Goal: Task Accomplishment & Management: Complete application form

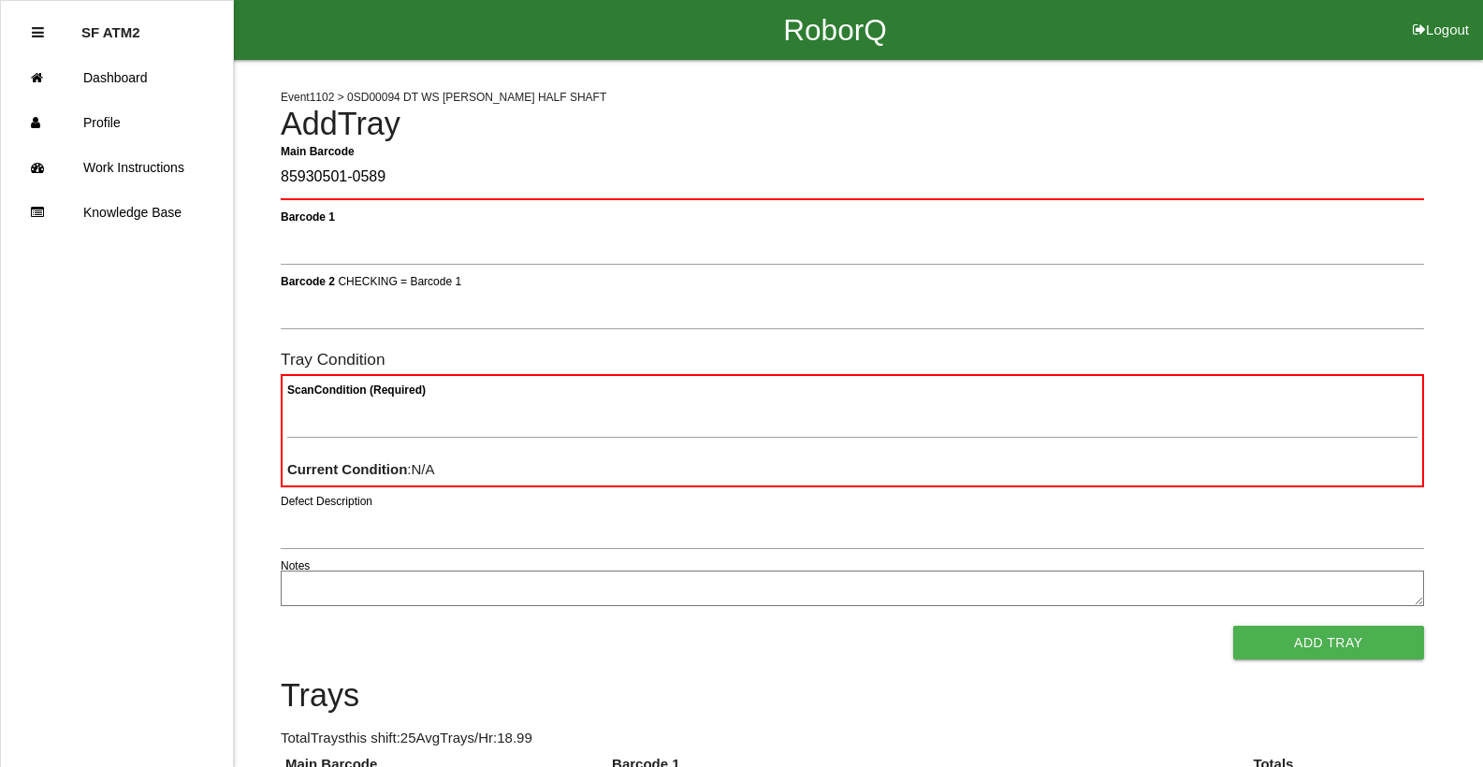
type Barcode "85930501-0589"
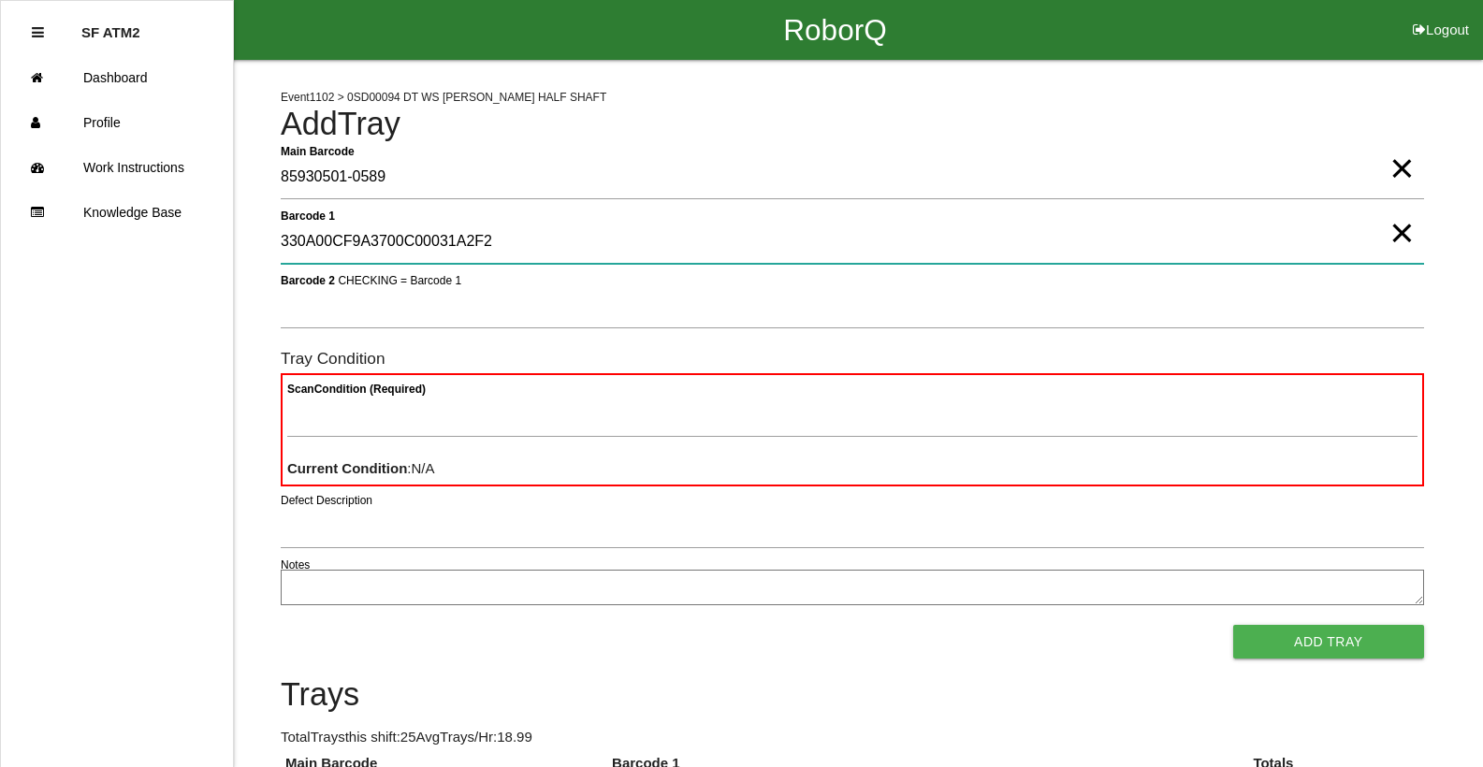
type 1 "330A00CF9A3700C00031A2F2"
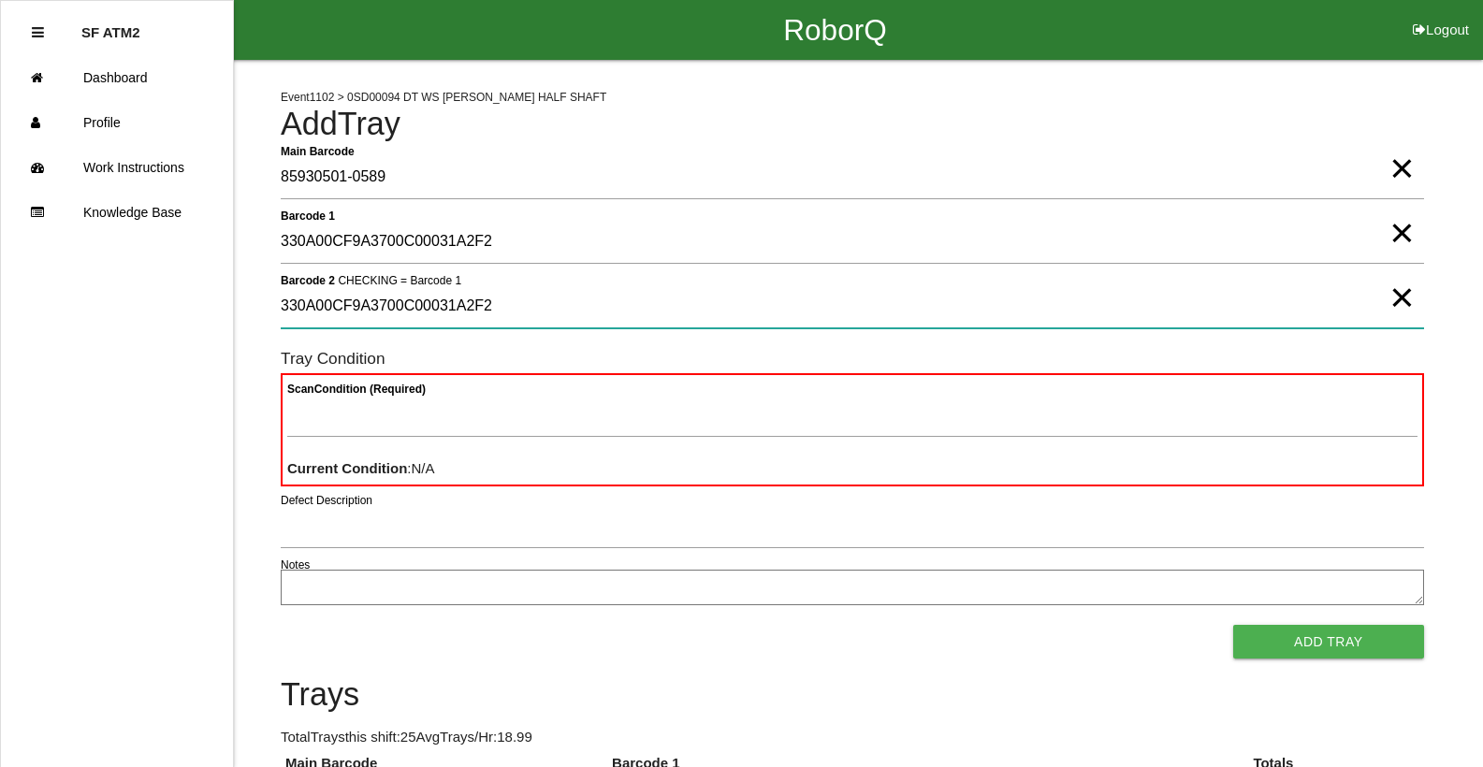
type 2 "330A00CF9A3700C00031A2F2"
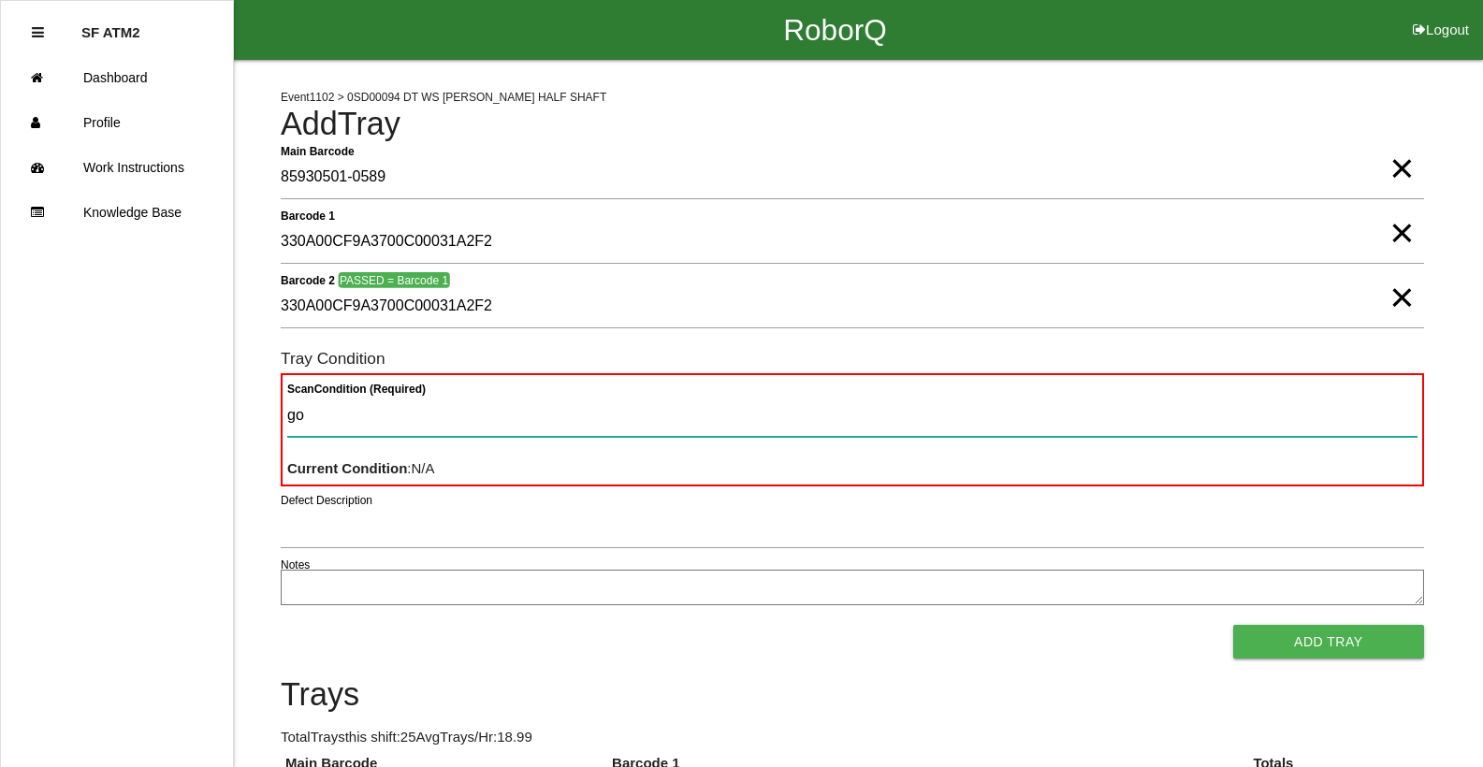
type Condition "goo"
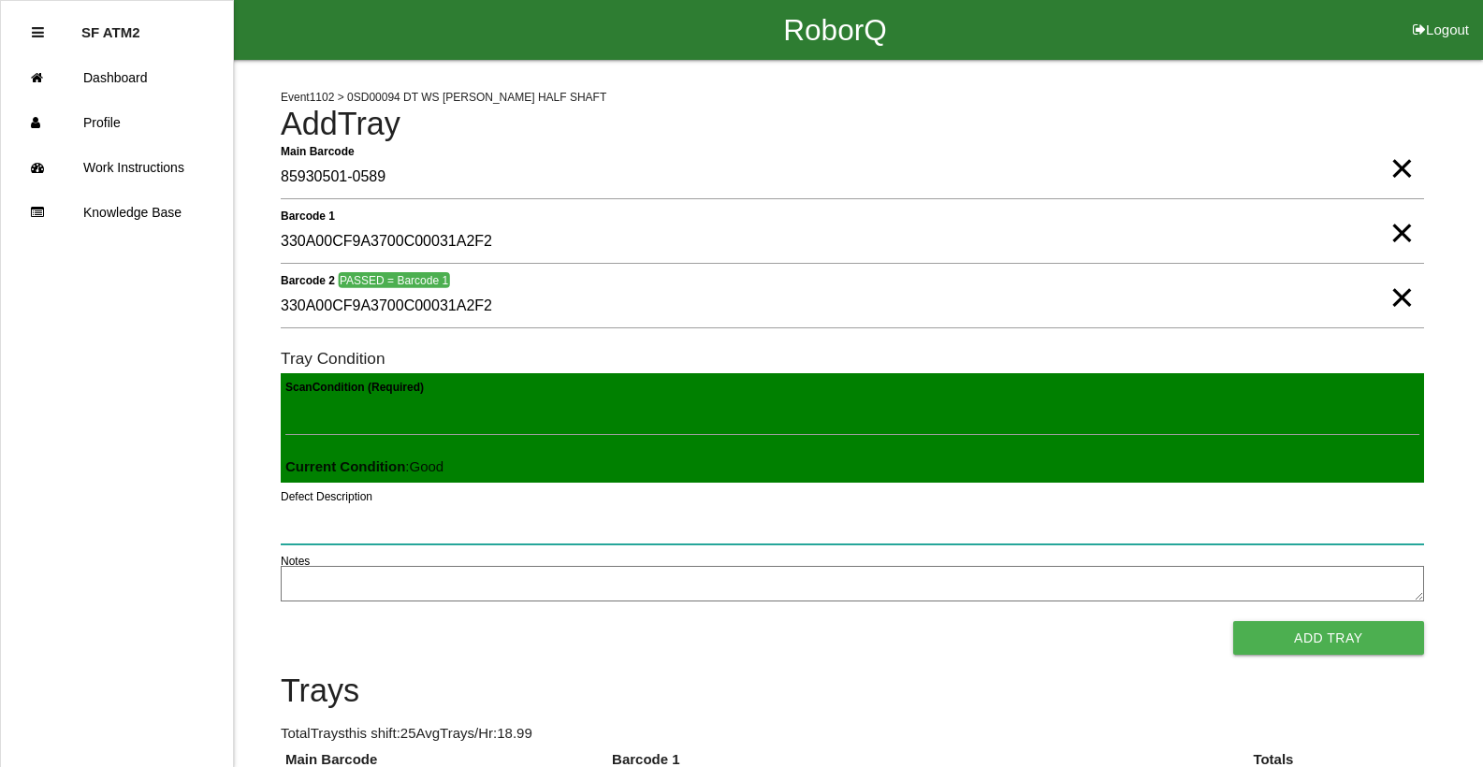
click at [1233, 621] on button "Add Tray" at bounding box center [1328, 638] width 191 height 34
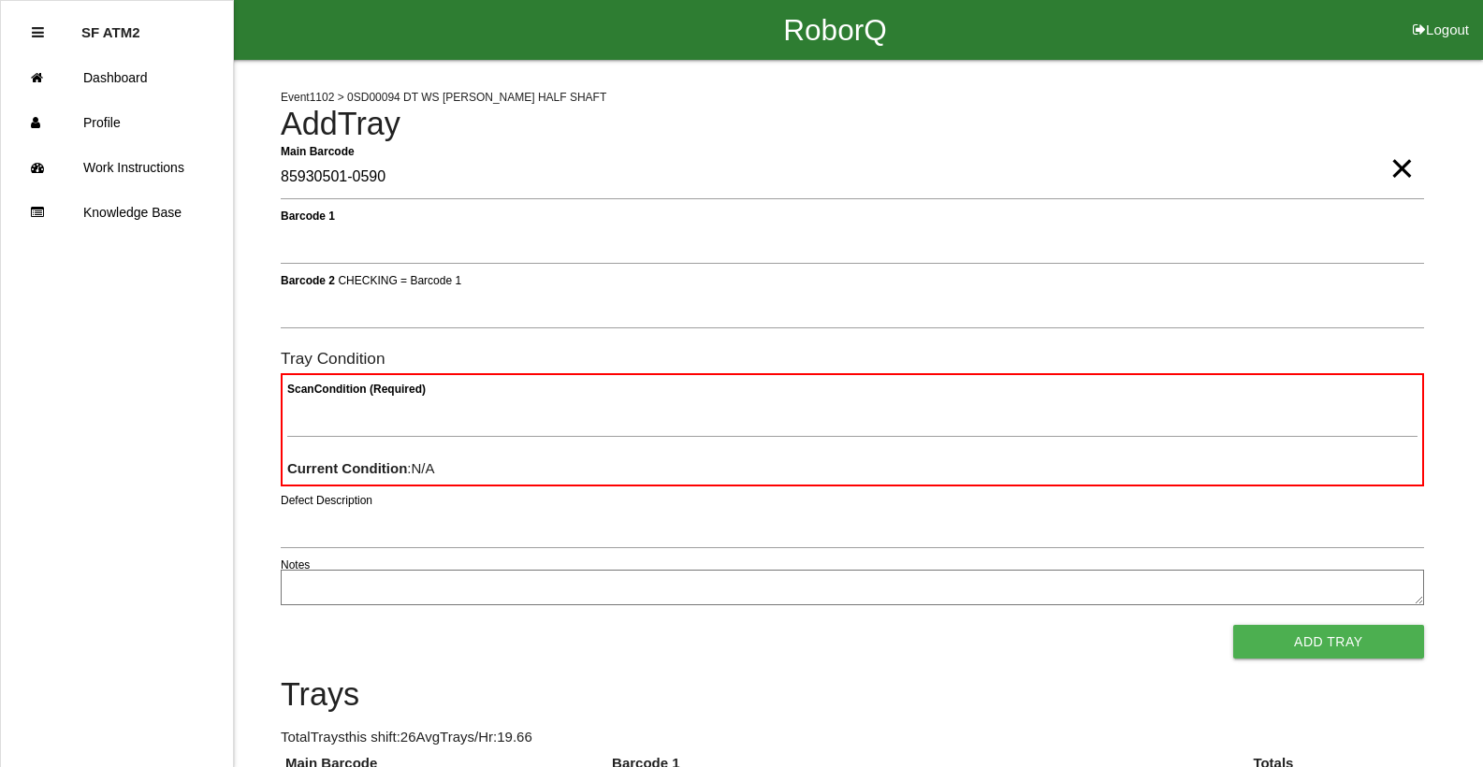
type Barcode "85930501-0590"
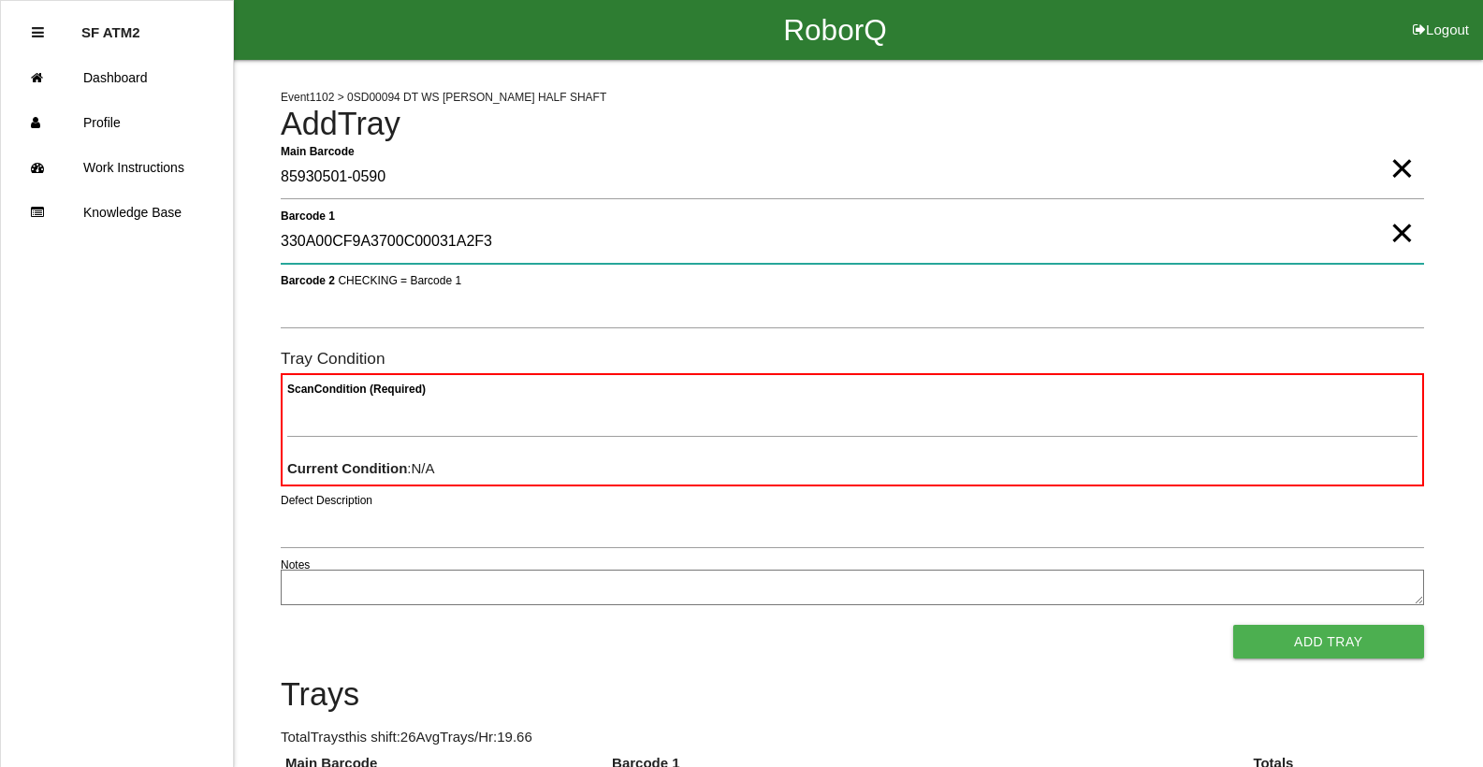
type 1 "330A00CF9A3700C00031A2F3"
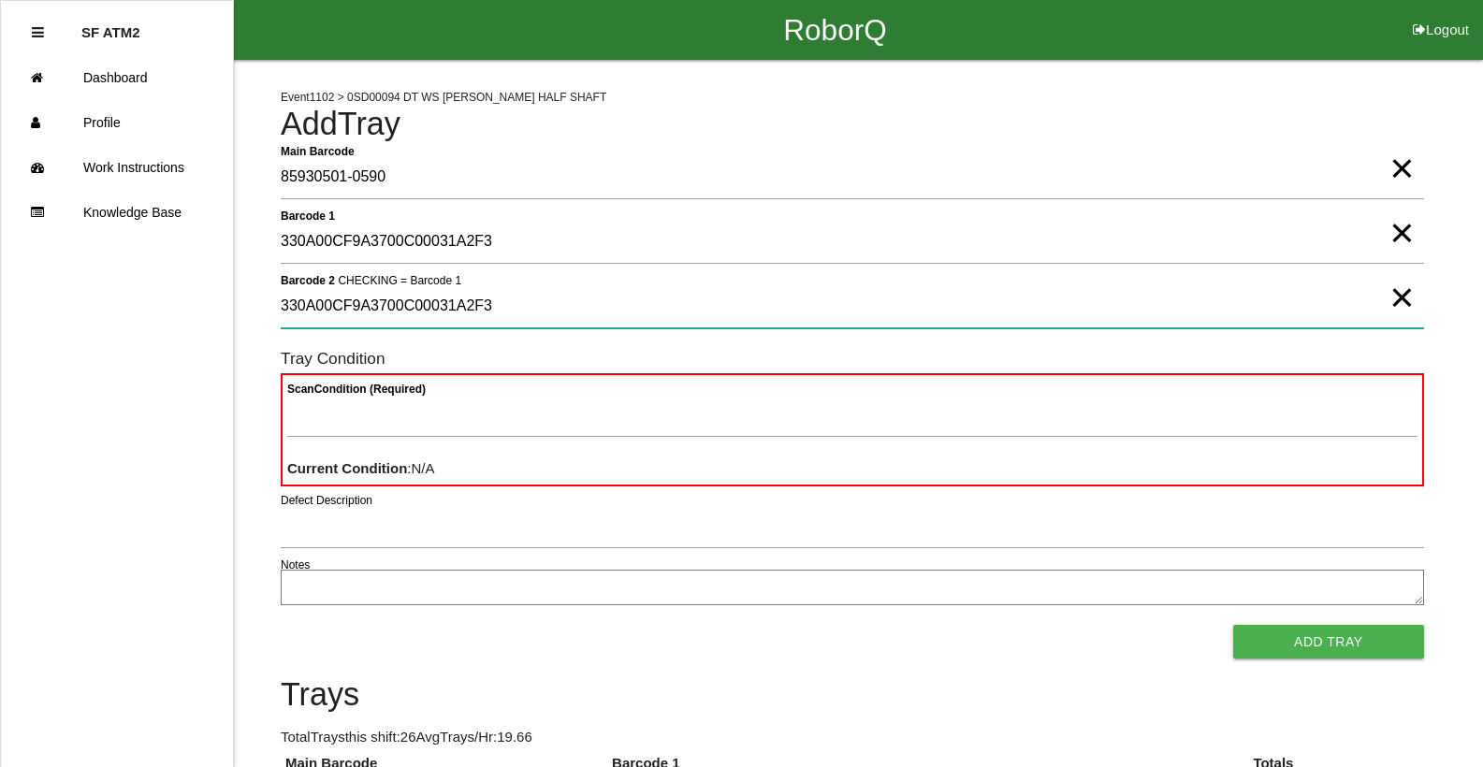
type 2 "330A00CF9A3700C00031A2F3"
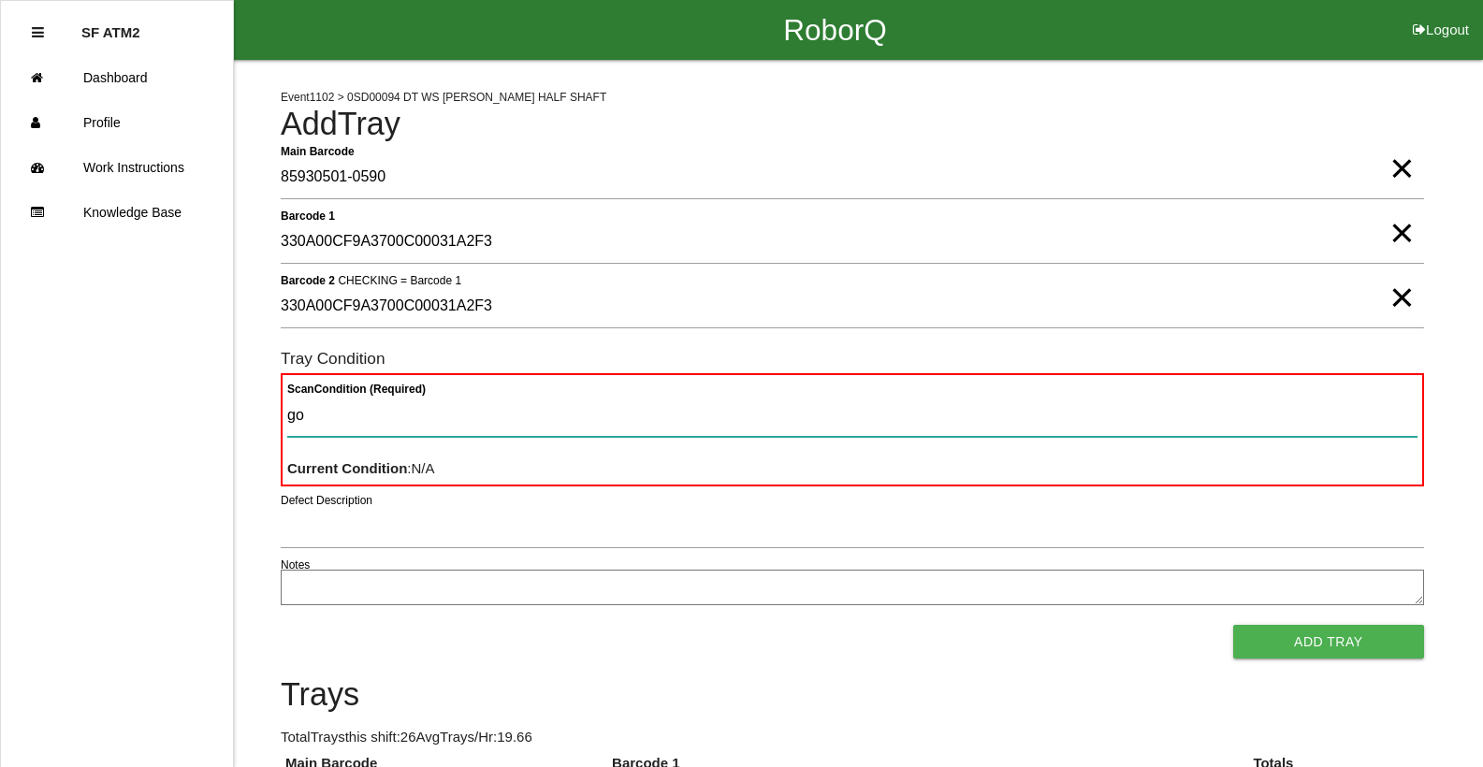
type Condition "goo"
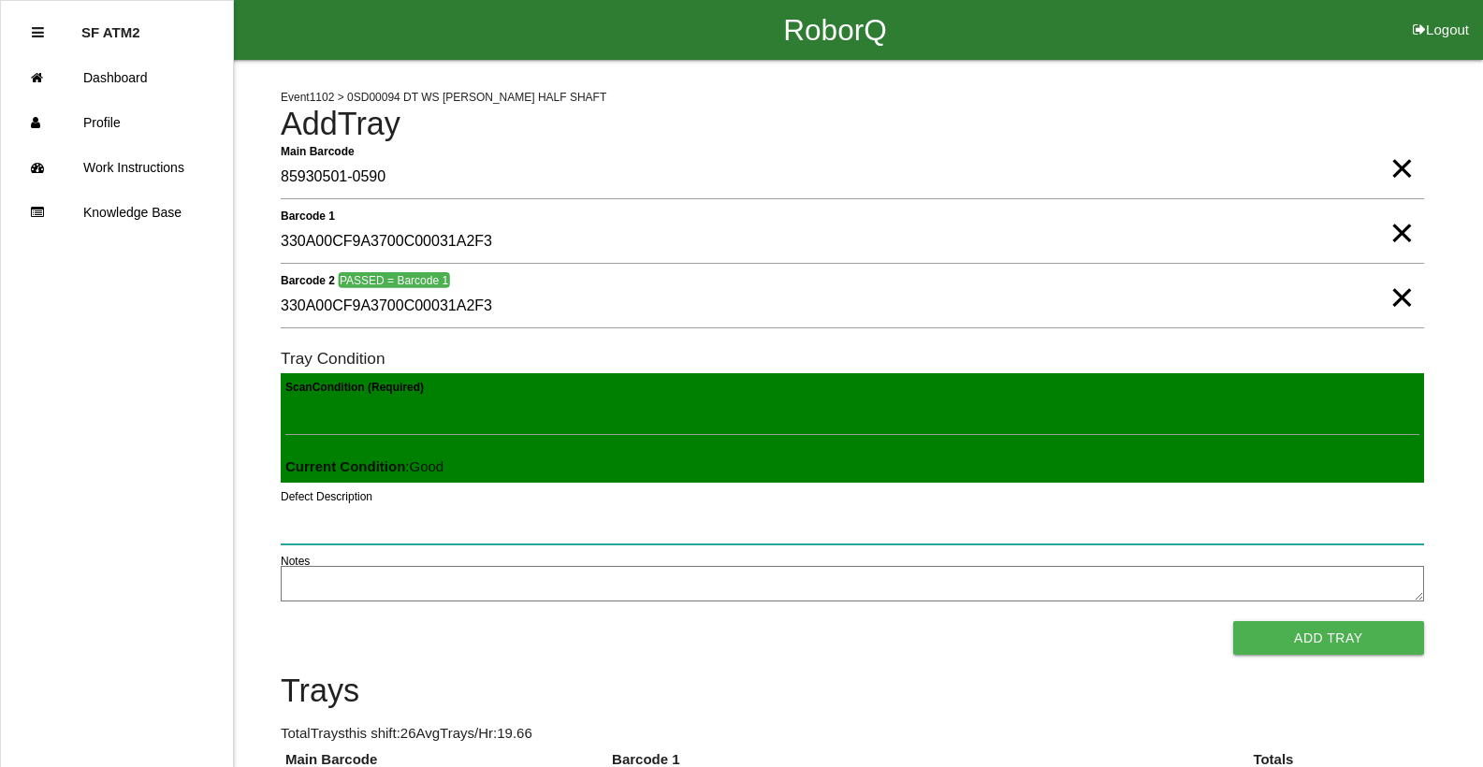
click at [1233, 621] on button "Add Tray" at bounding box center [1328, 638] width 191 height 34
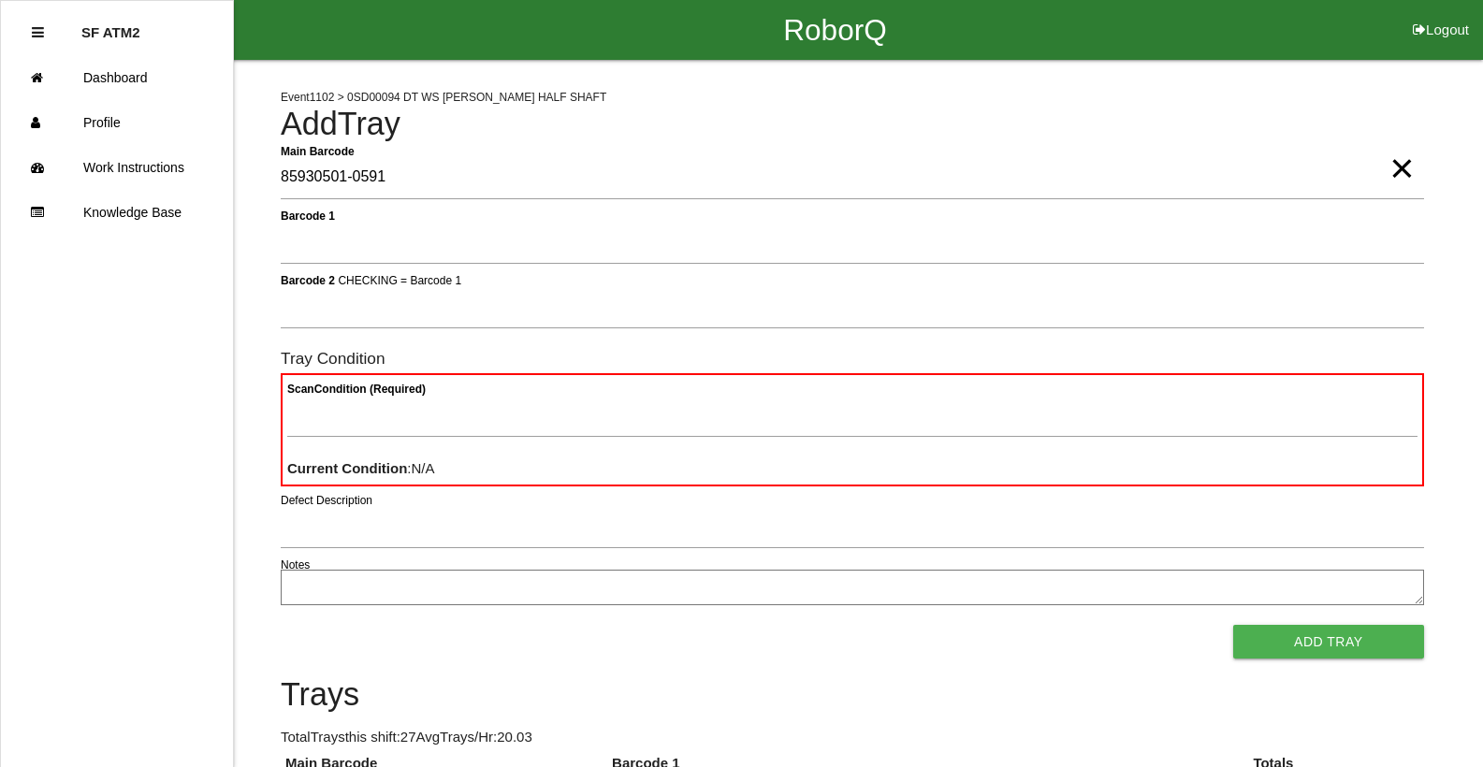
type Barcode "85930501-0591"
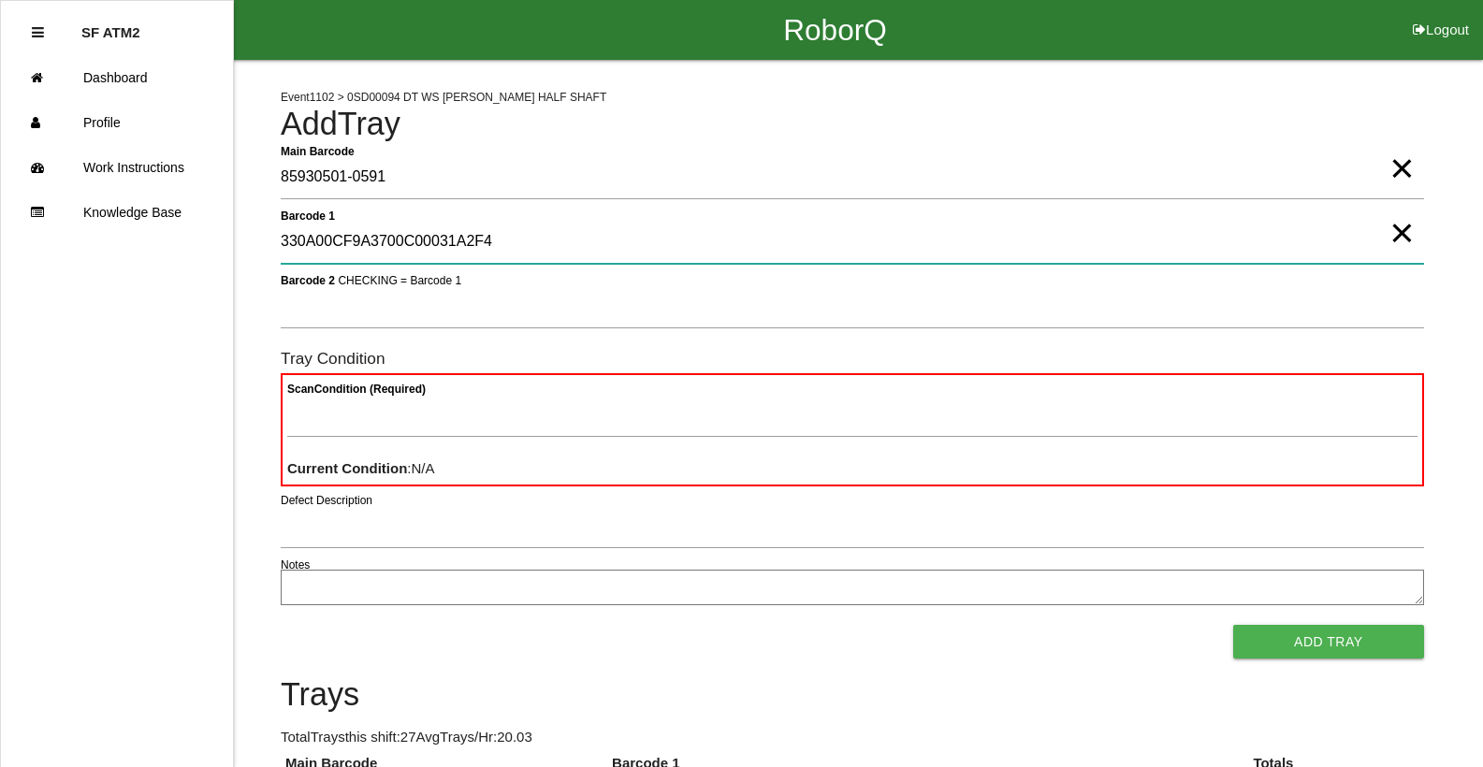
type 1 "330A00CF9A3700C00031A2F4"
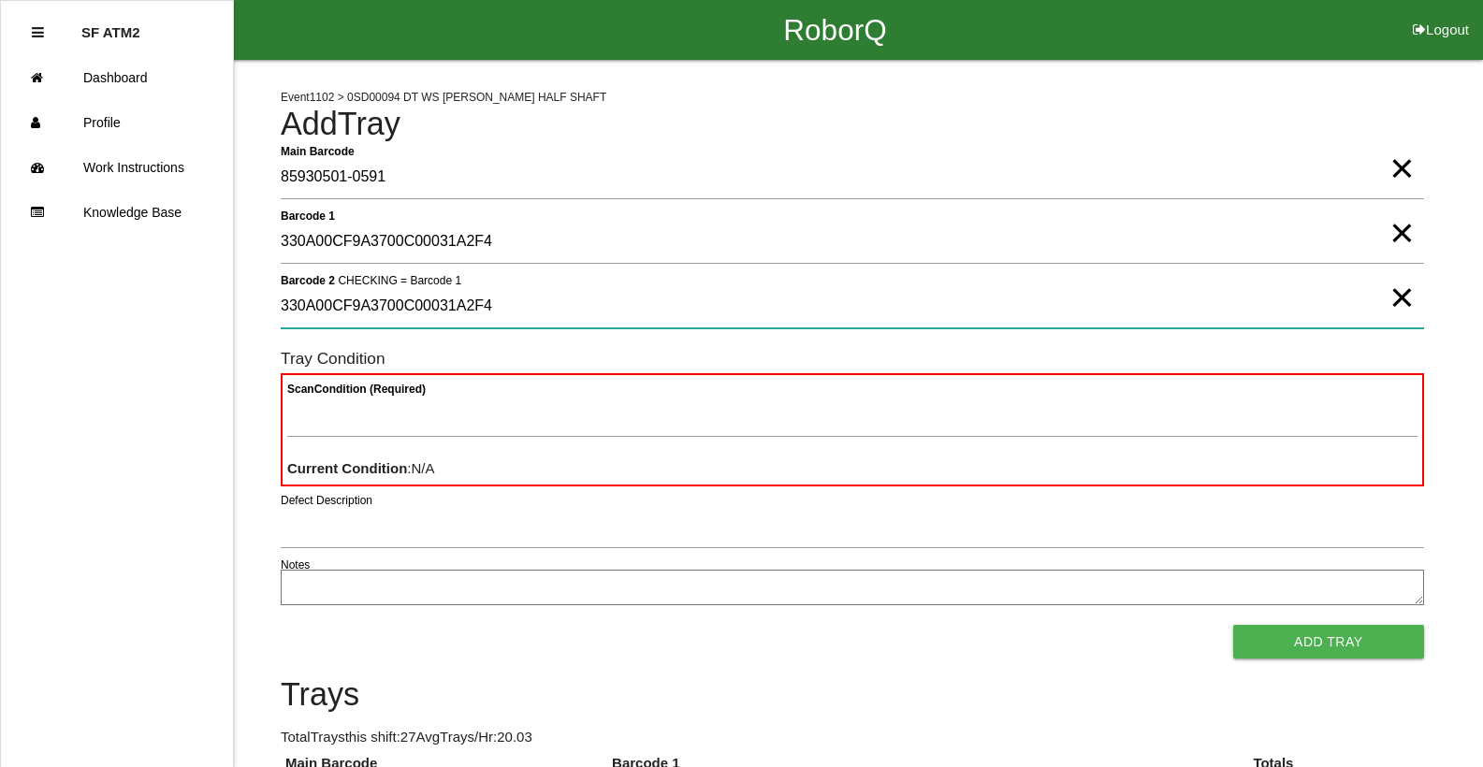
type 2 "330A00CF9A3700C00031A2F4"
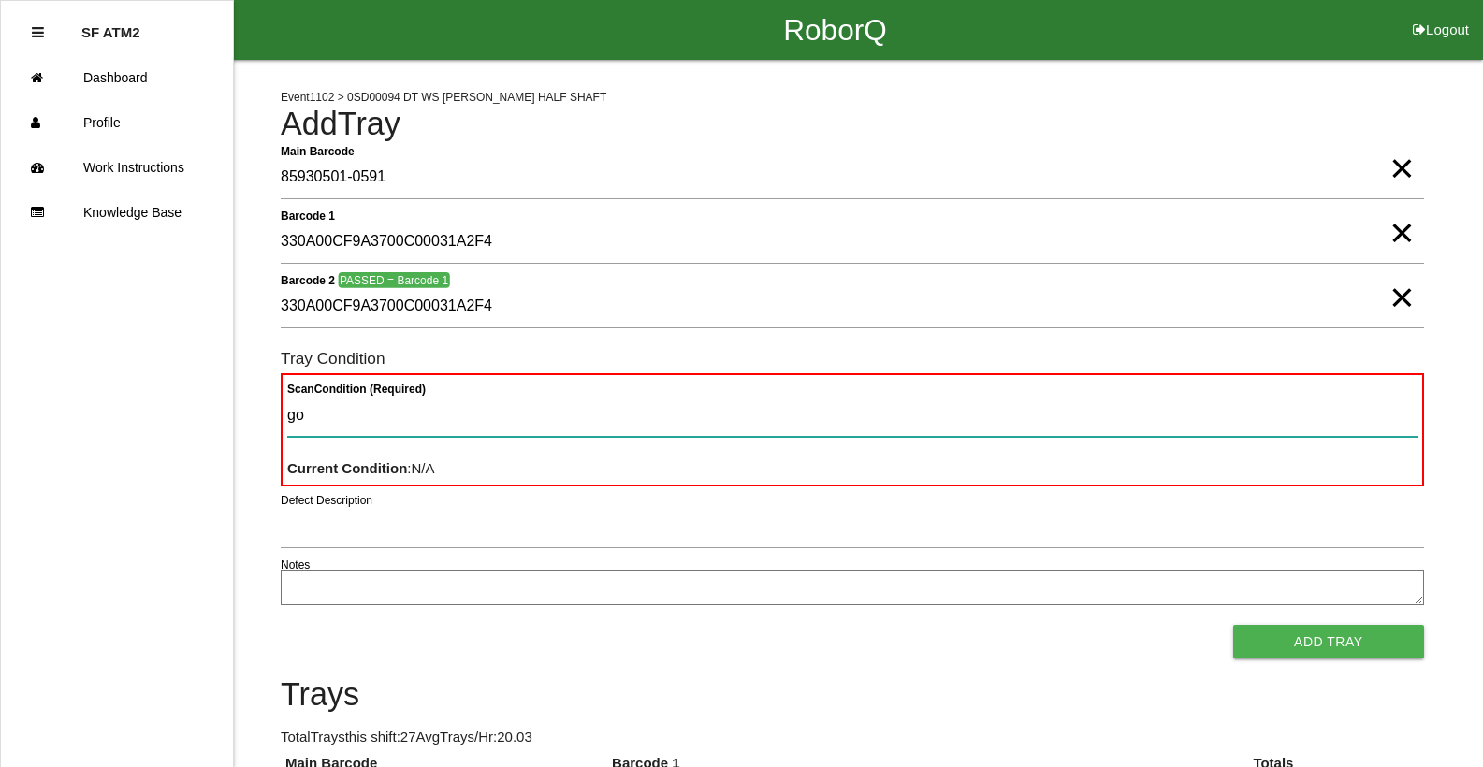
type Condition "goo"
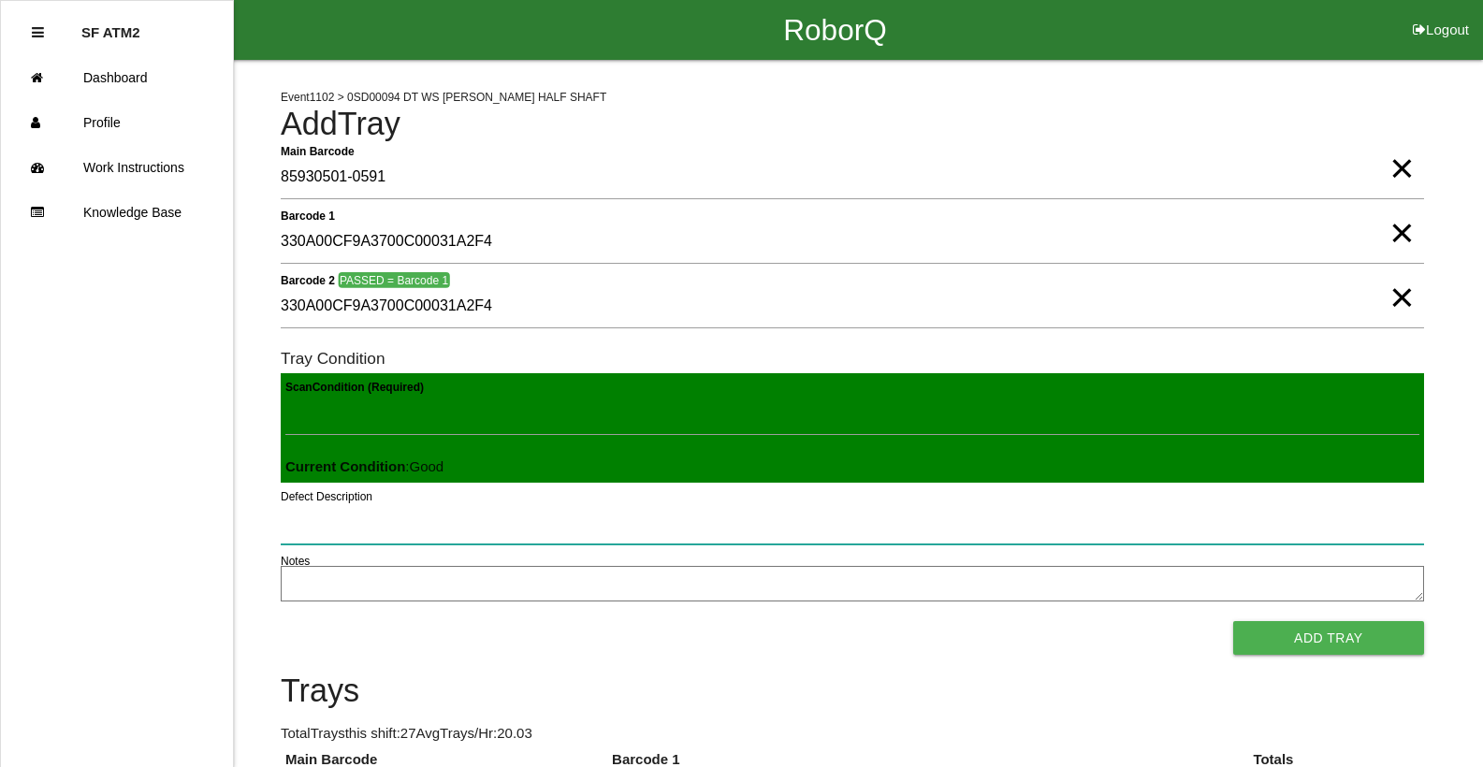
click at [1233, 621] on button "Add Tray" at bounding box center [1328, 638] width 191 height 34
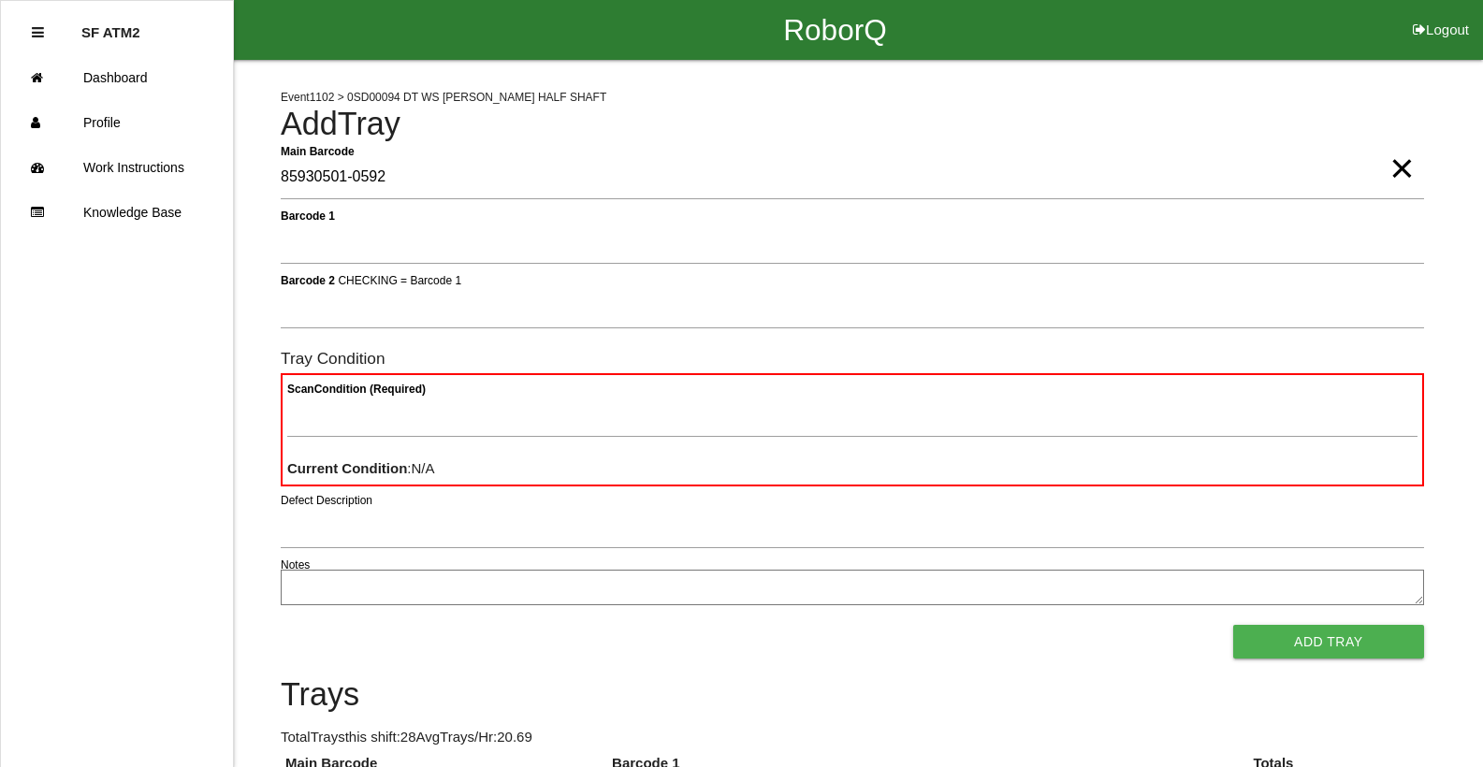
type Barcode "85930501-0592"
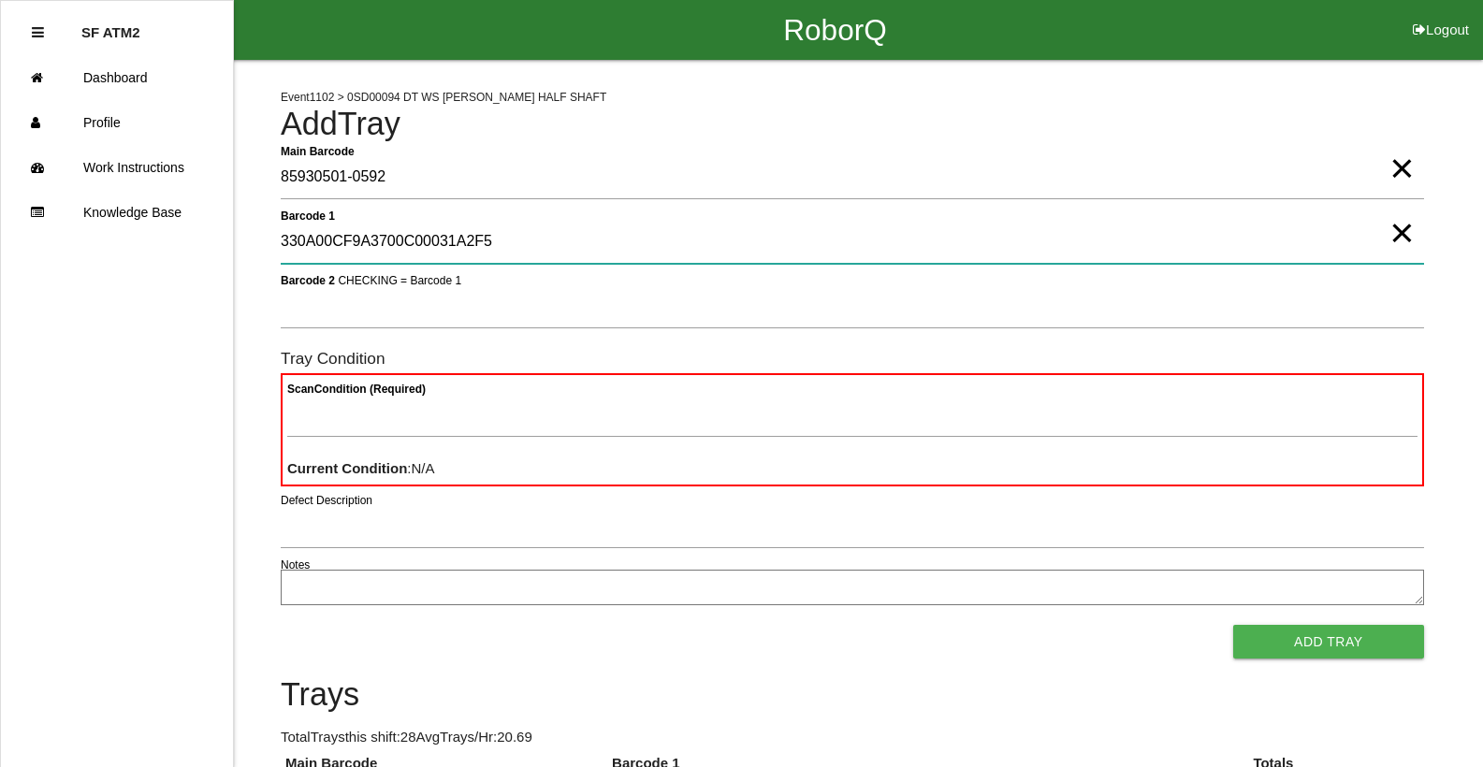
type 1 "330A00CF9A3700C00031A2F5"
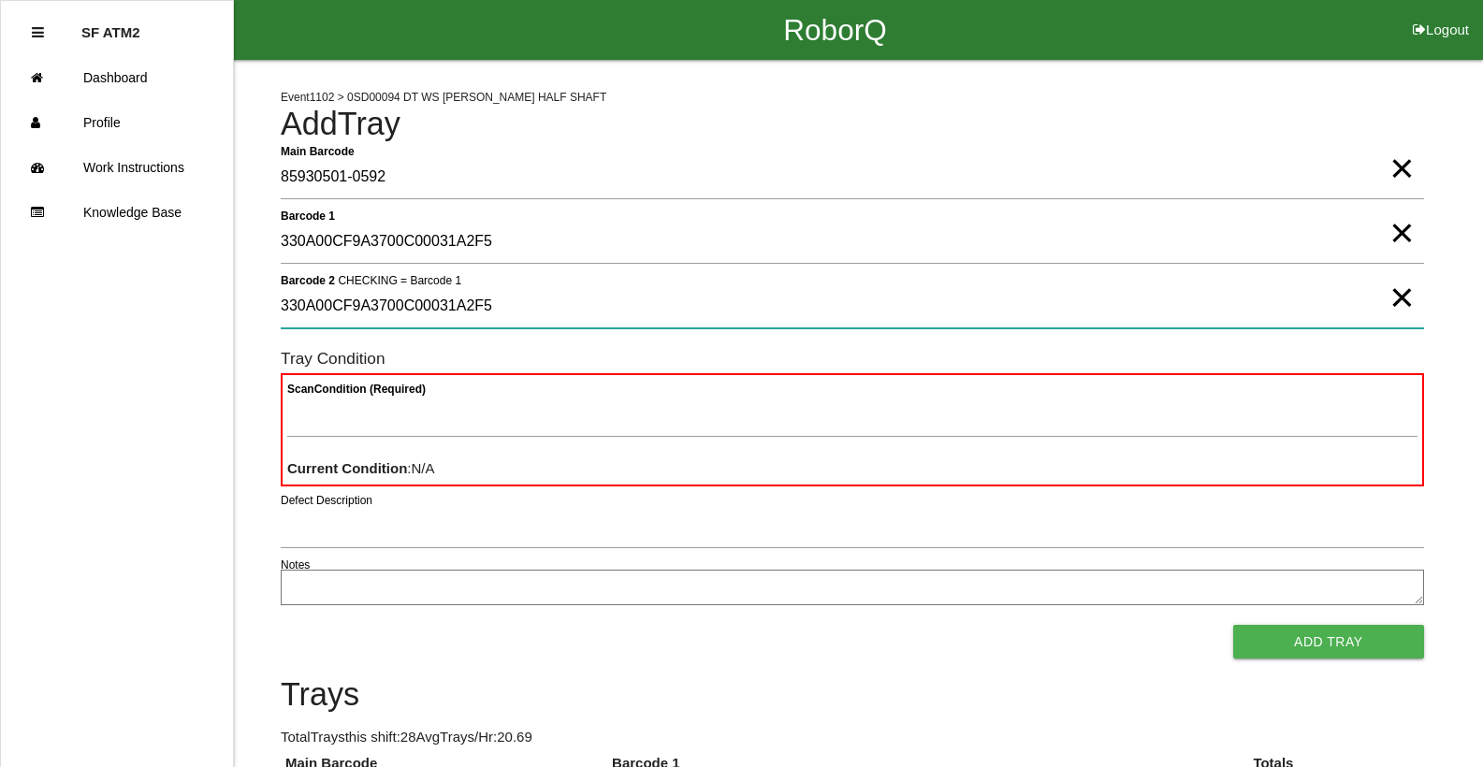
type 2 "330A00CF9A3700C00031A2F5"
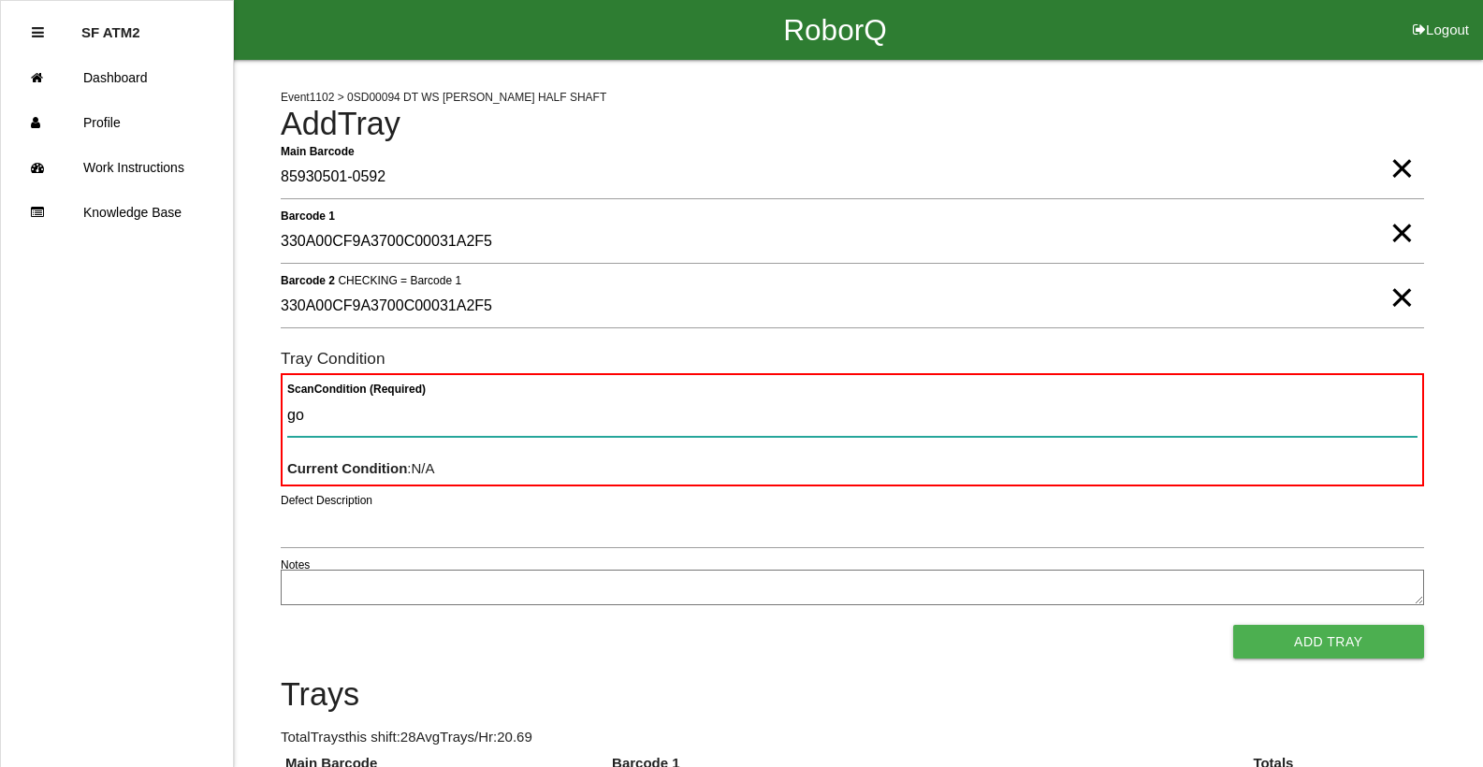
type Condition "goo"
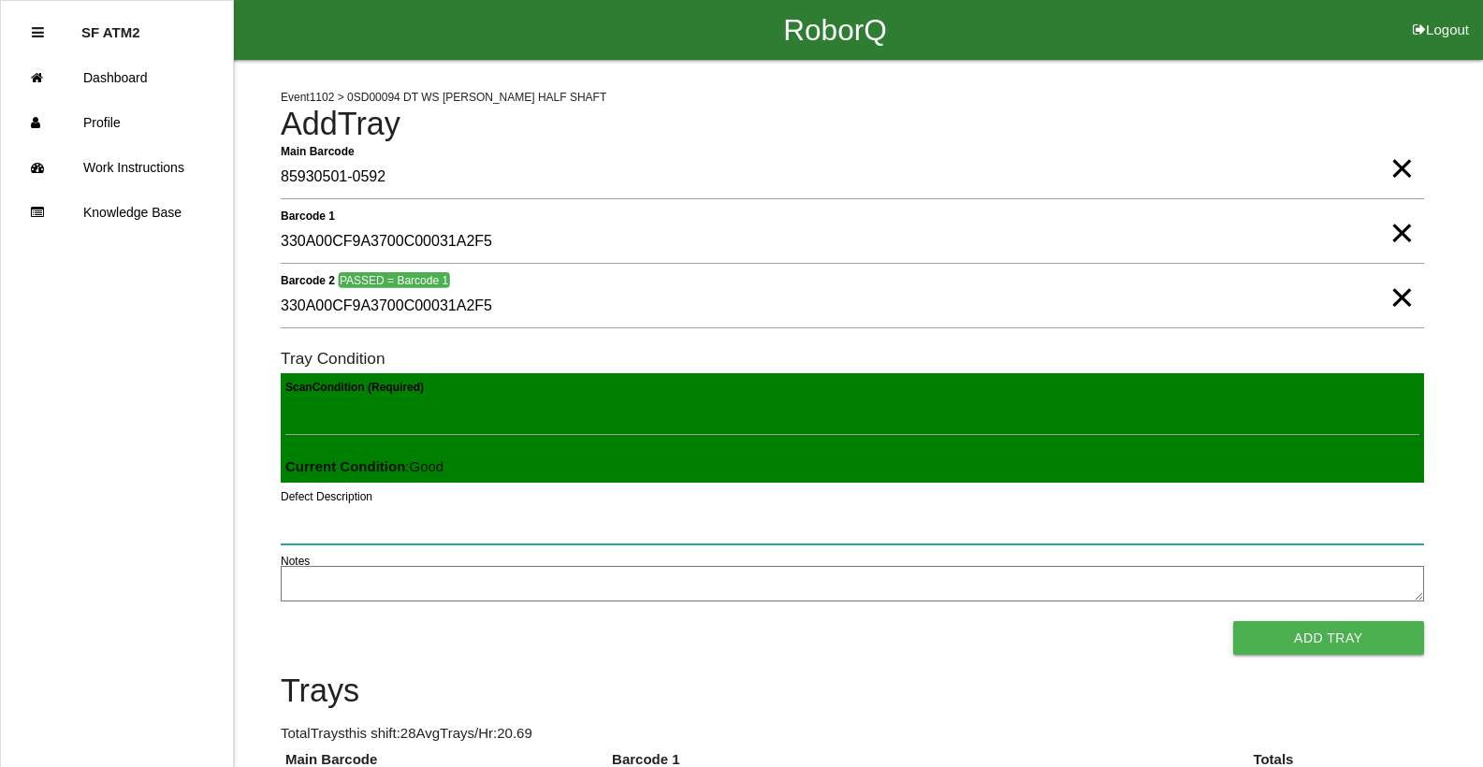
click at [1233, 621] on button "Add Tray" at bounding box center [1328, 638] width 191 height 34
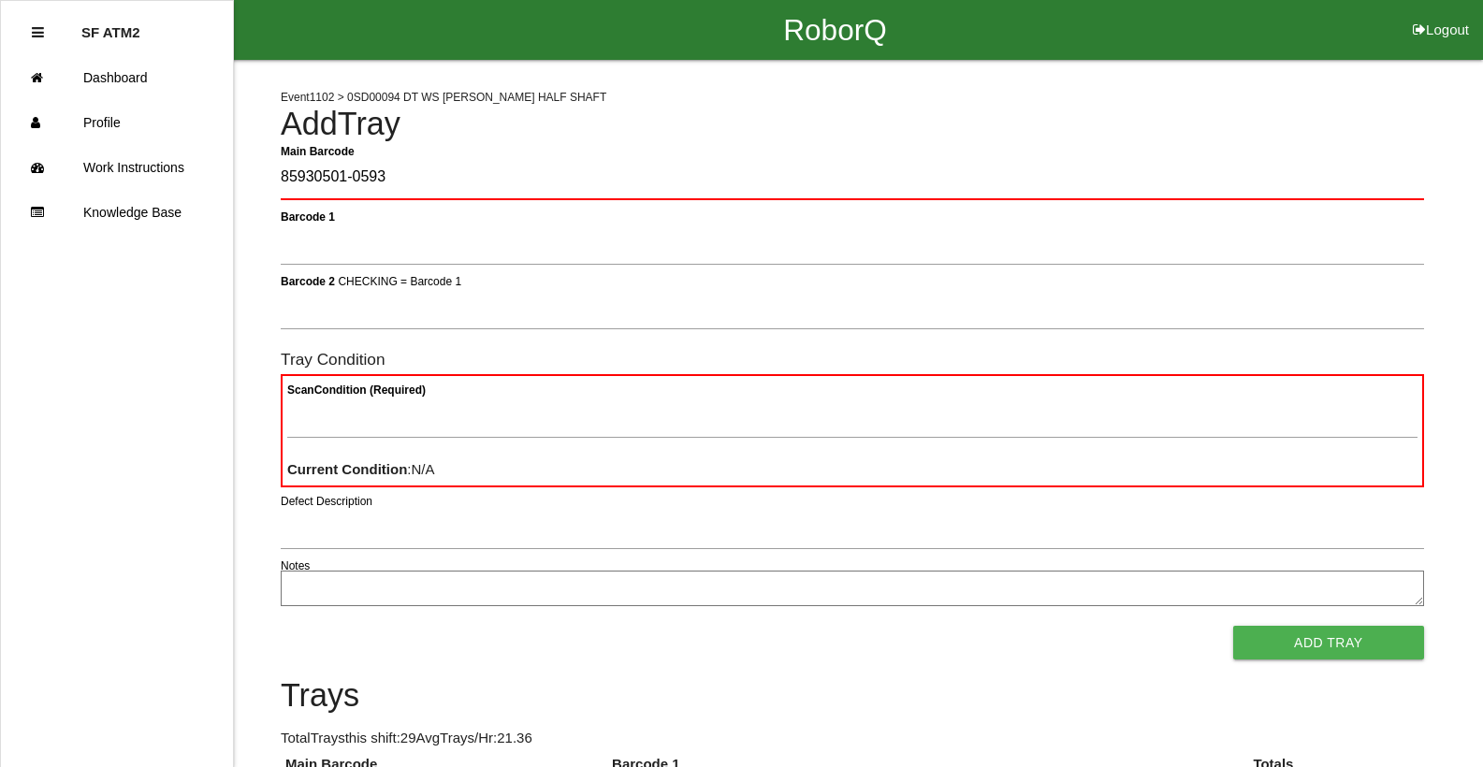
type Barcode "85930501-0593"
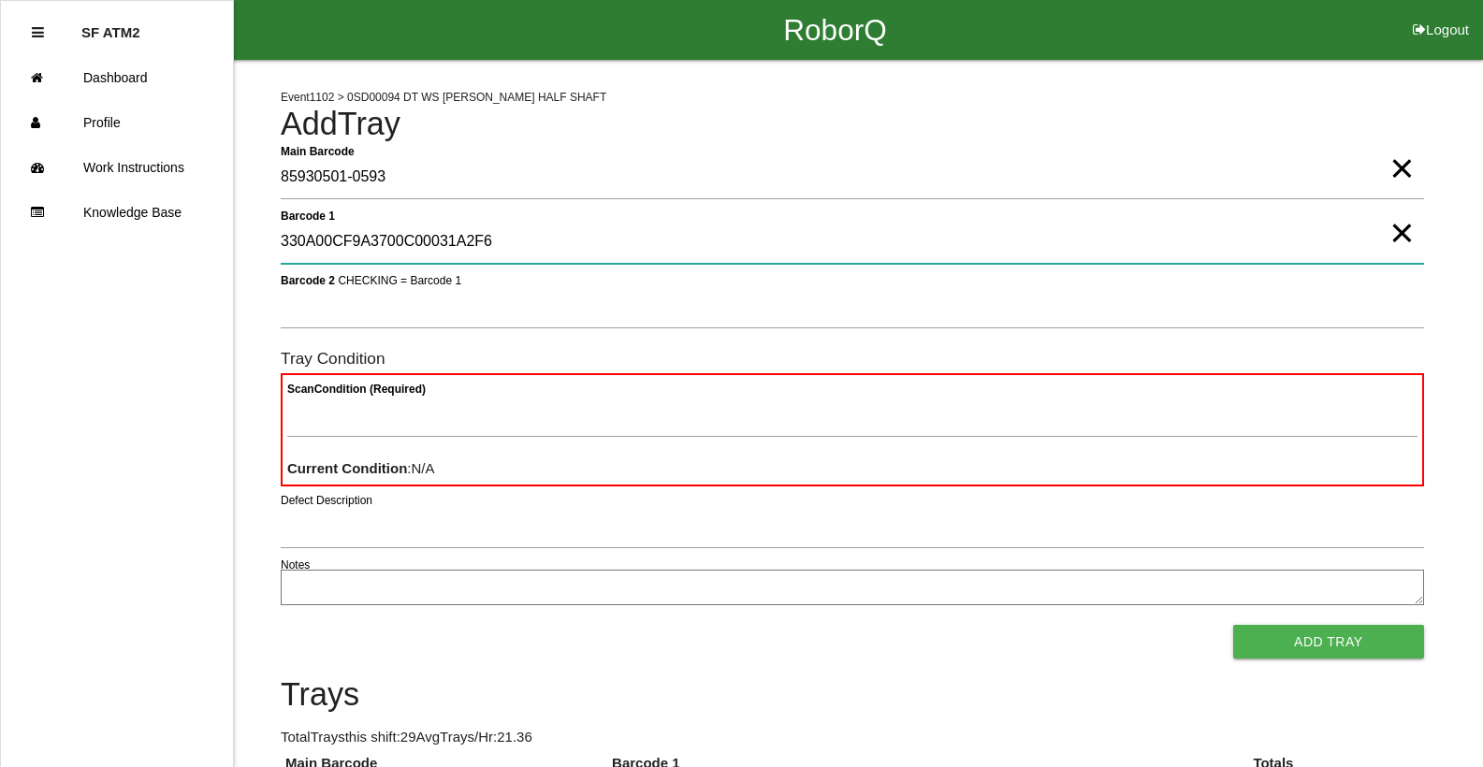
type 1 "330A00CF9A3700C00031A2F6"
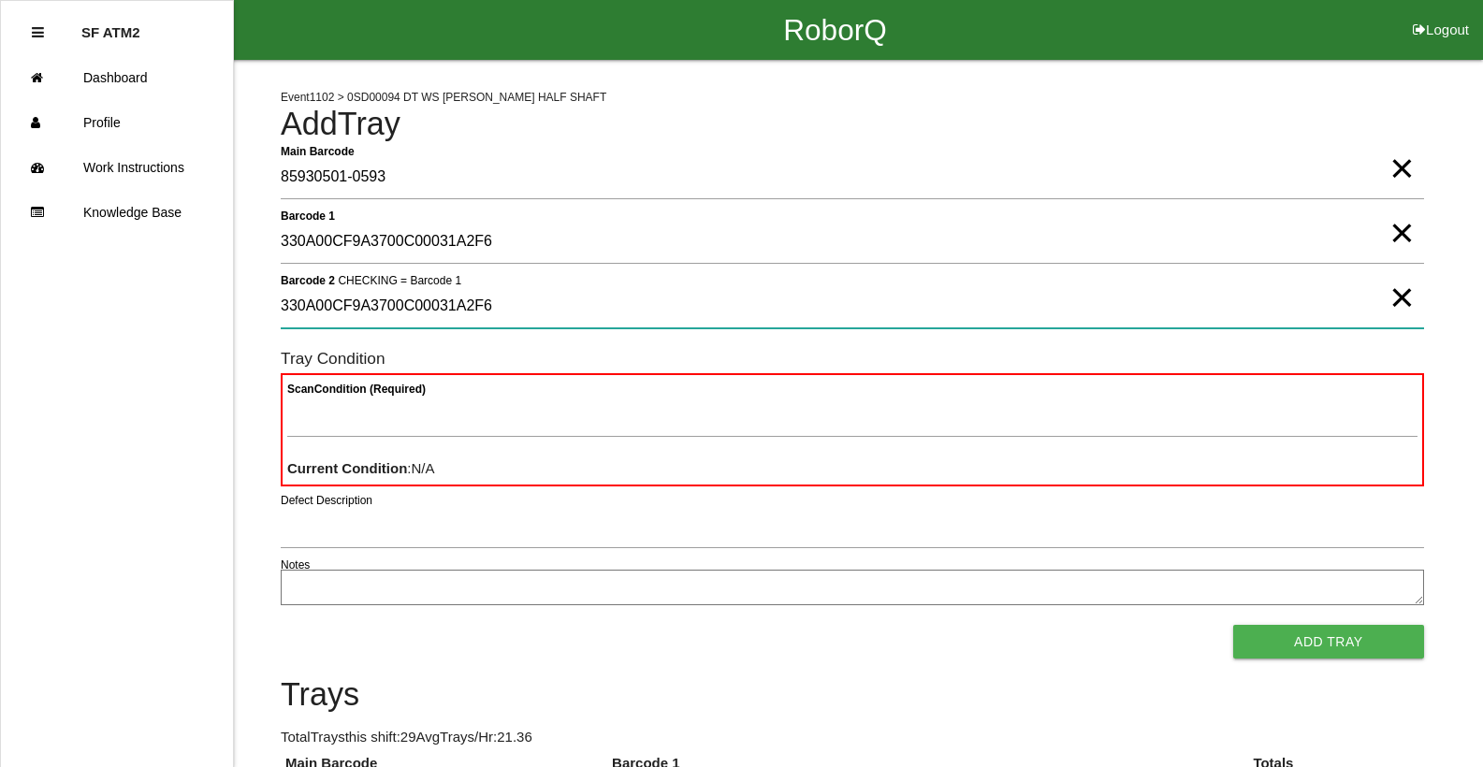
type 2 "330A00CF9A3700C00031A2F6"
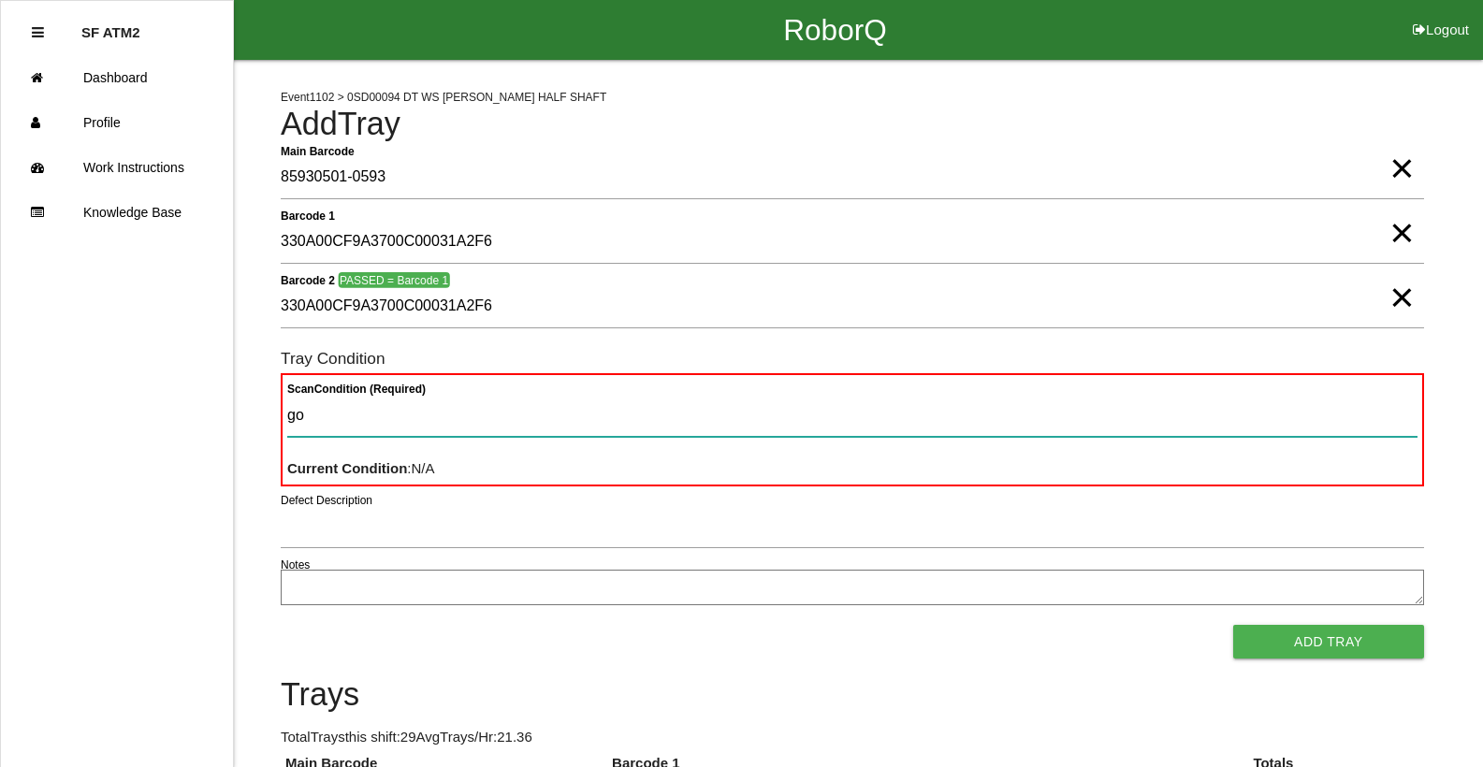
type Condition "goo"
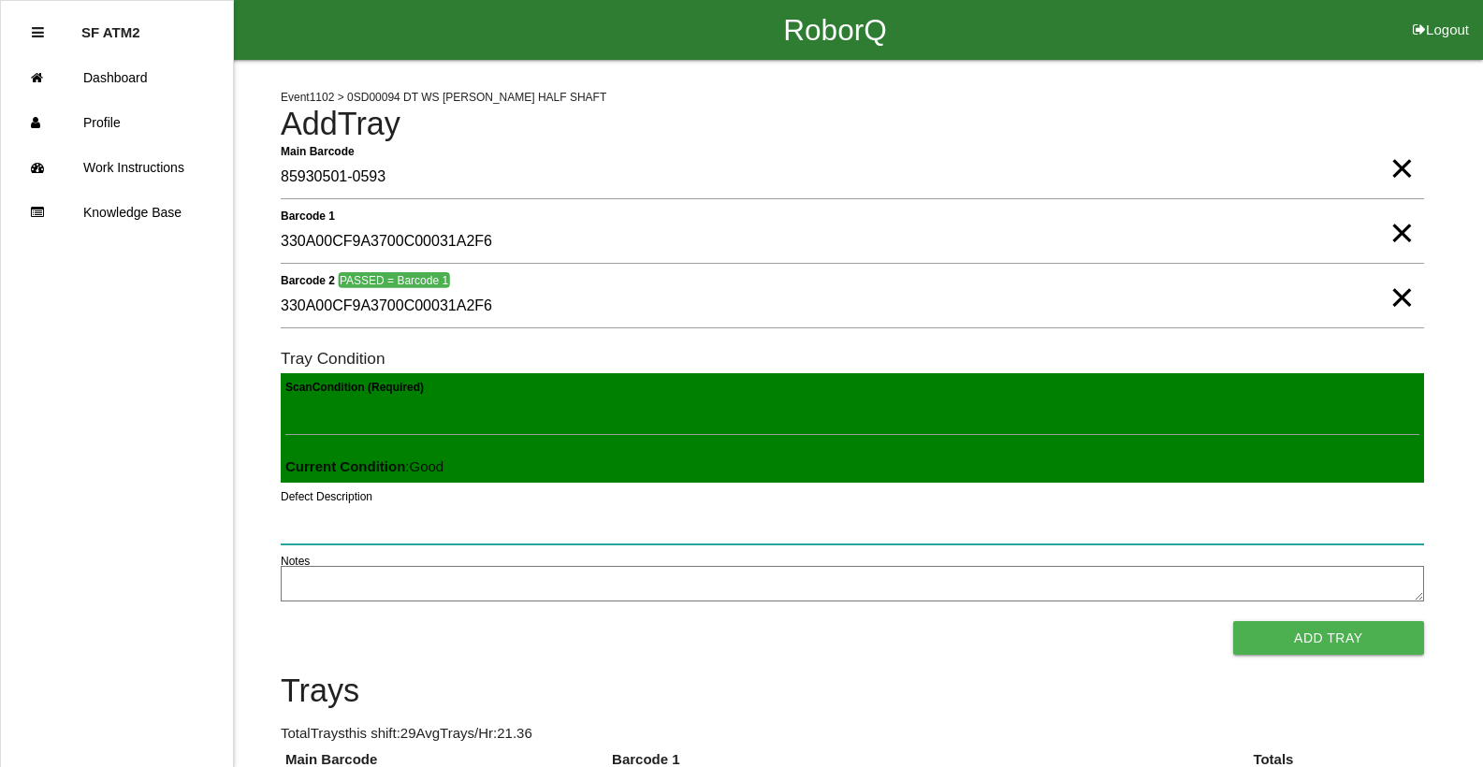
click at [1233, 621] on button "Add Tray" at bounding box center [1328, 638] width 191 height 34
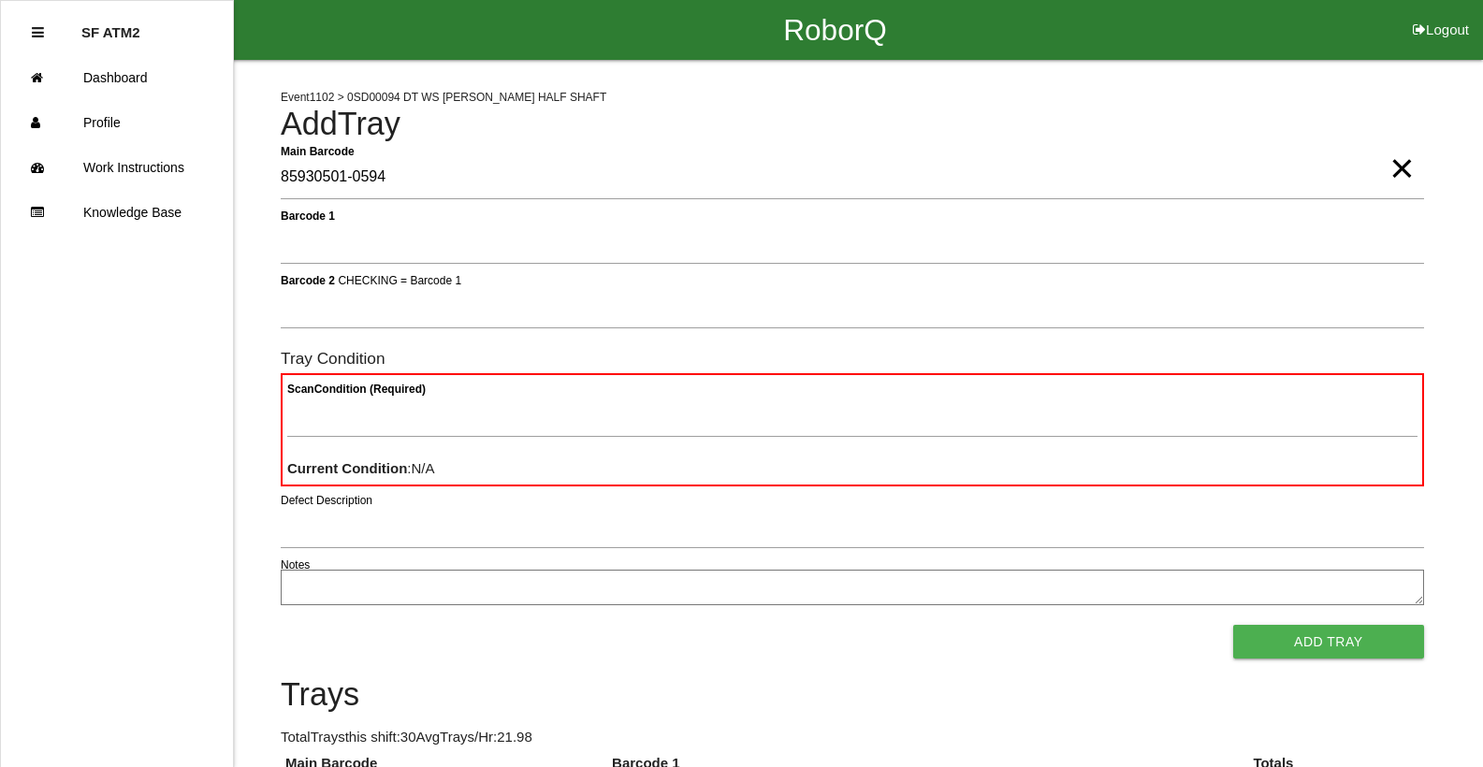
type Barcode "85930501-0594"
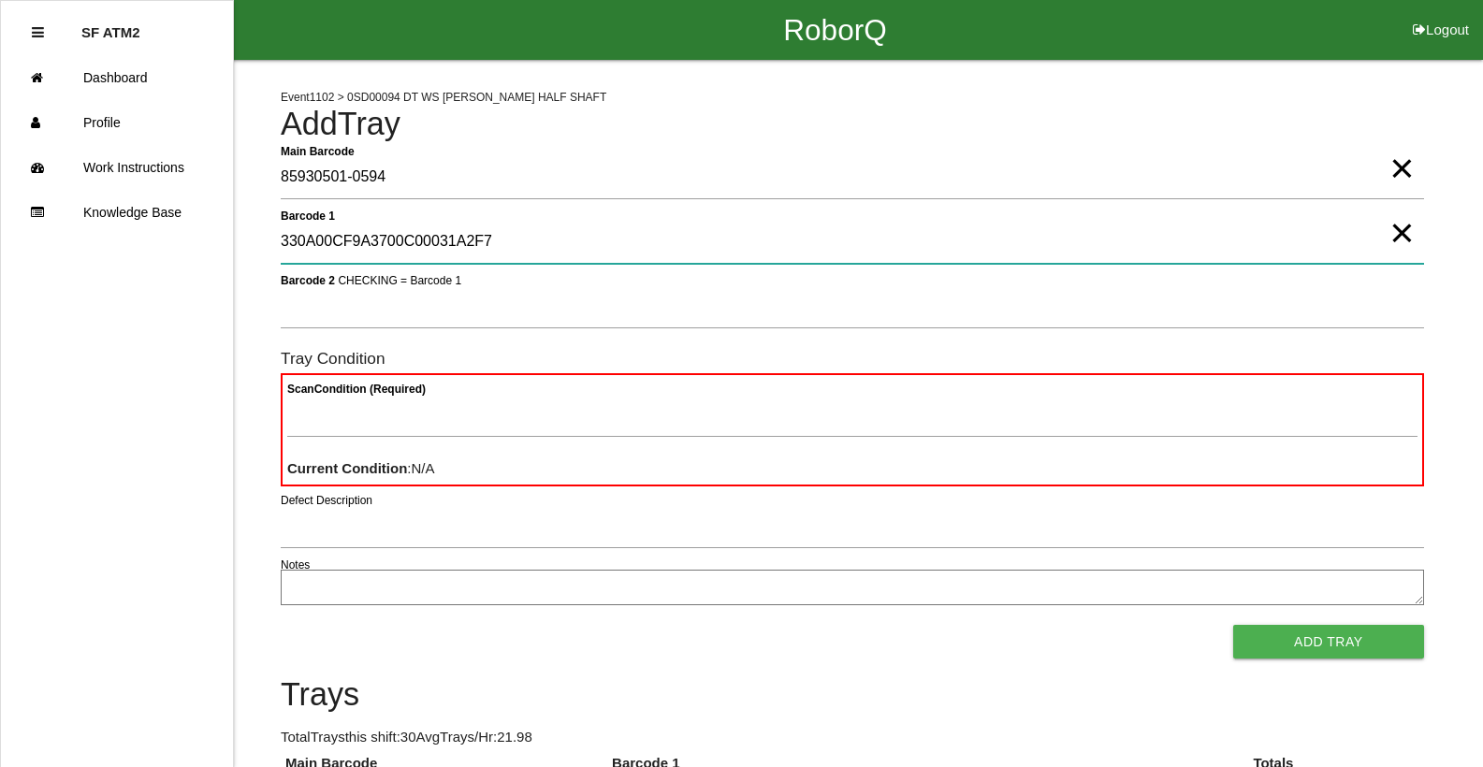
type 1 "330A00CF9A3700C00031A2F7"
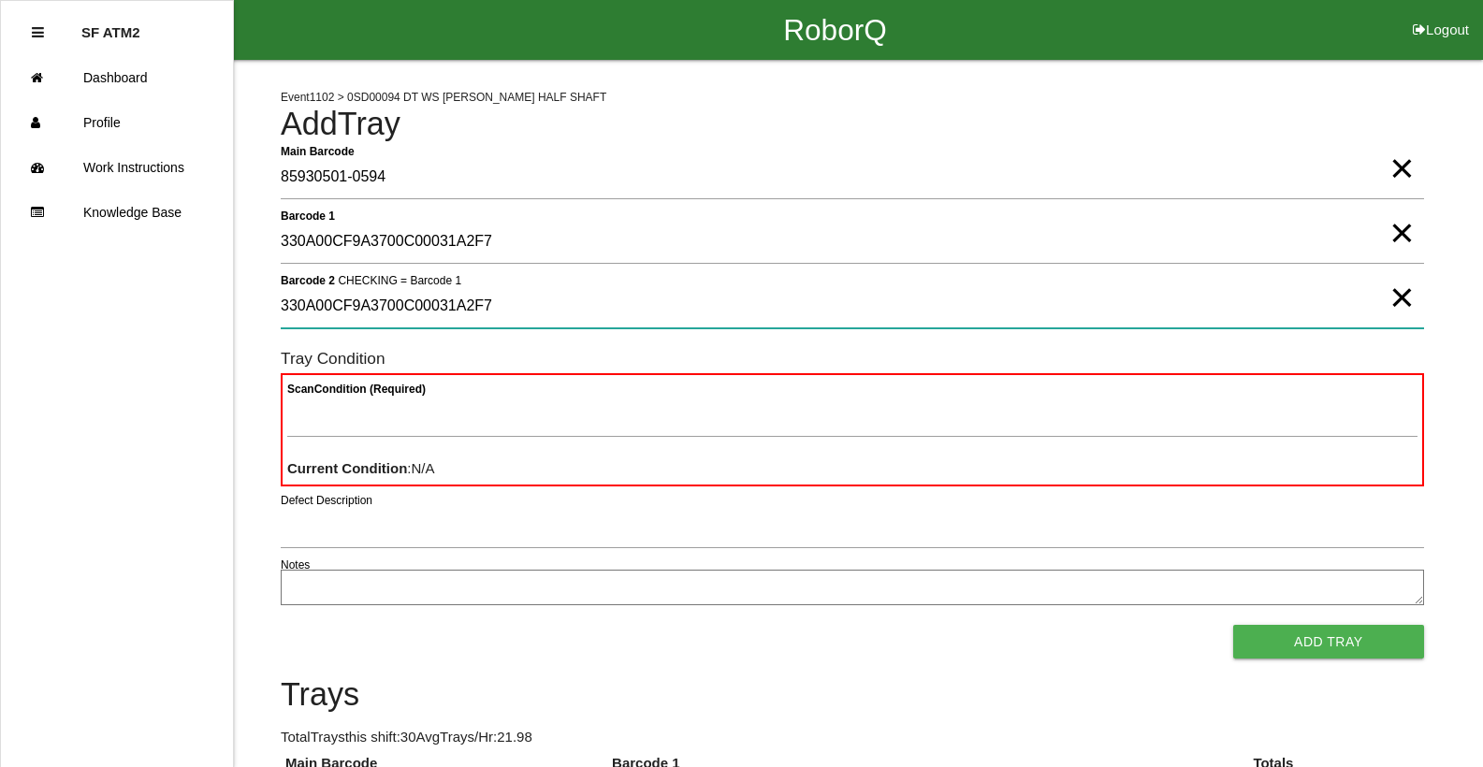
type 2 "330A00CF9A3700C00031A2F7"
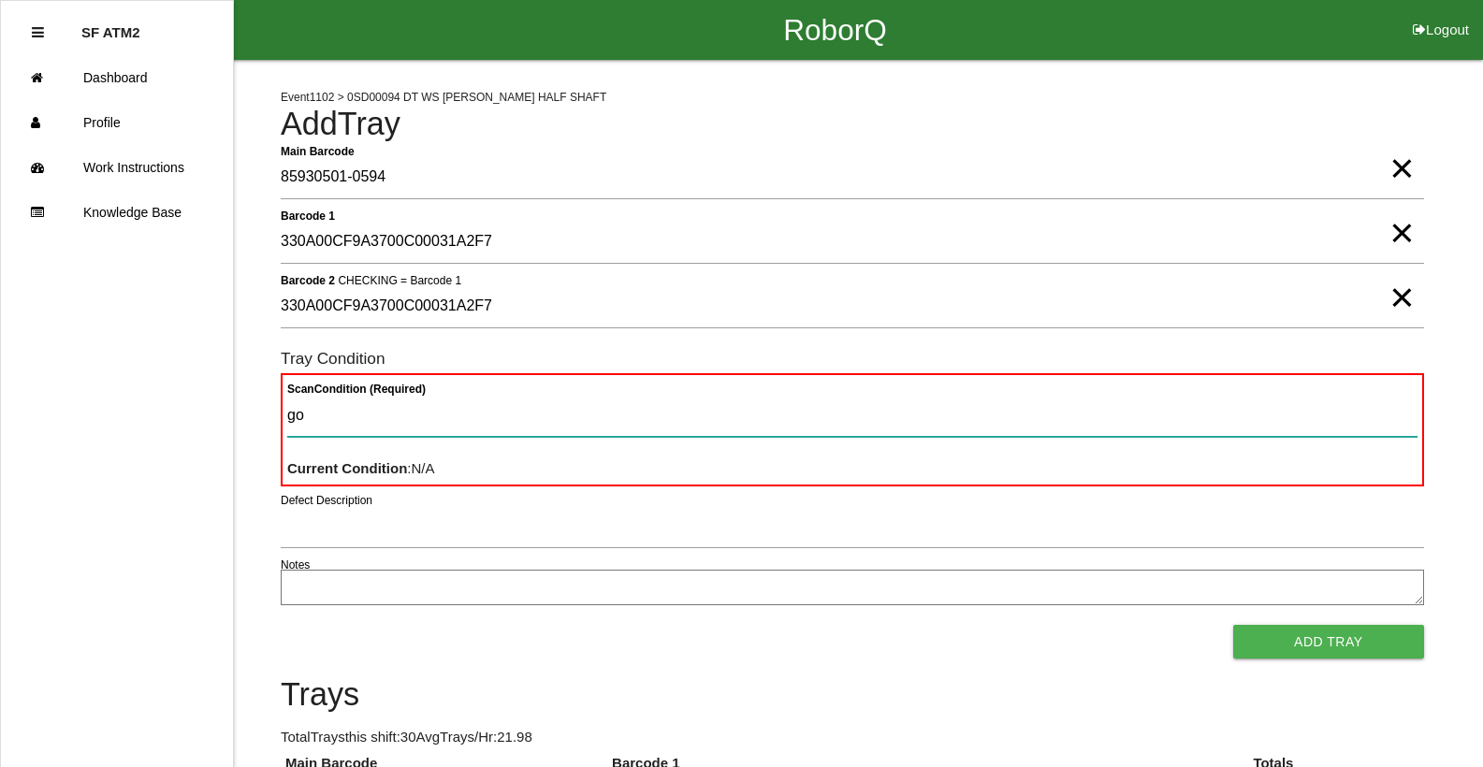
type Condition "goo"
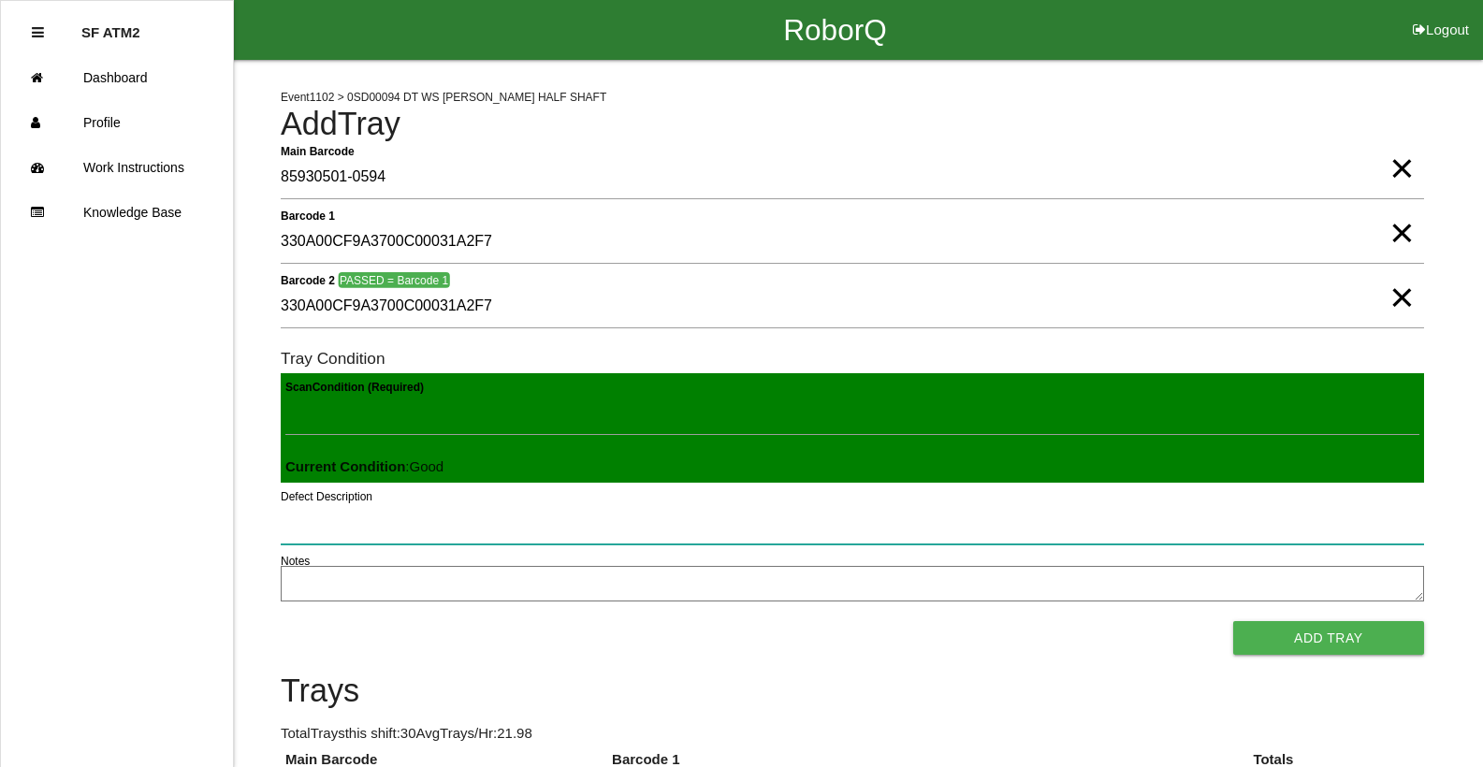
click button "Add Tray" at bounding box center [1328, 638] width 191 height 34
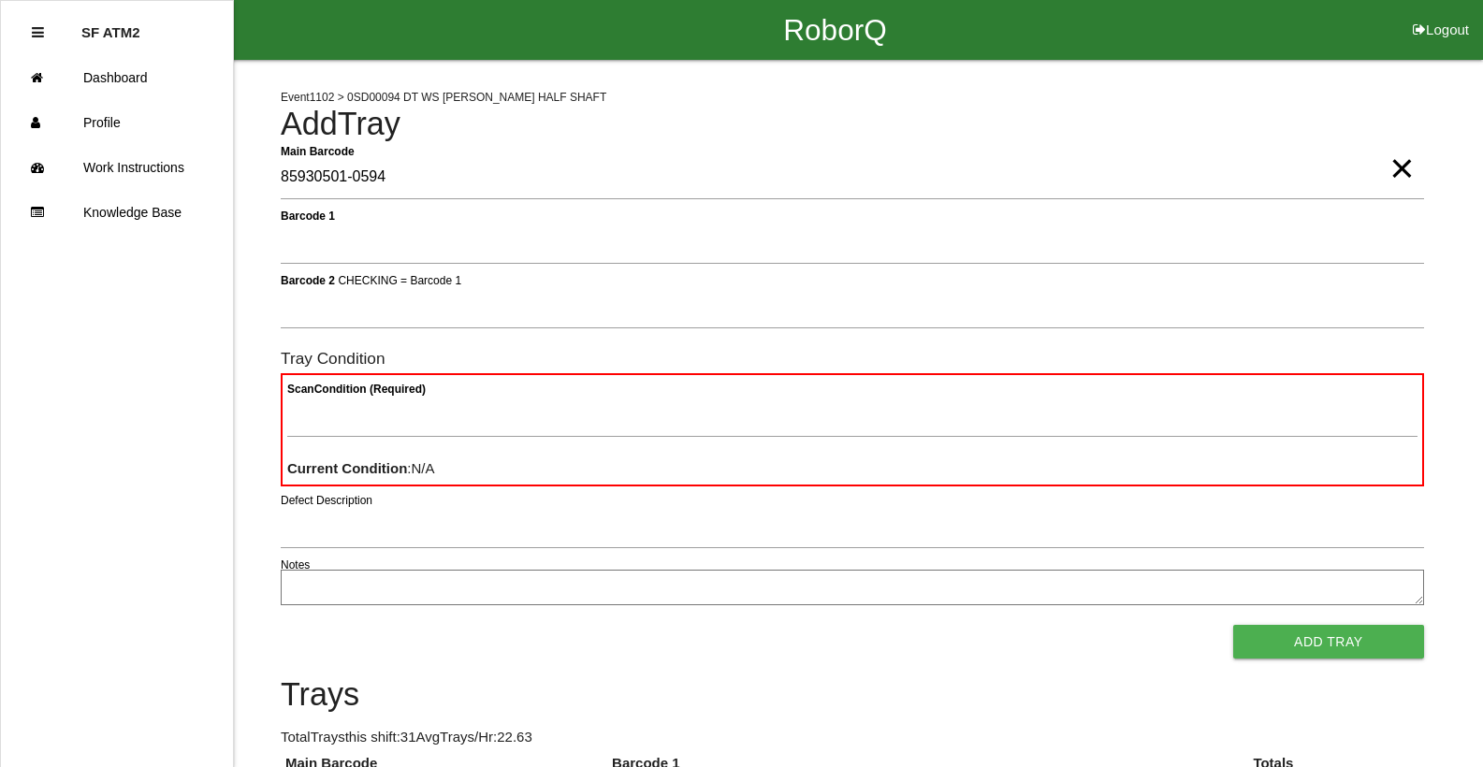
type Barcode "85930501-0594"
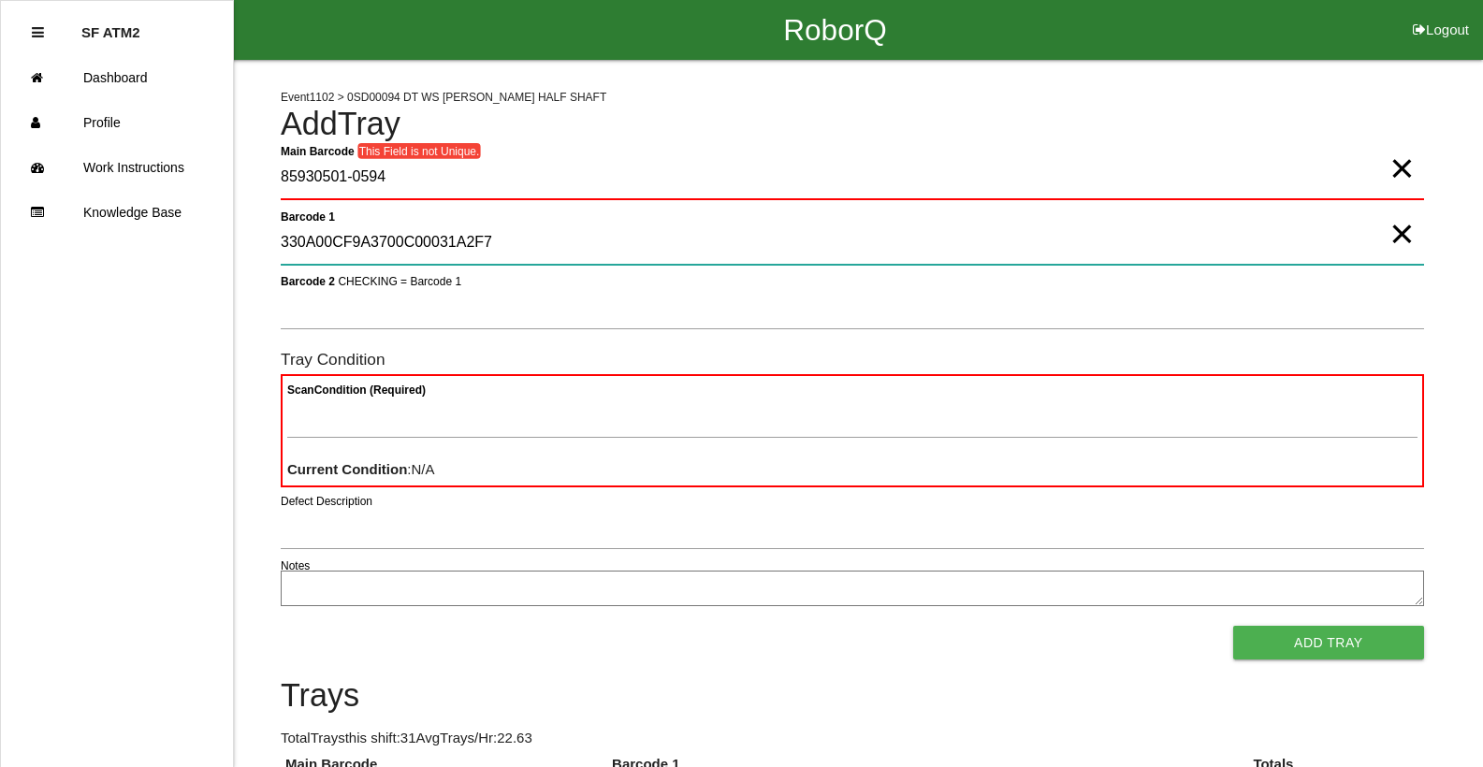
type 1 "330A00CF9A3700C00031A2F7"
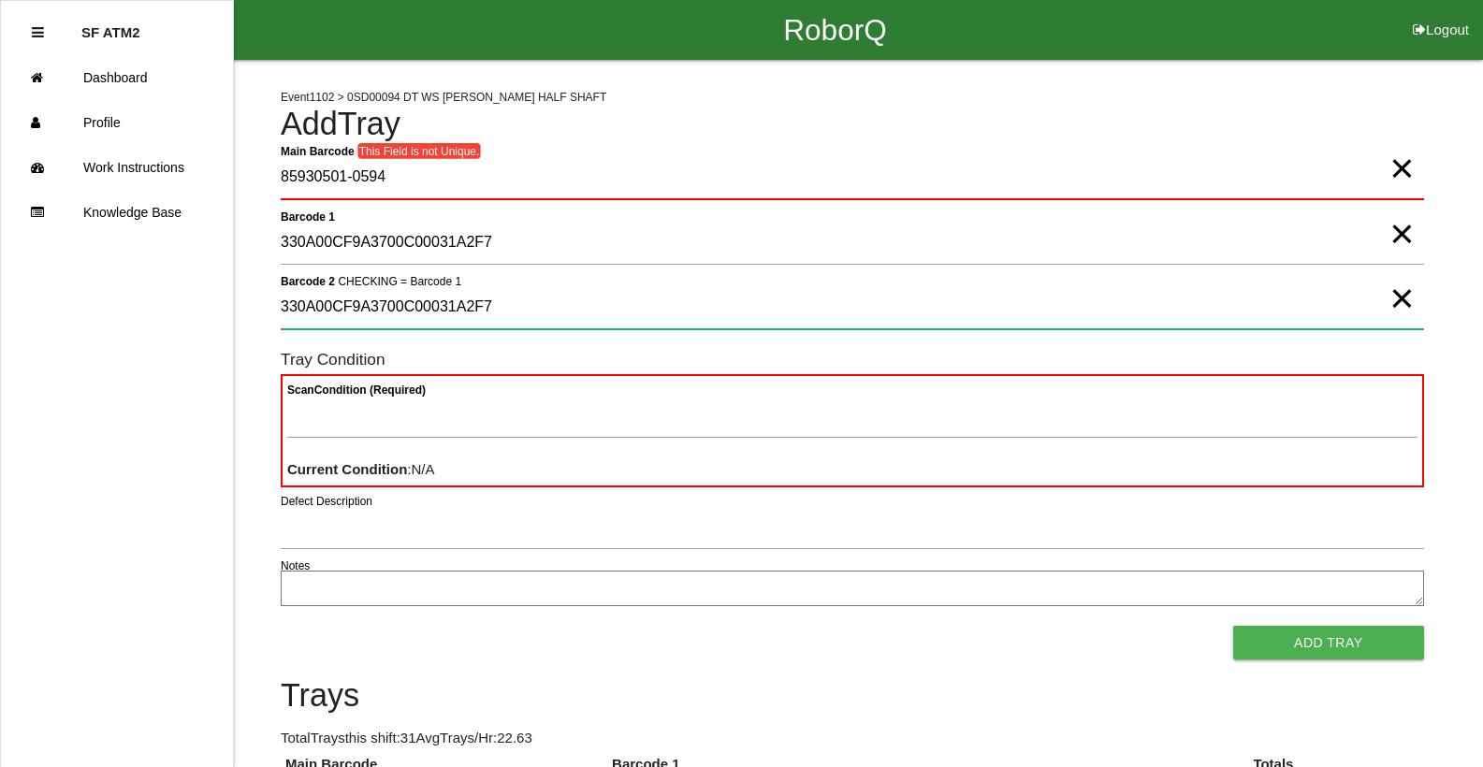
type 2 "330A00CF9A3700C00031A2F7"
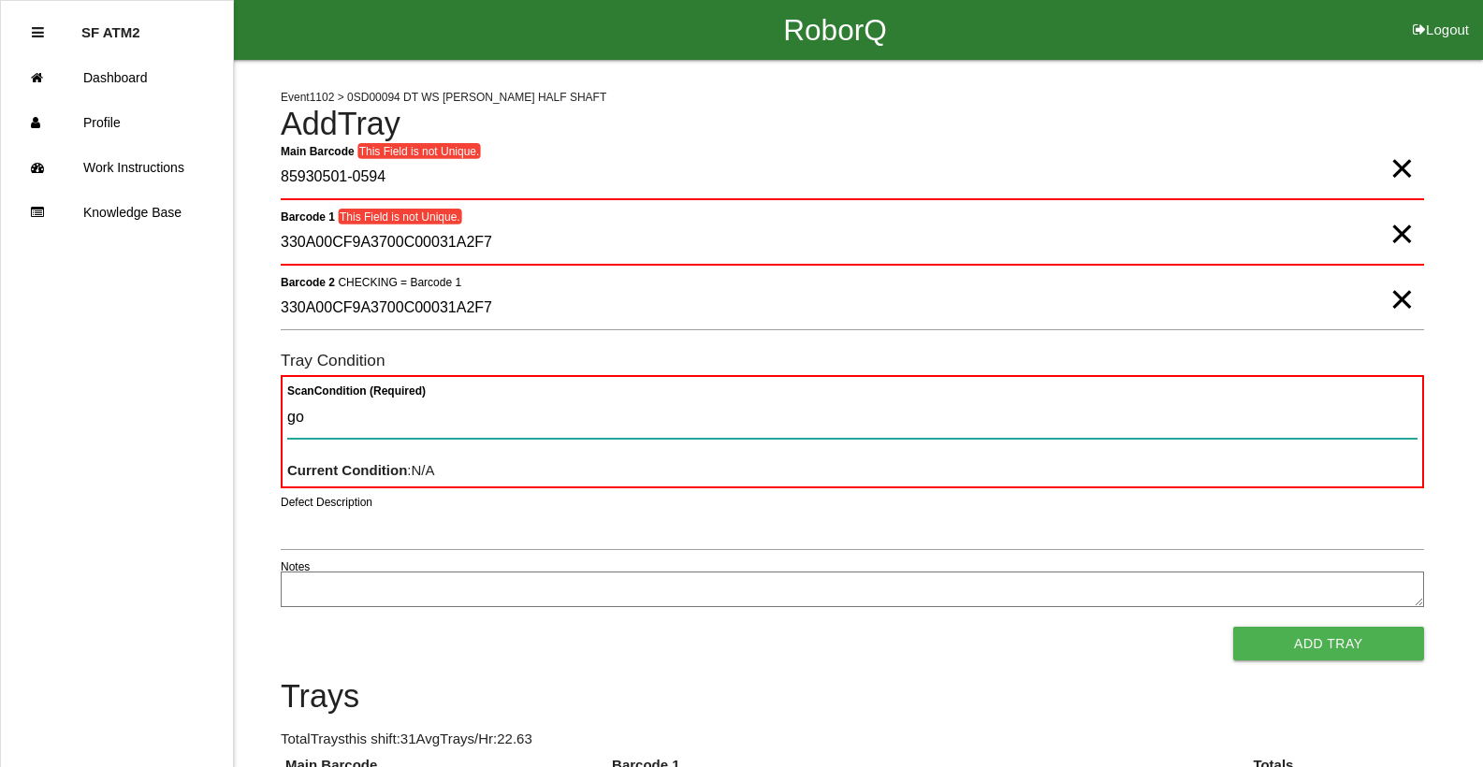
type Condition "goo"
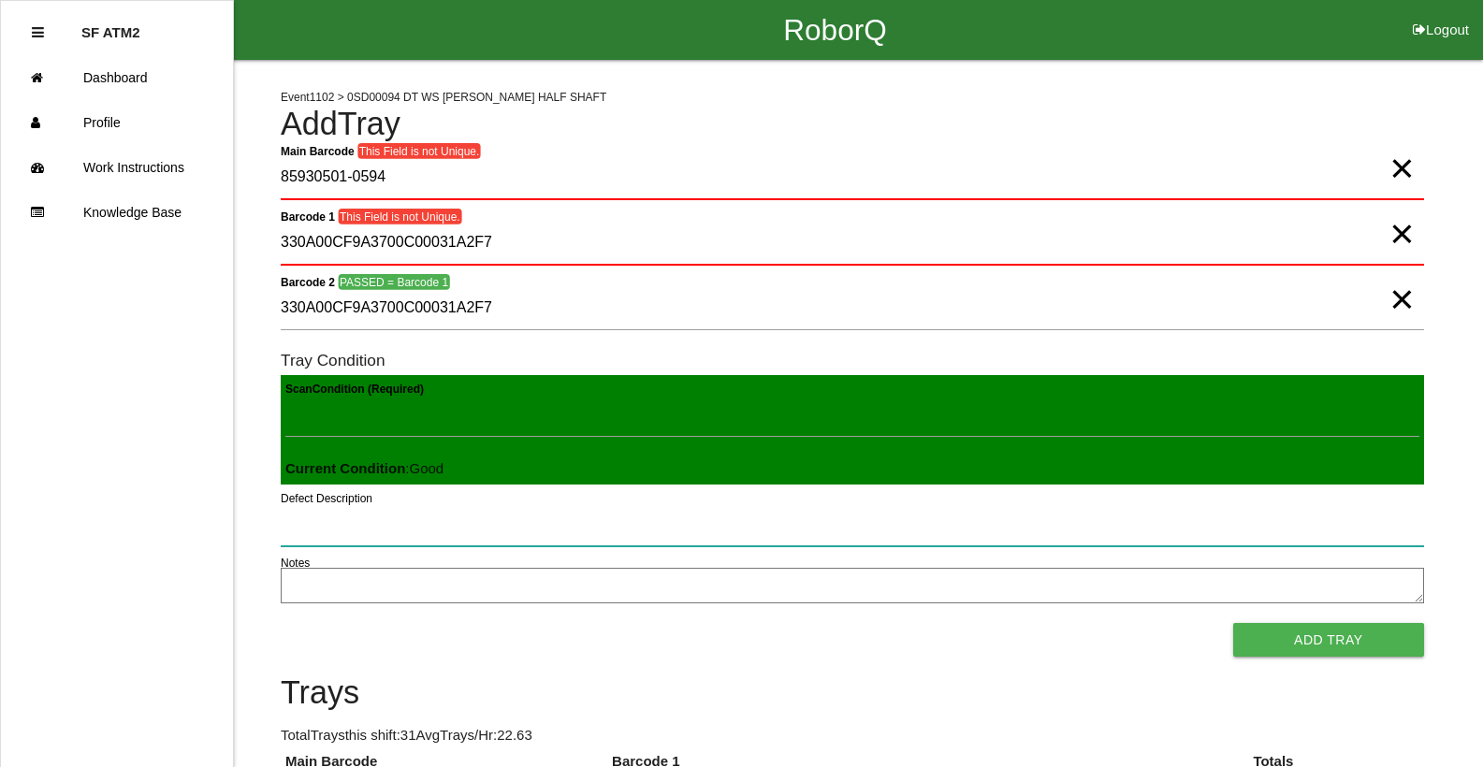
click at [1233, 623] on button "Add Tray" at bounding box center [1328, 640] width 191 height 34
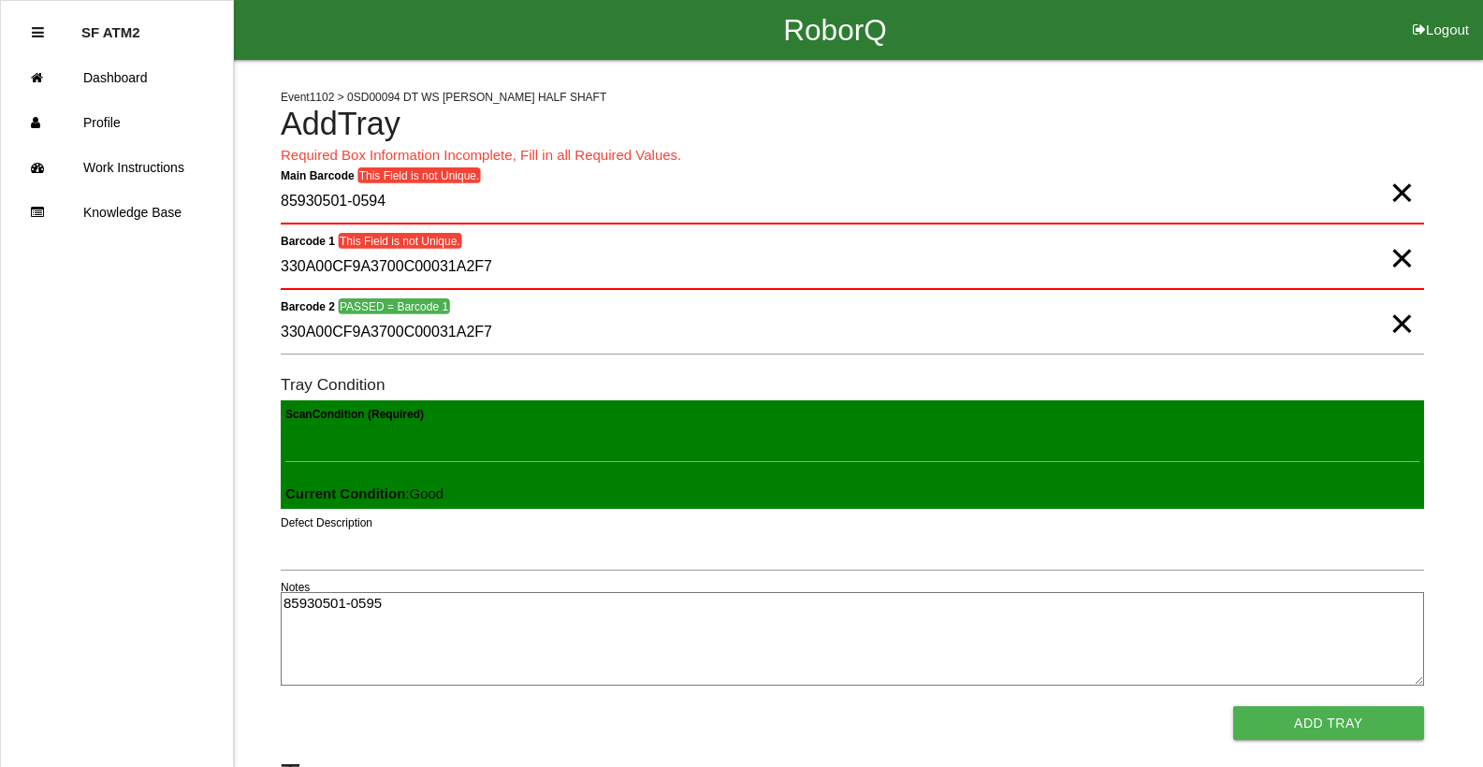
type textarea "85930501-0595"
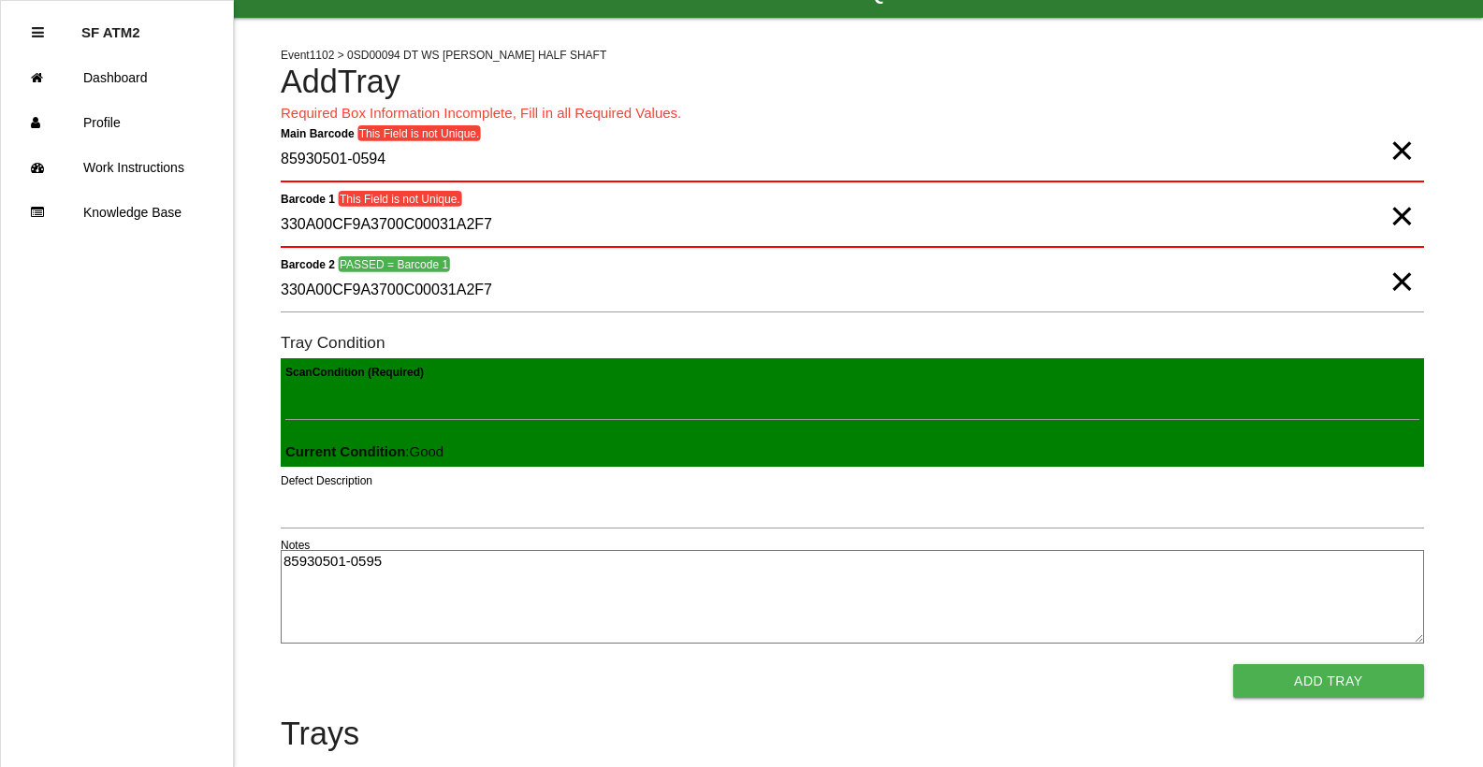
scroll to position [41, 0]
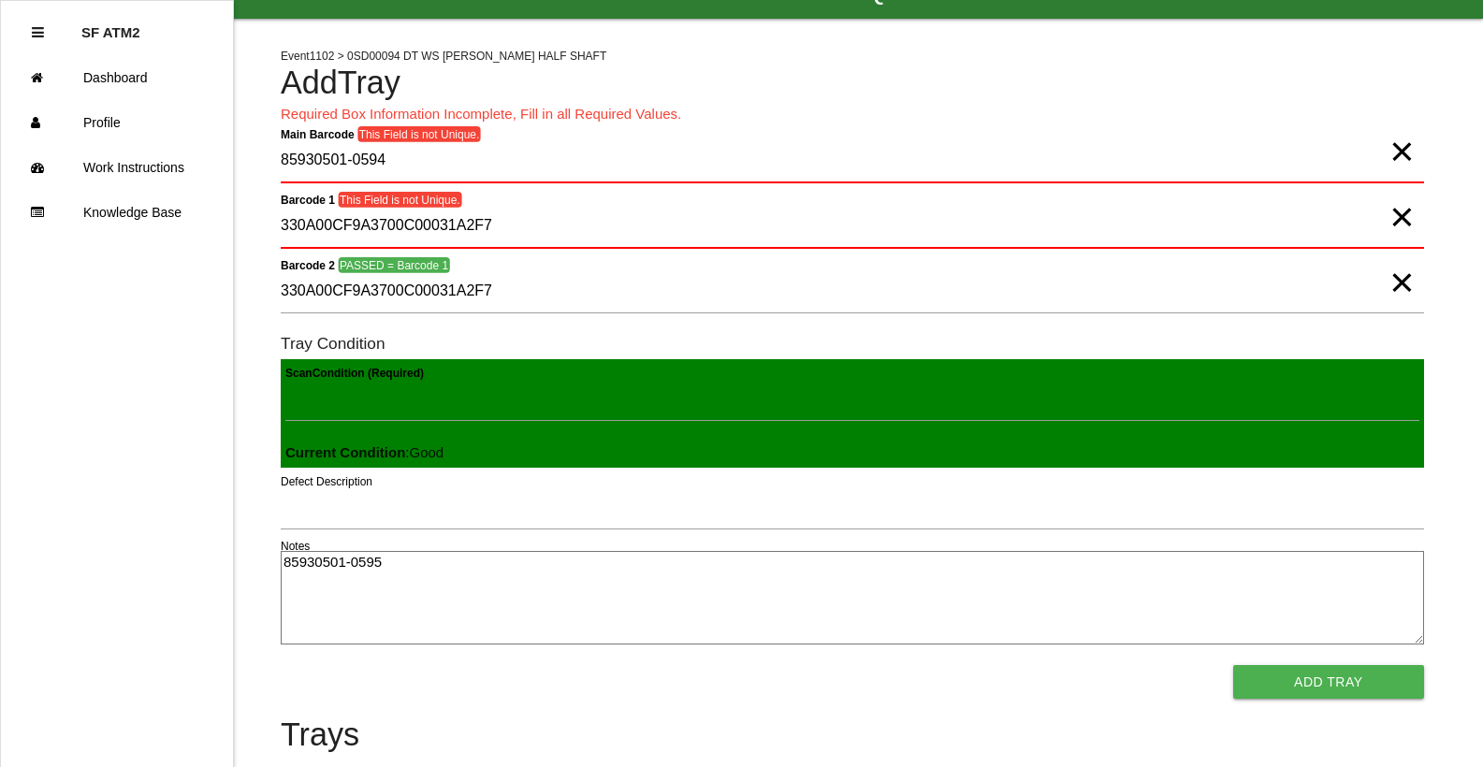
click at [405, 570] on textarea "85930501-0595" at bounding box center [852, 598] width 1143 height 94
type textarea "8"
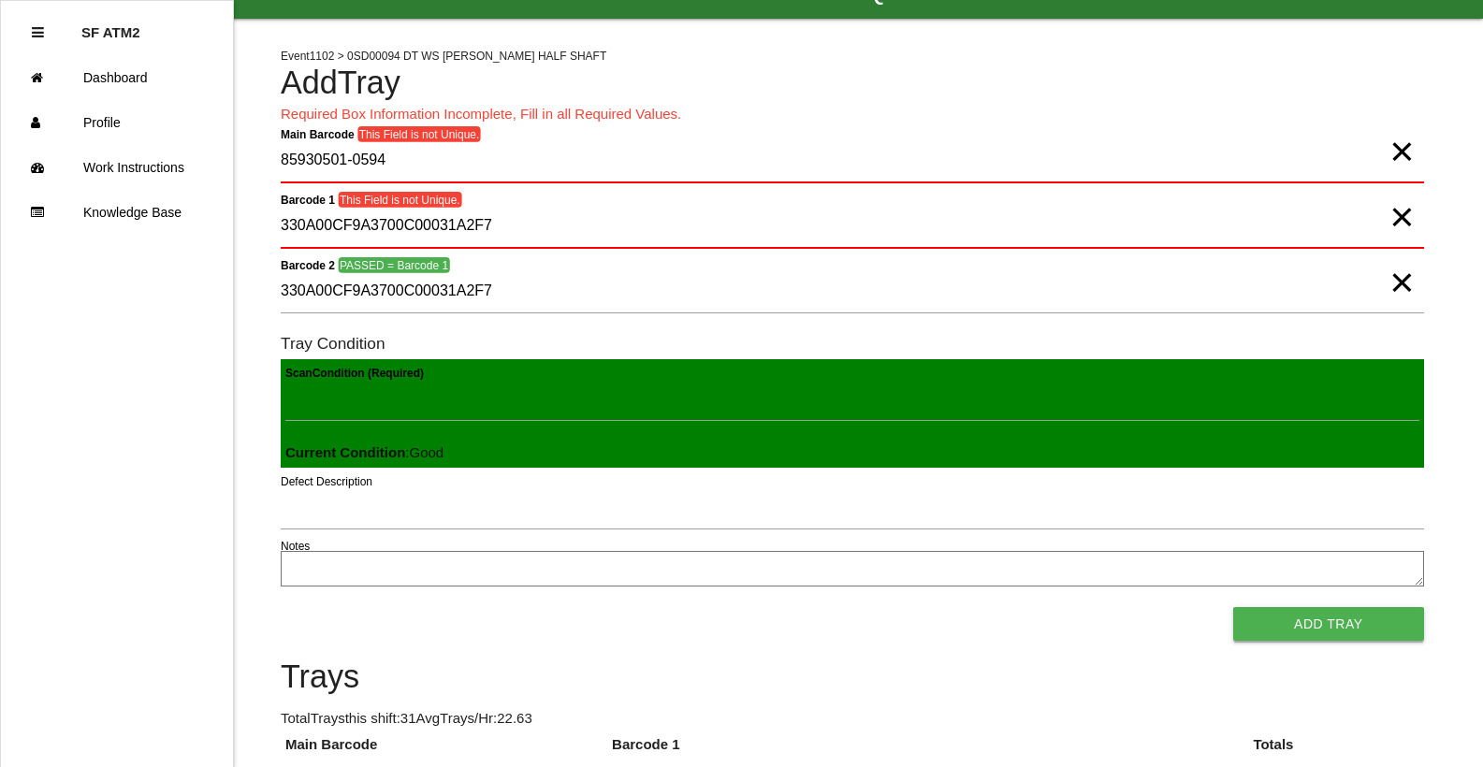
click at [1334, 633] on button "Add Tray" at bounding box center [1328, 624] width 191 height 34
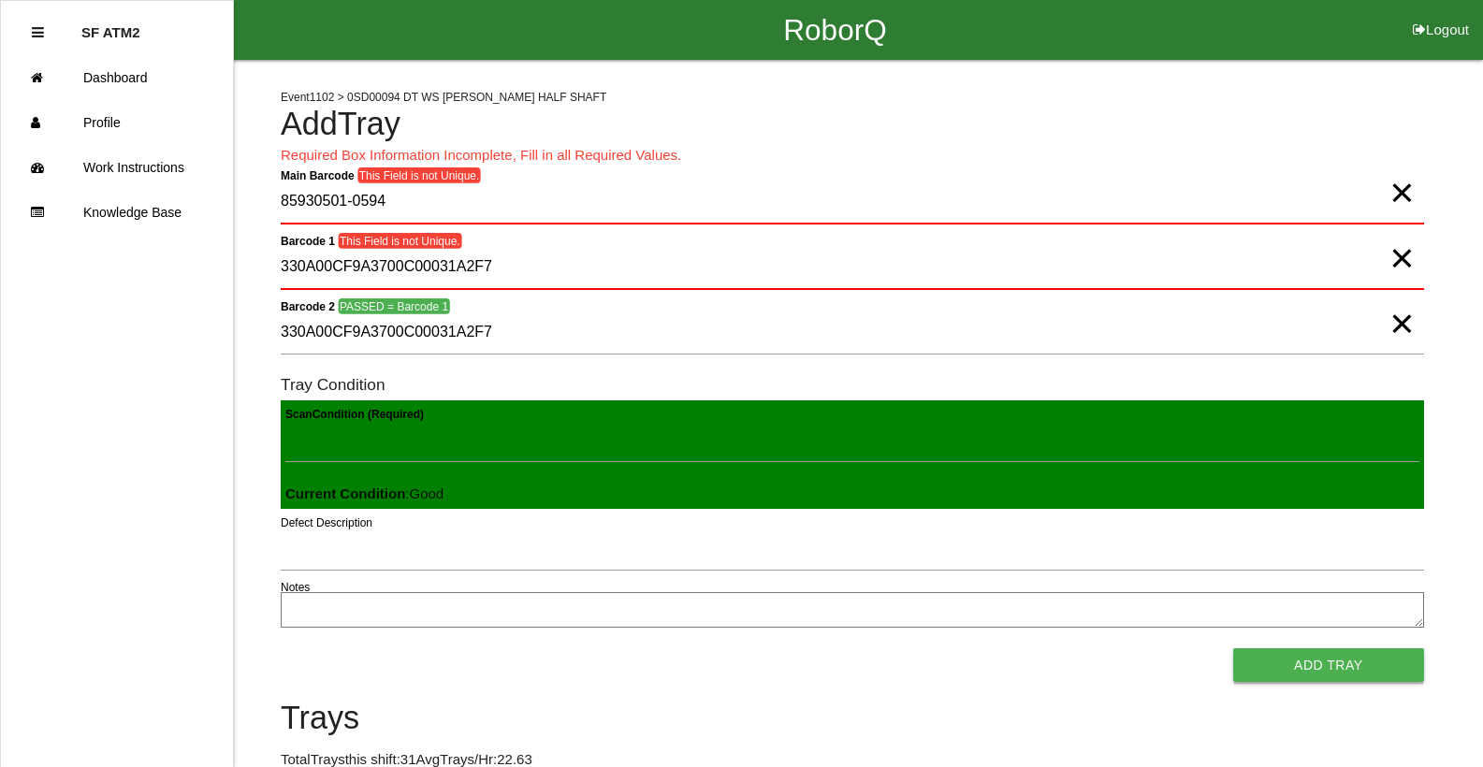
click at [1334, 651] on button "Add Tray" at bounding box center [1328, 665] width 191 height 34
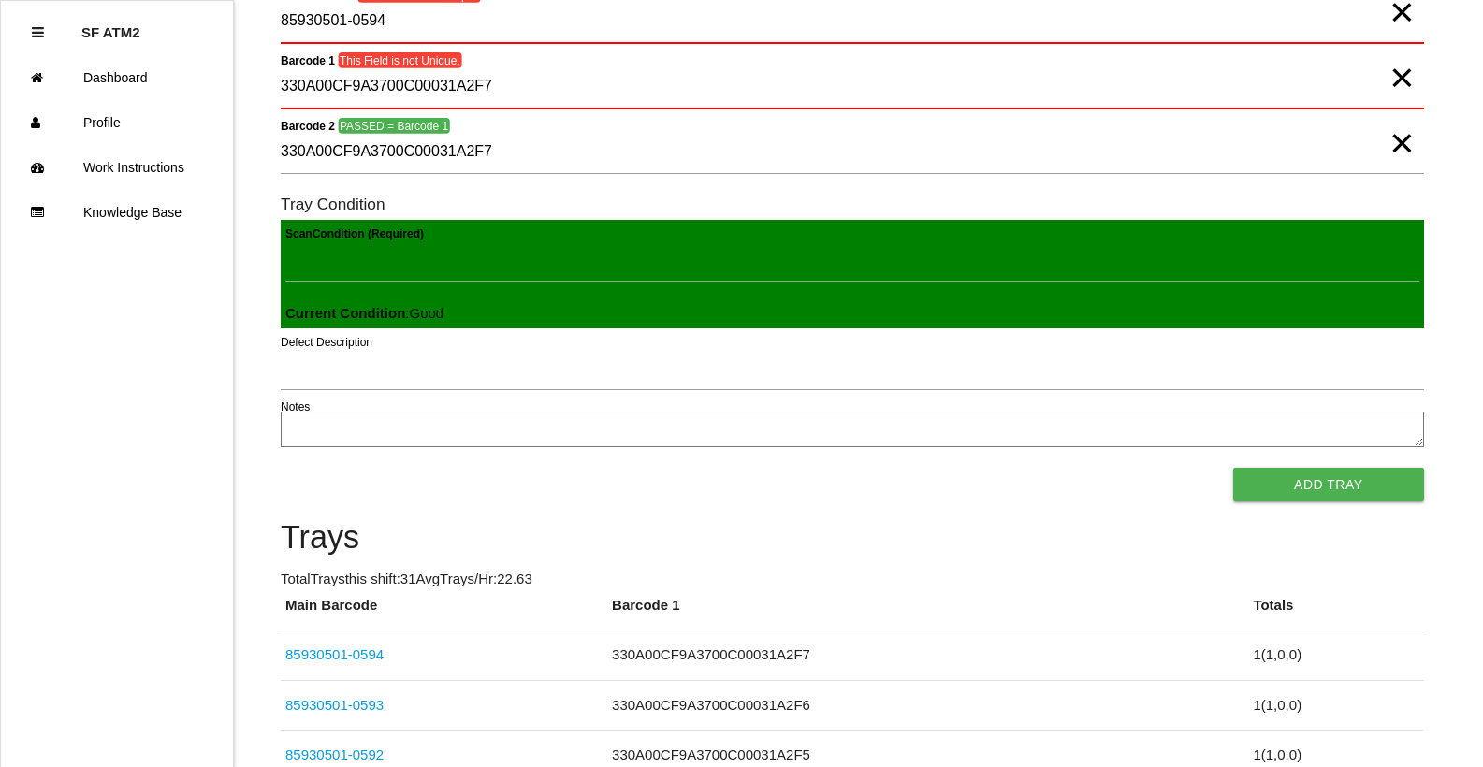
scroll to position [187, 0]
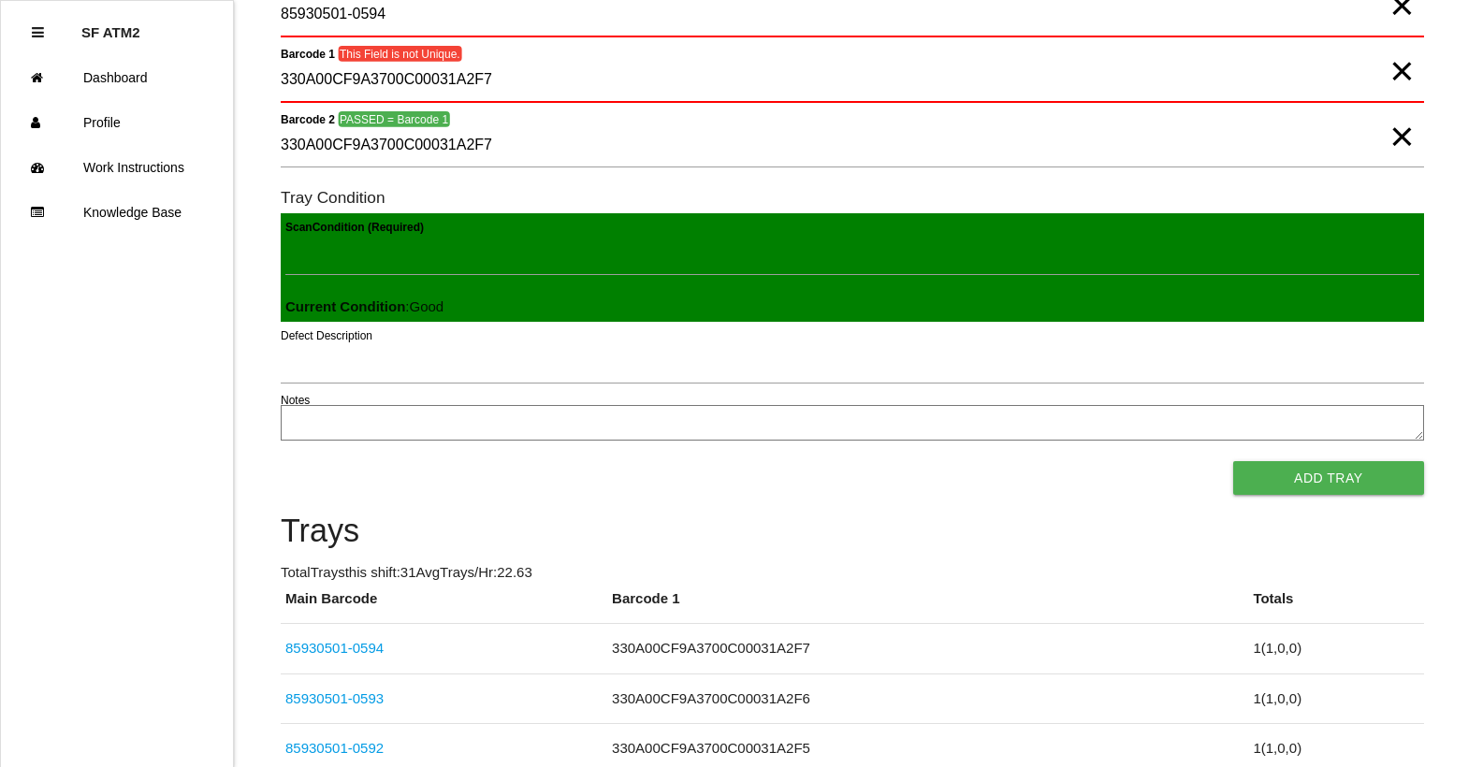
click at [1389, 136] on span "×" at bounding box center [1401, 117] width 24 height 37
click at [1394, 71] on span "×" at bounding box center [1401, 52] width 24 height 37
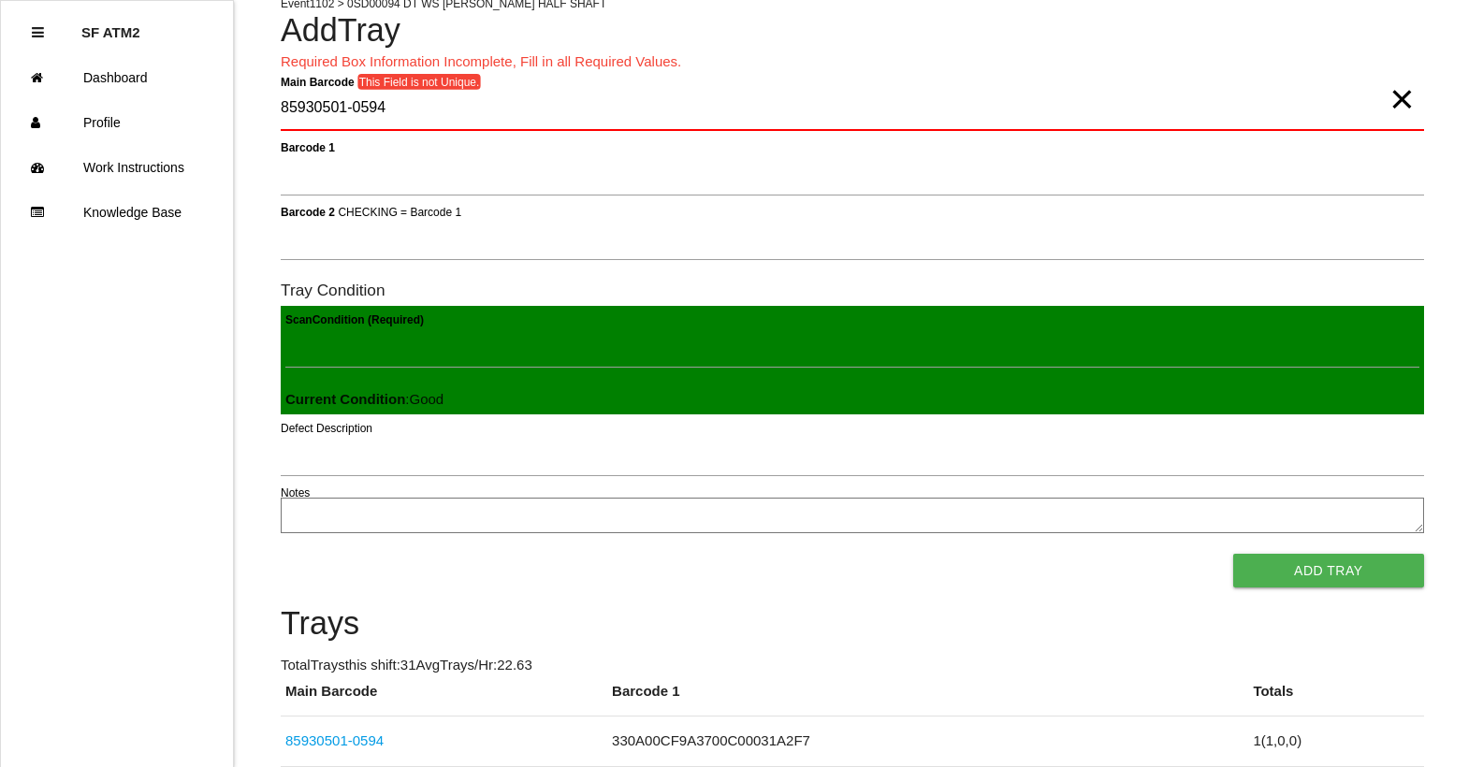
scroll to position [0, 0]
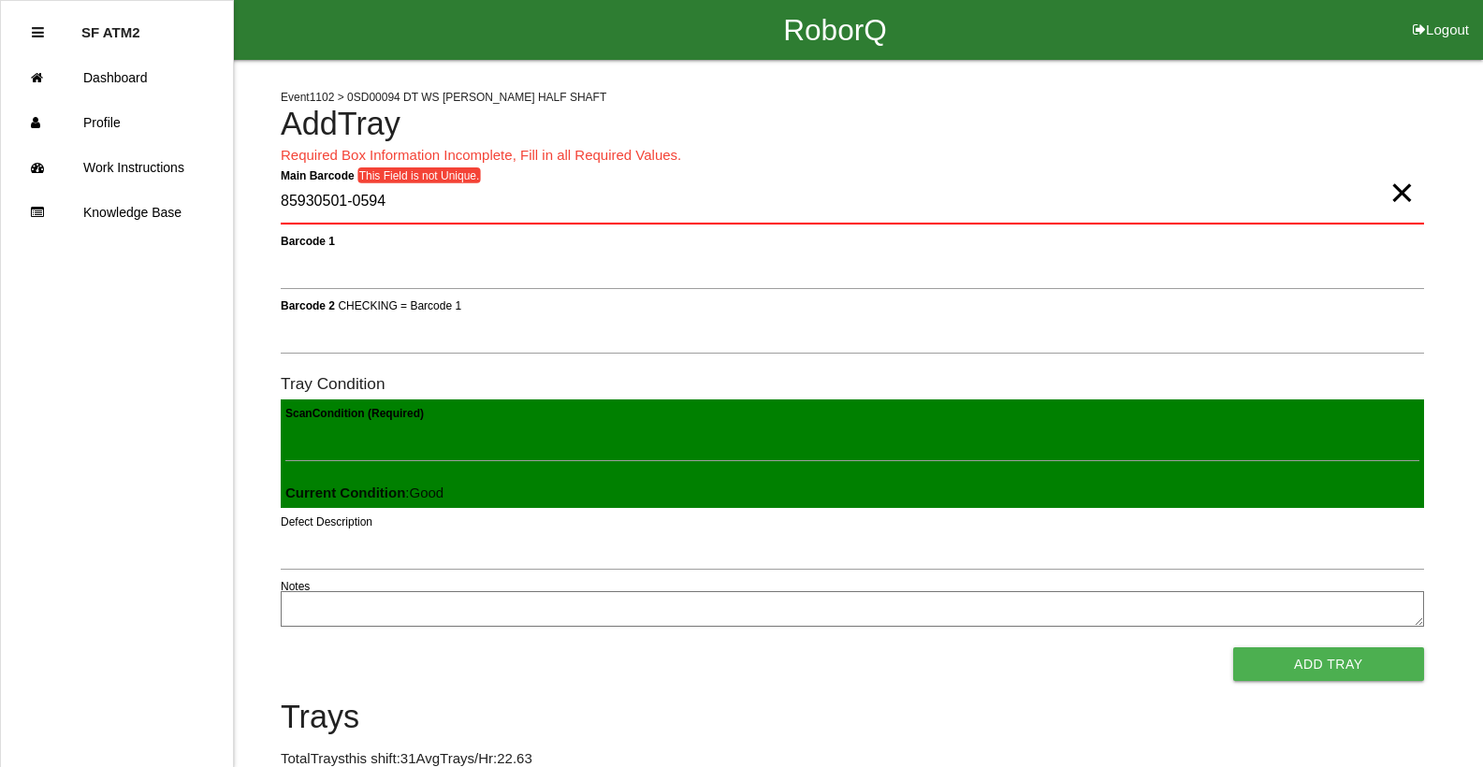
click at [1397, 193] on span "×" at bounding box center [1401, 173] width 24 height 37
click at [408, 196] on Barcode "Main Barcode" at bounding box center [852, 203] width 1143 height 44
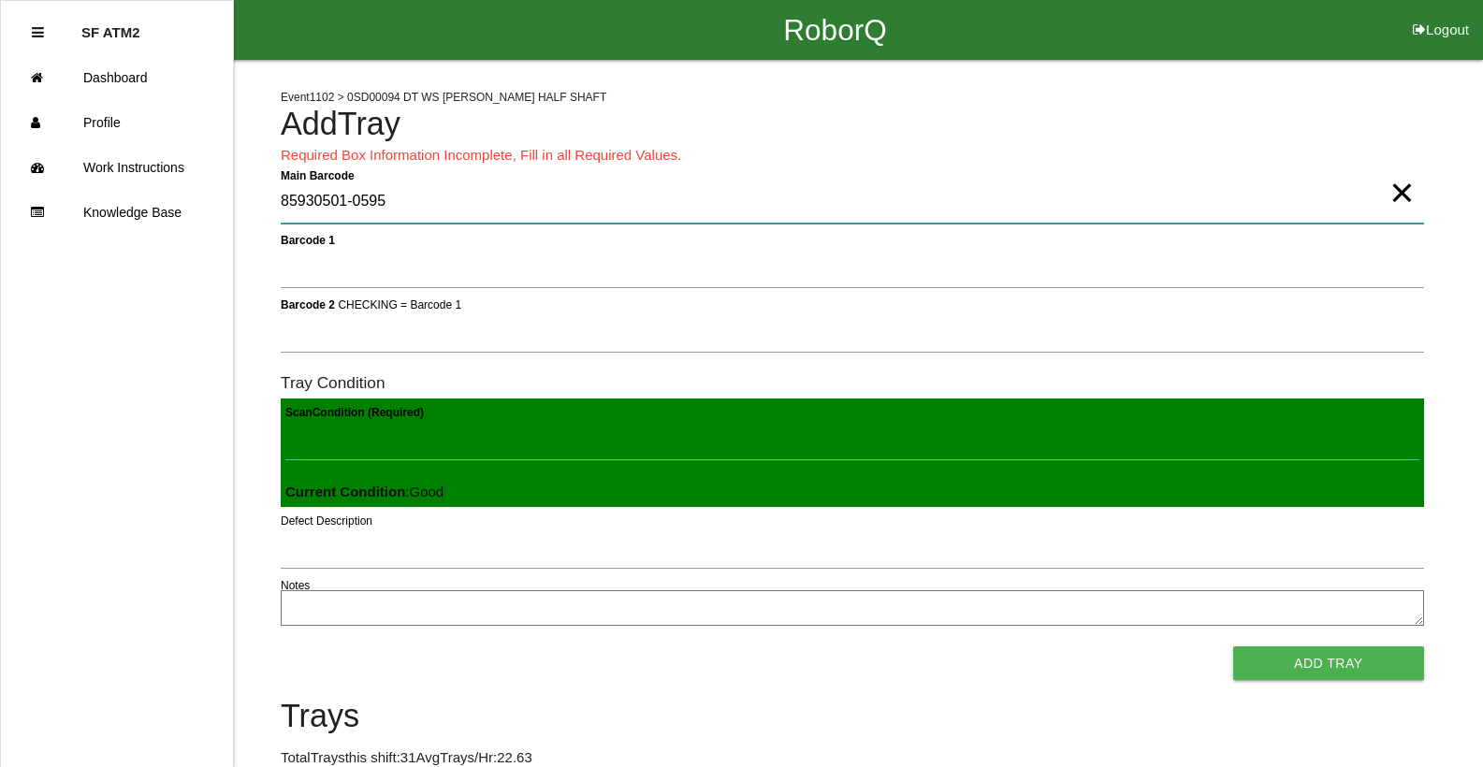
type Barcode "85930501-0595"
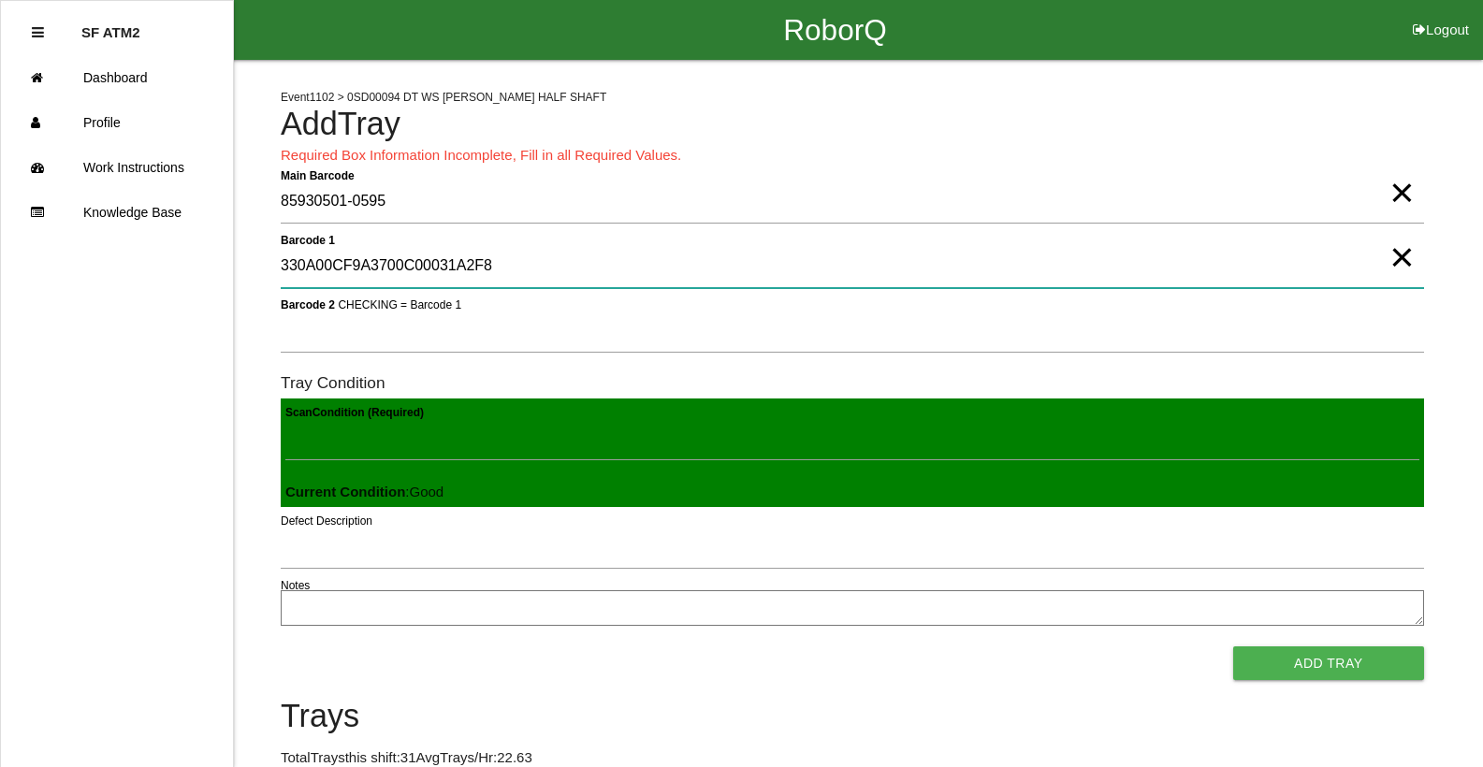
type 1 "330A00CF9A3700C00031A2F8"
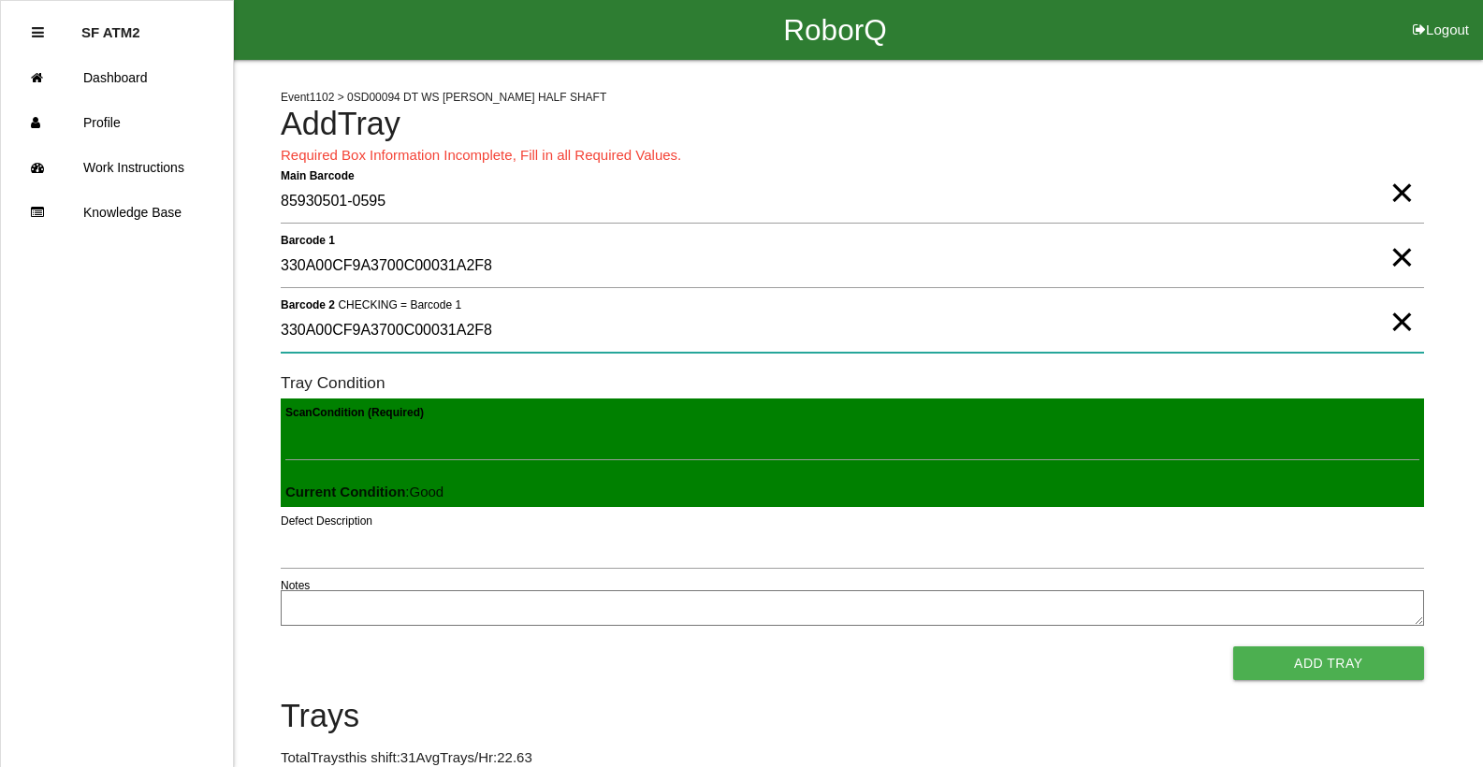
type 2 "330A00CF9A3700C00031A2F8"
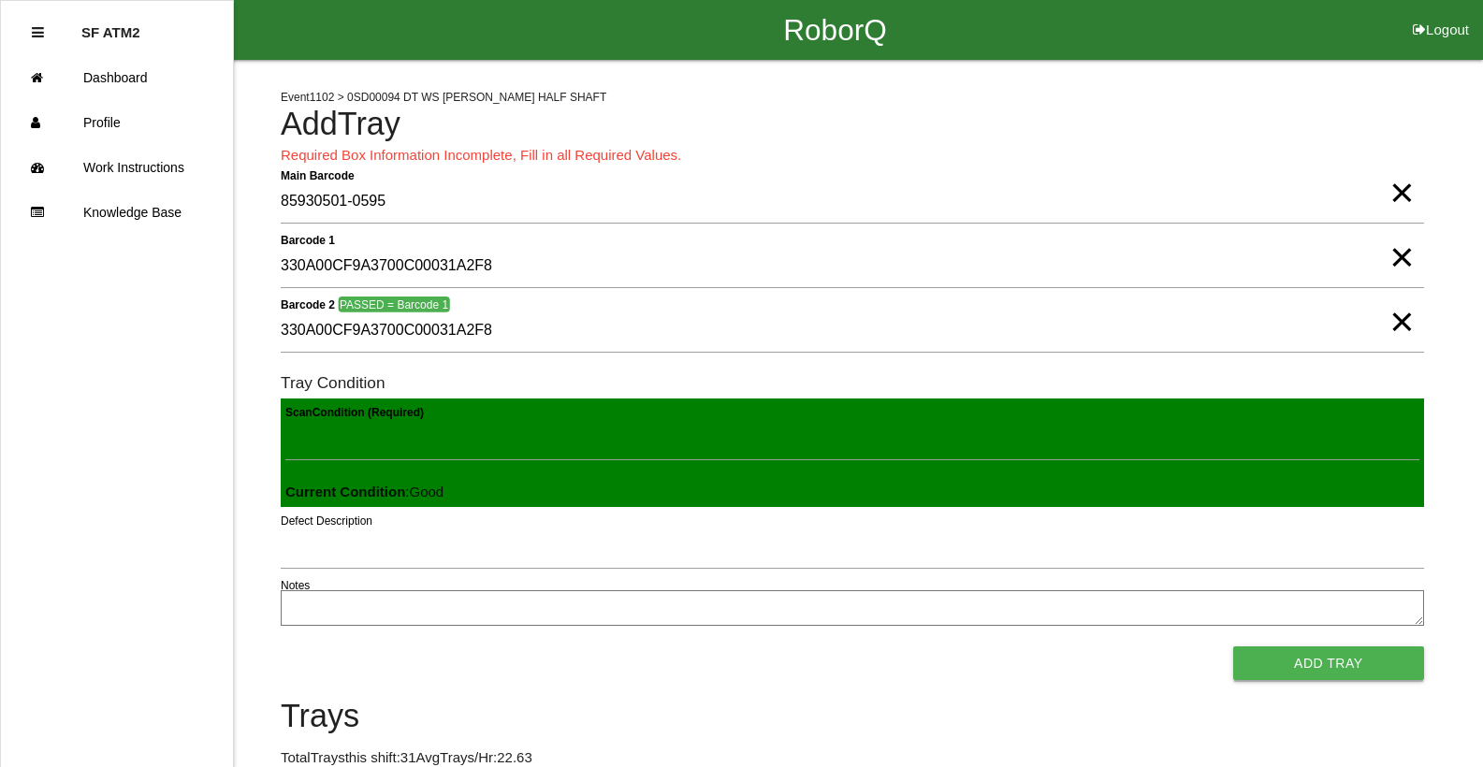
click at [1325, 667] on button "Add Tray" at bounding box center [1328, 663] width 191 height 34
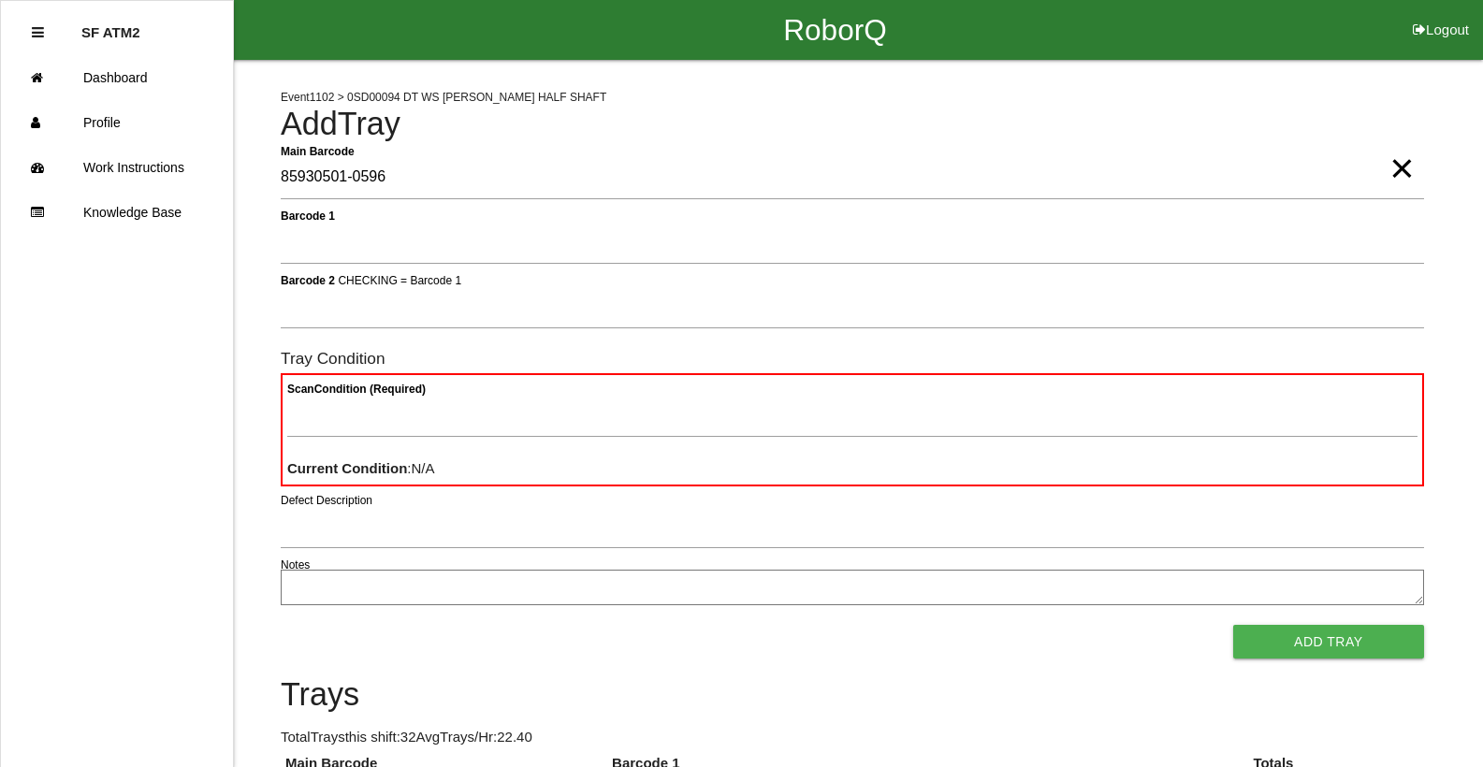
type Barcode "85930501-0596"
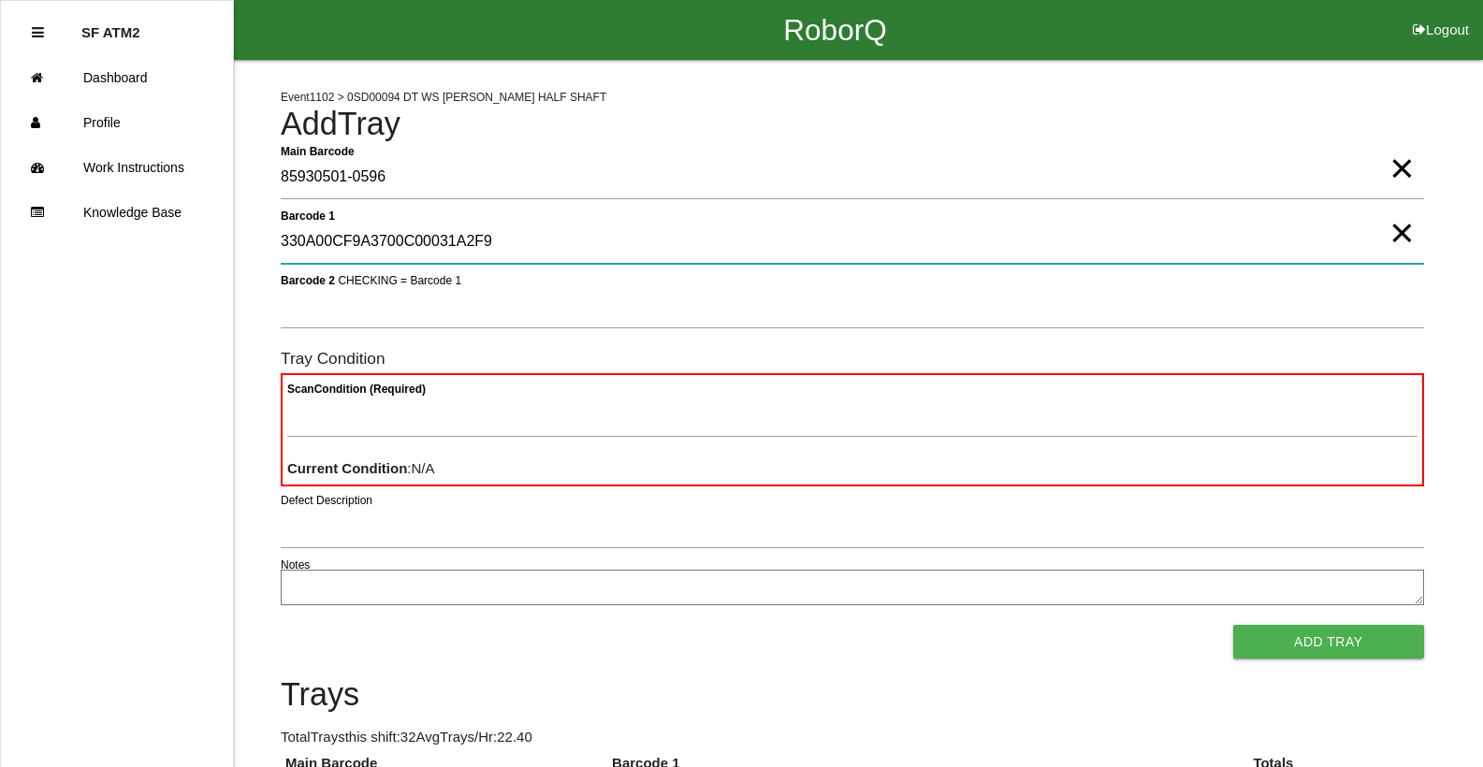
type 1 "330A00CF9A3700C00031A2F9"
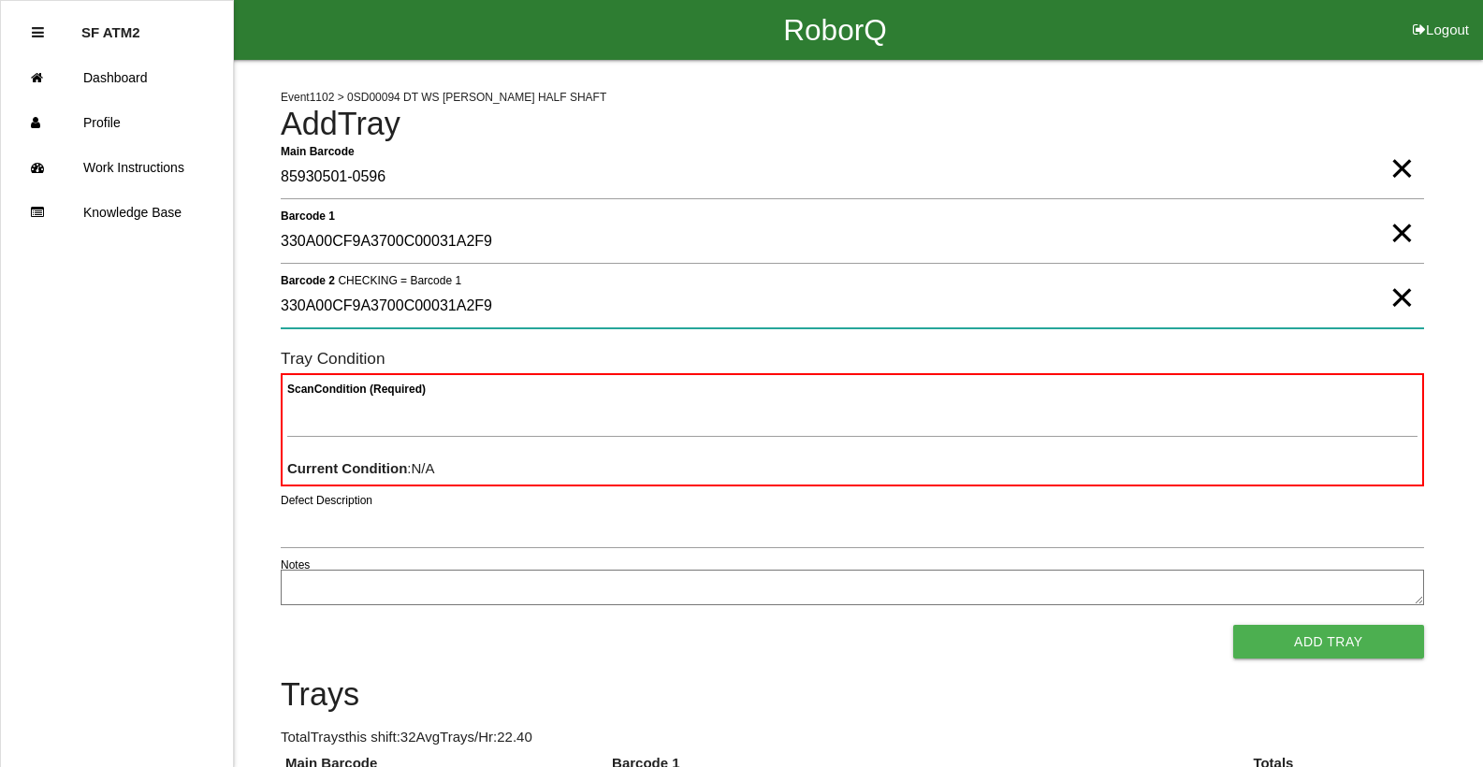
type 2 "330A00CF9A3700C00031A2F9"
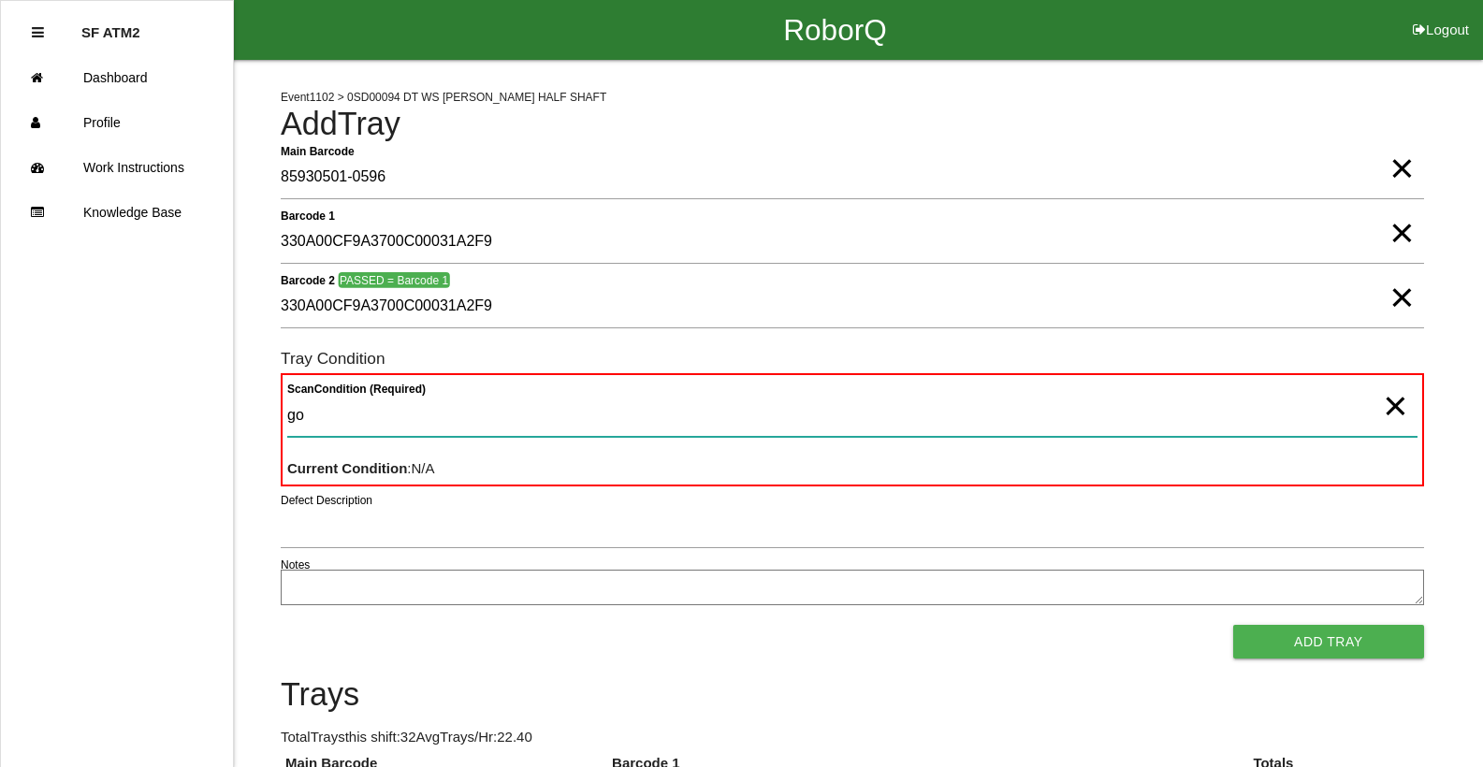
type Condition "goo"
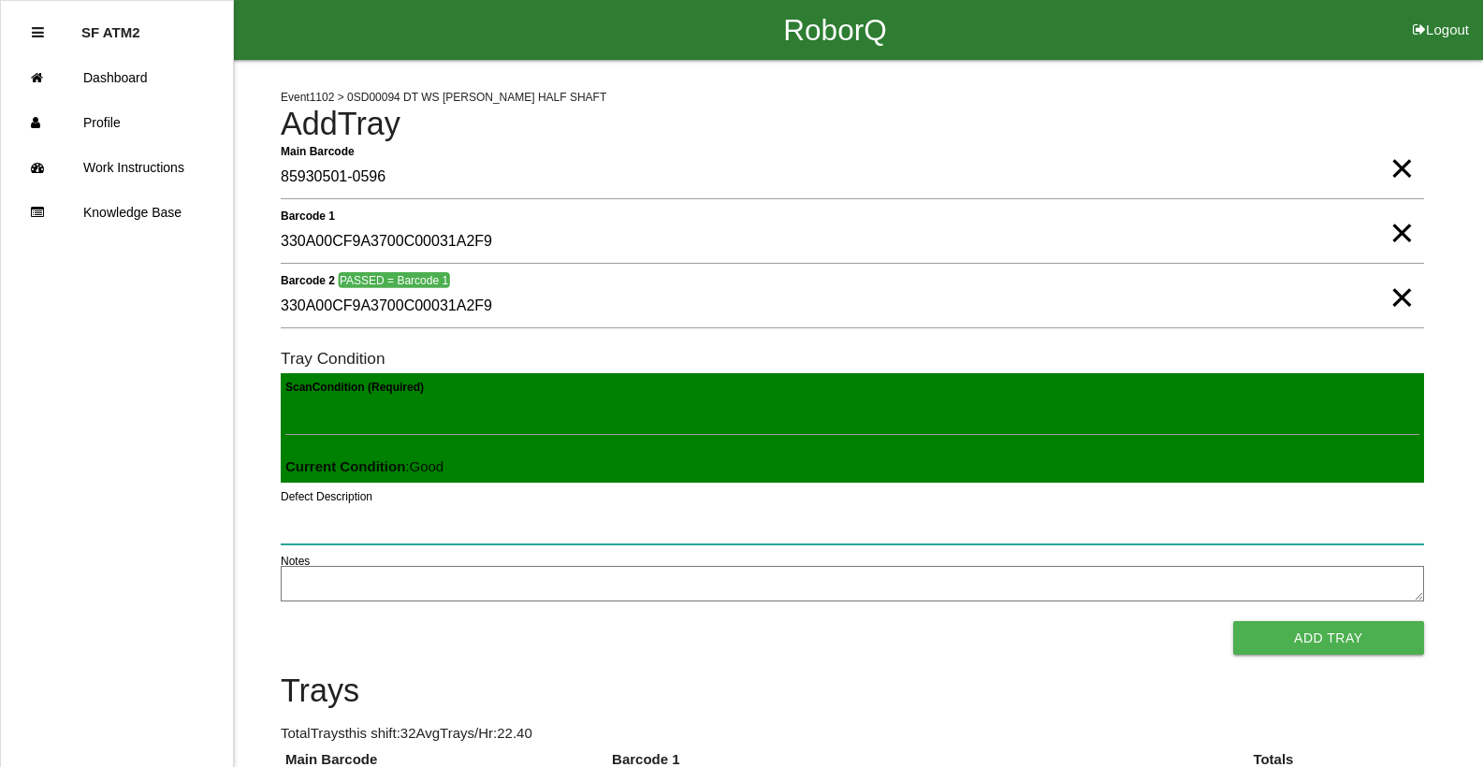
click at [1233, 621] on button "Add Tray" at bounding box center [1328, 638] width 191 height 34
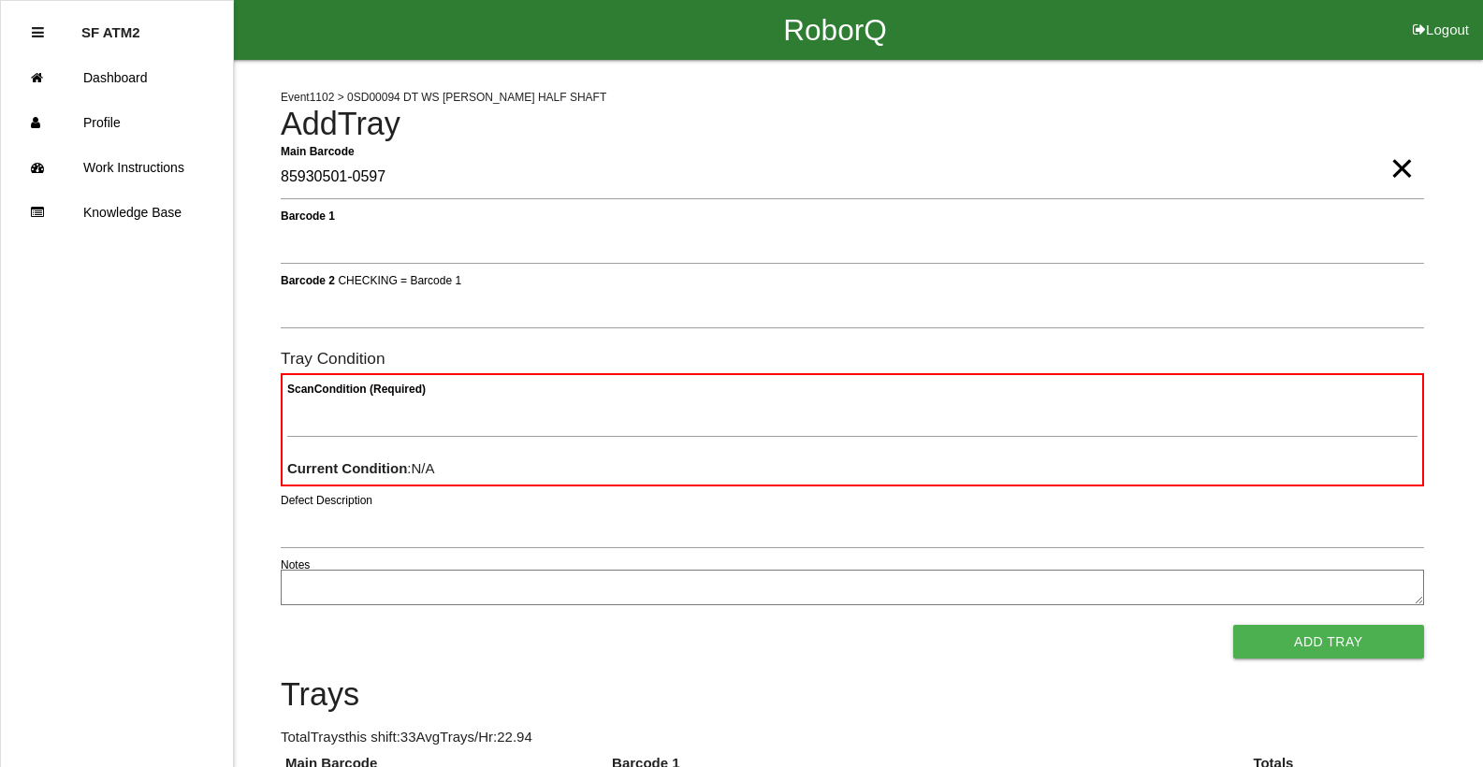
type Barcode "85930501-0597"
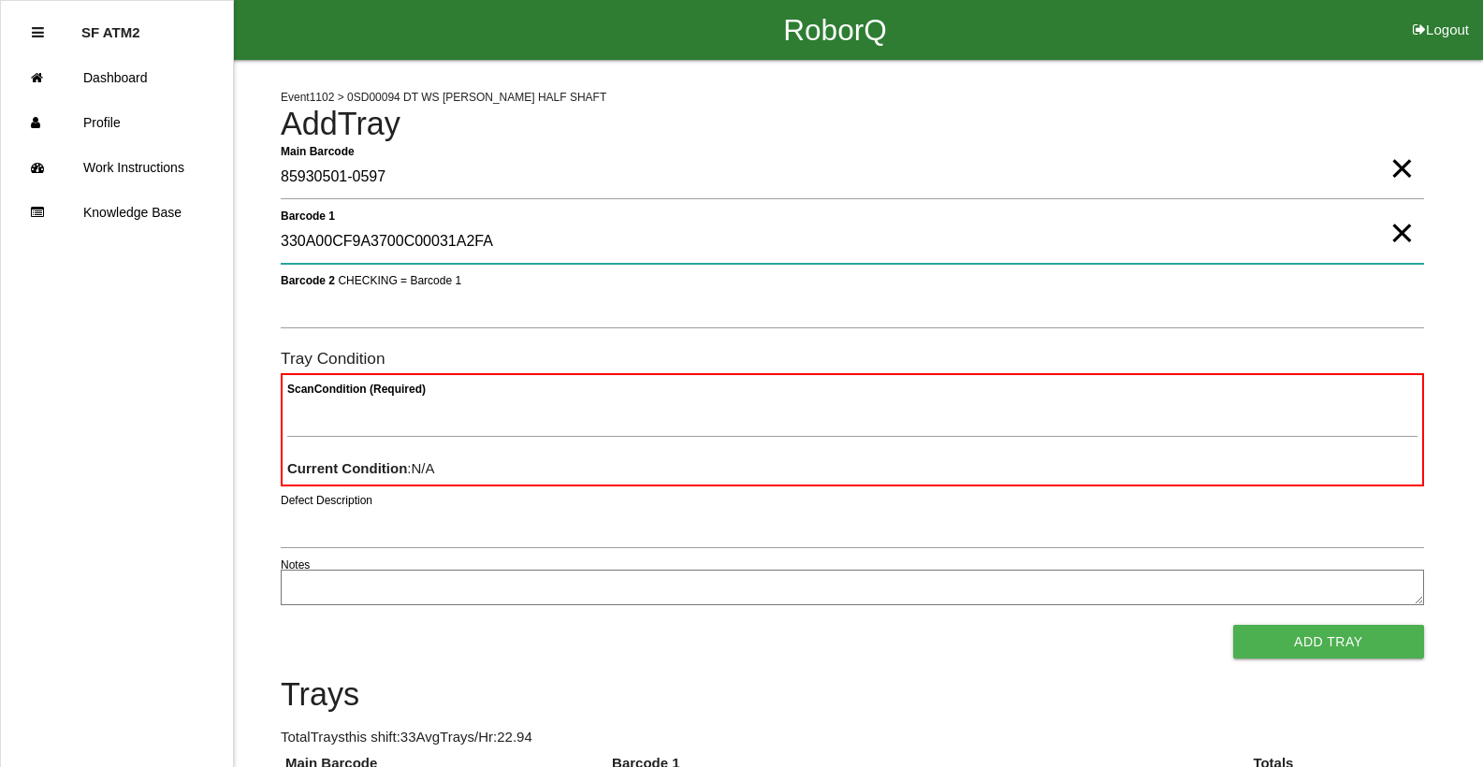
type 1 "330A00CF9A3700C00031A2FA"
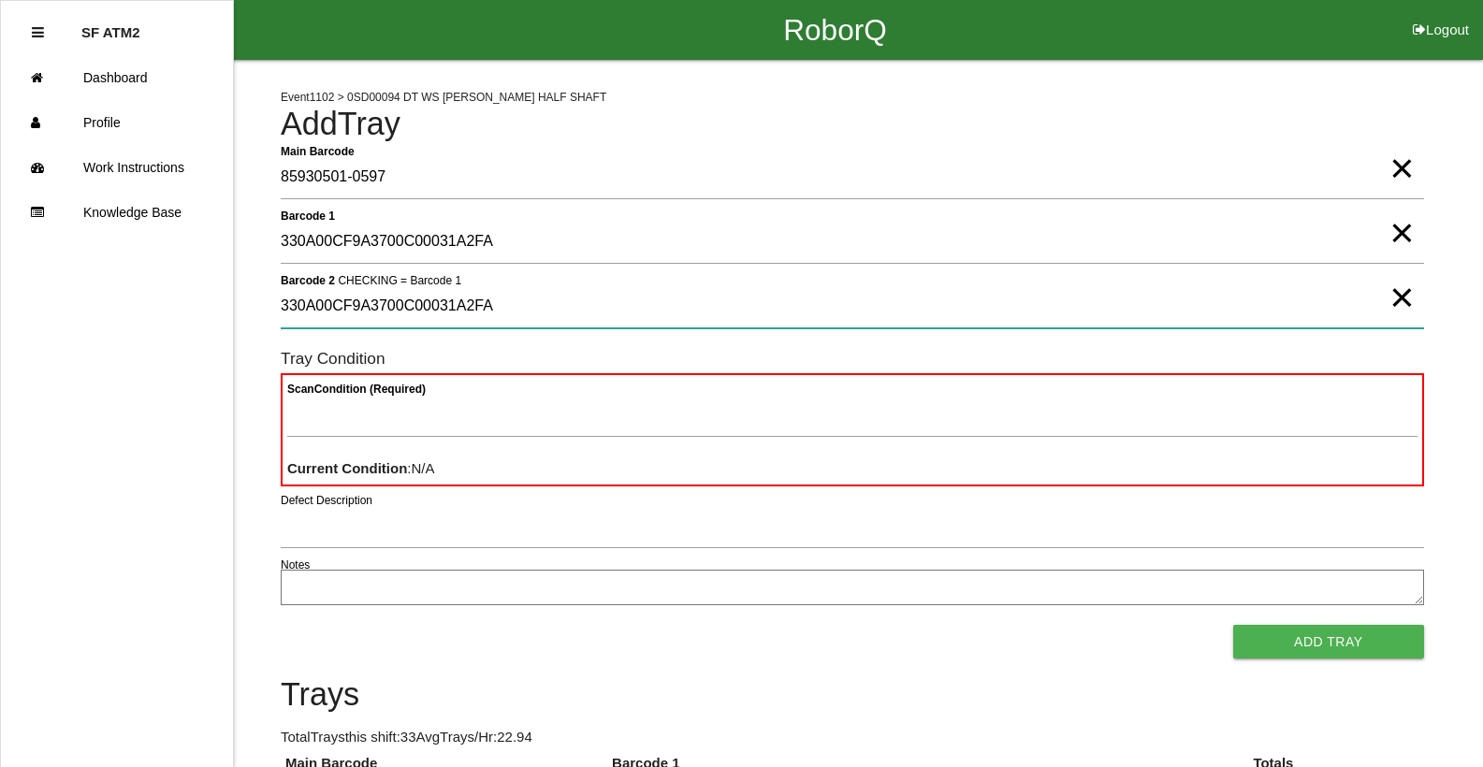
type 2 "330A00CF9A3700C00031A2FA"
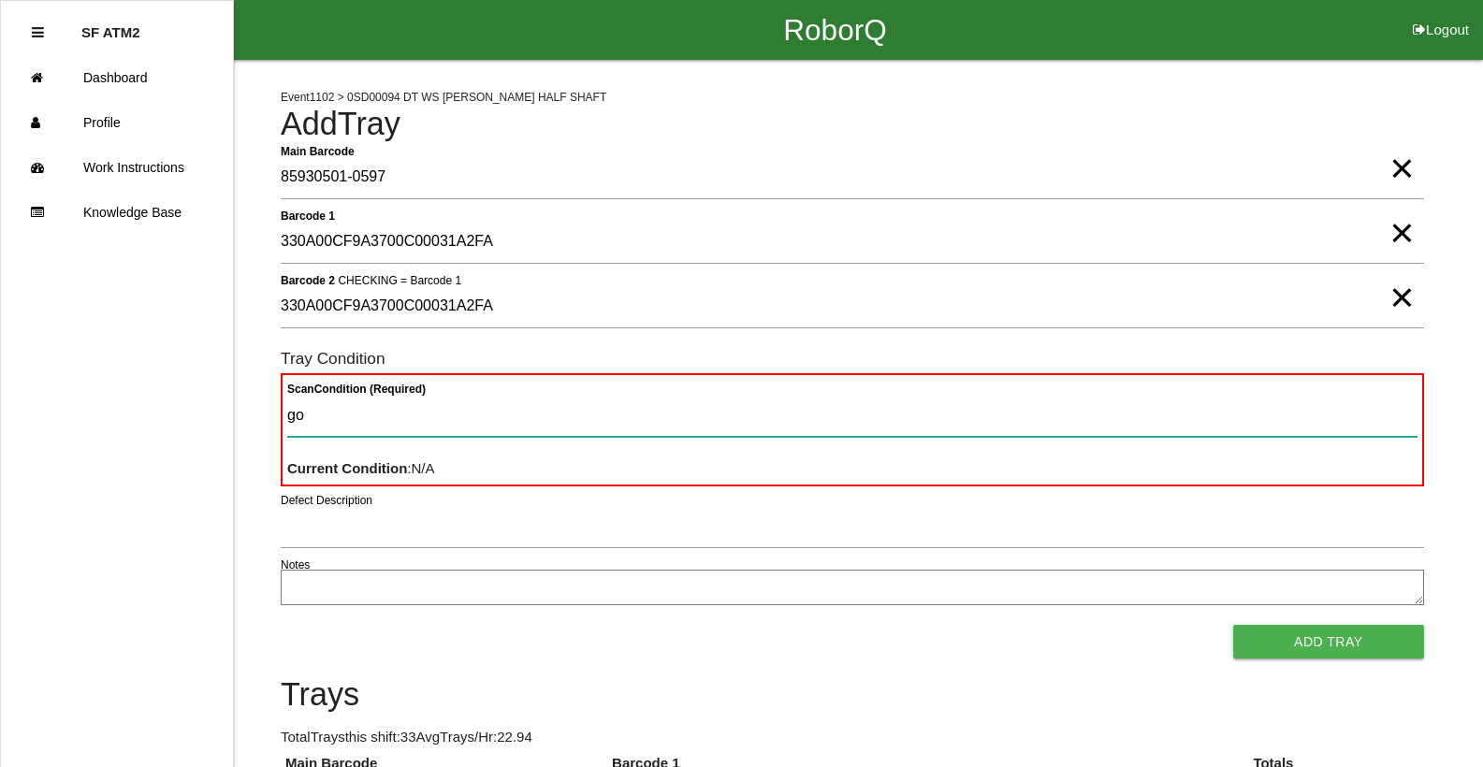
type Condition "goo"
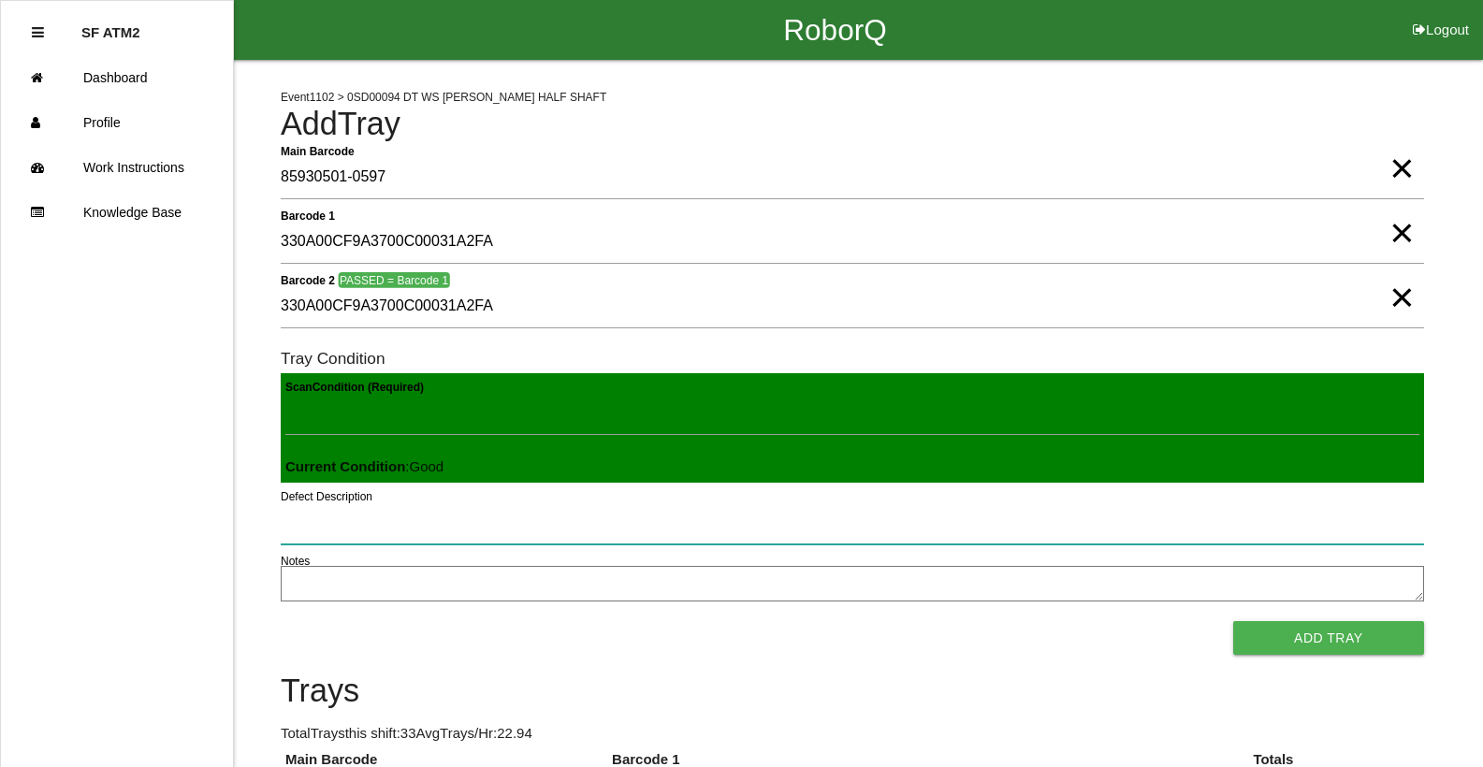
click at [1233, 621] on button "Add Tray" at bounding box center [1328, 638] width 191 height 34
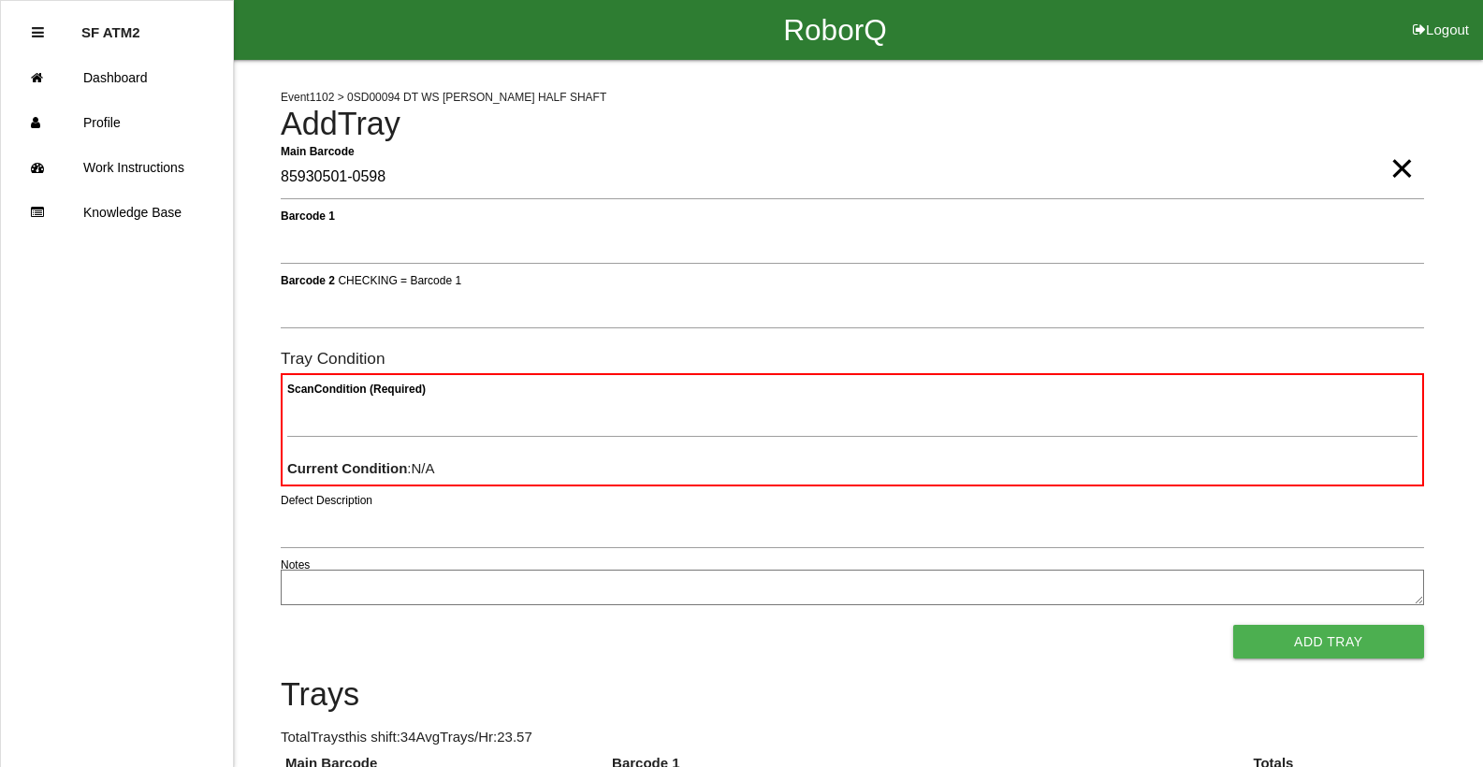
type Barcode "85930501-0598"
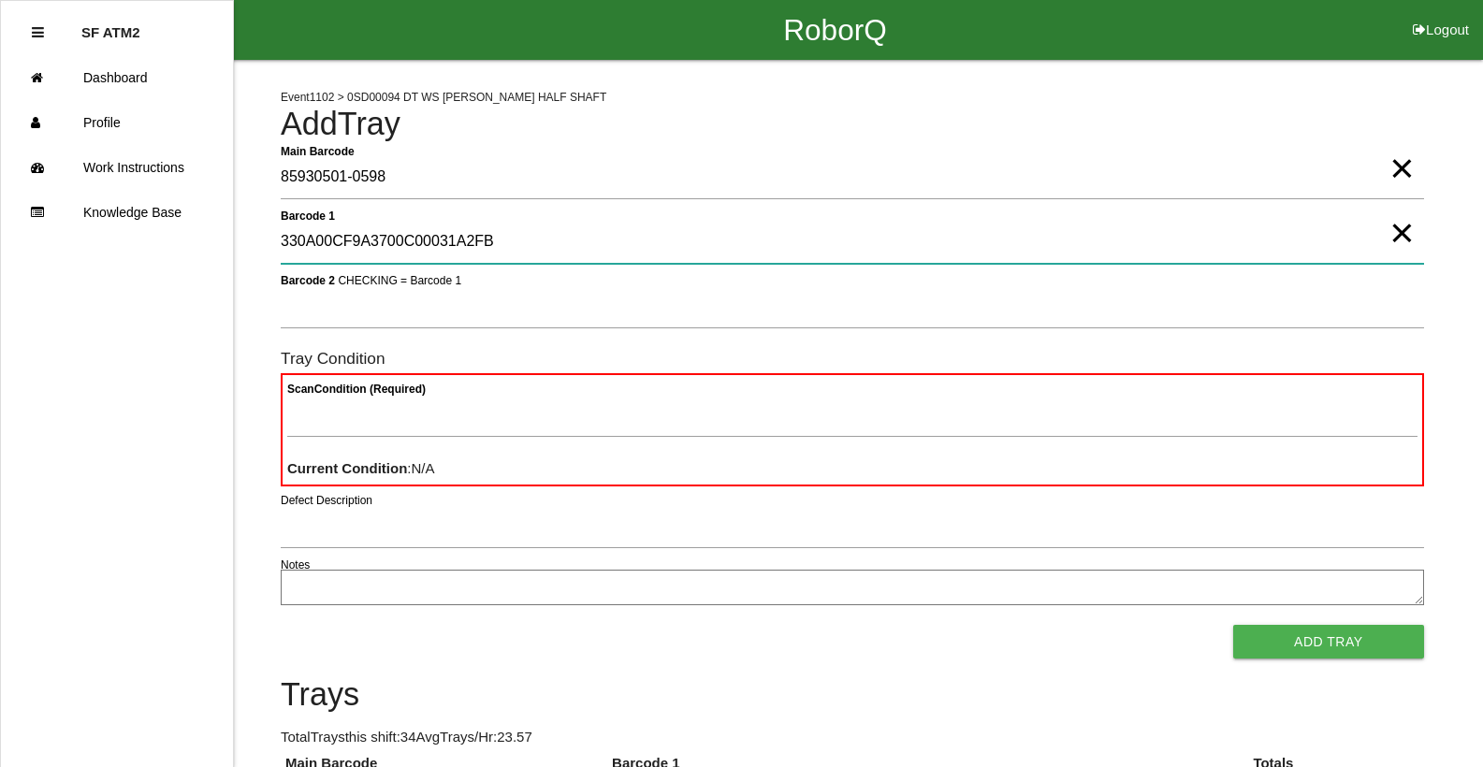
type 1 "330A00CF9A3700C00031A2FB"
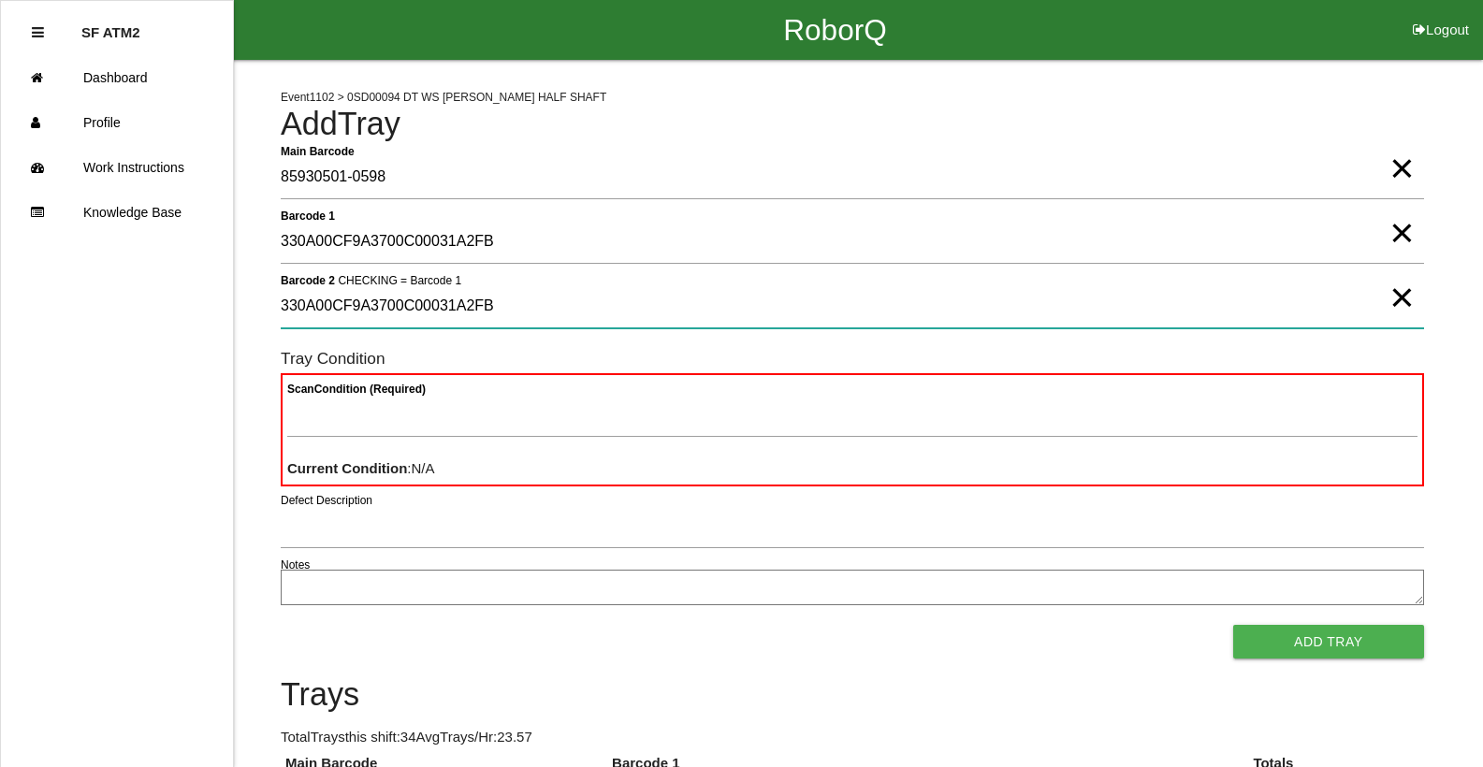
type 2 "330A00CF9A3700C00031A2FB"
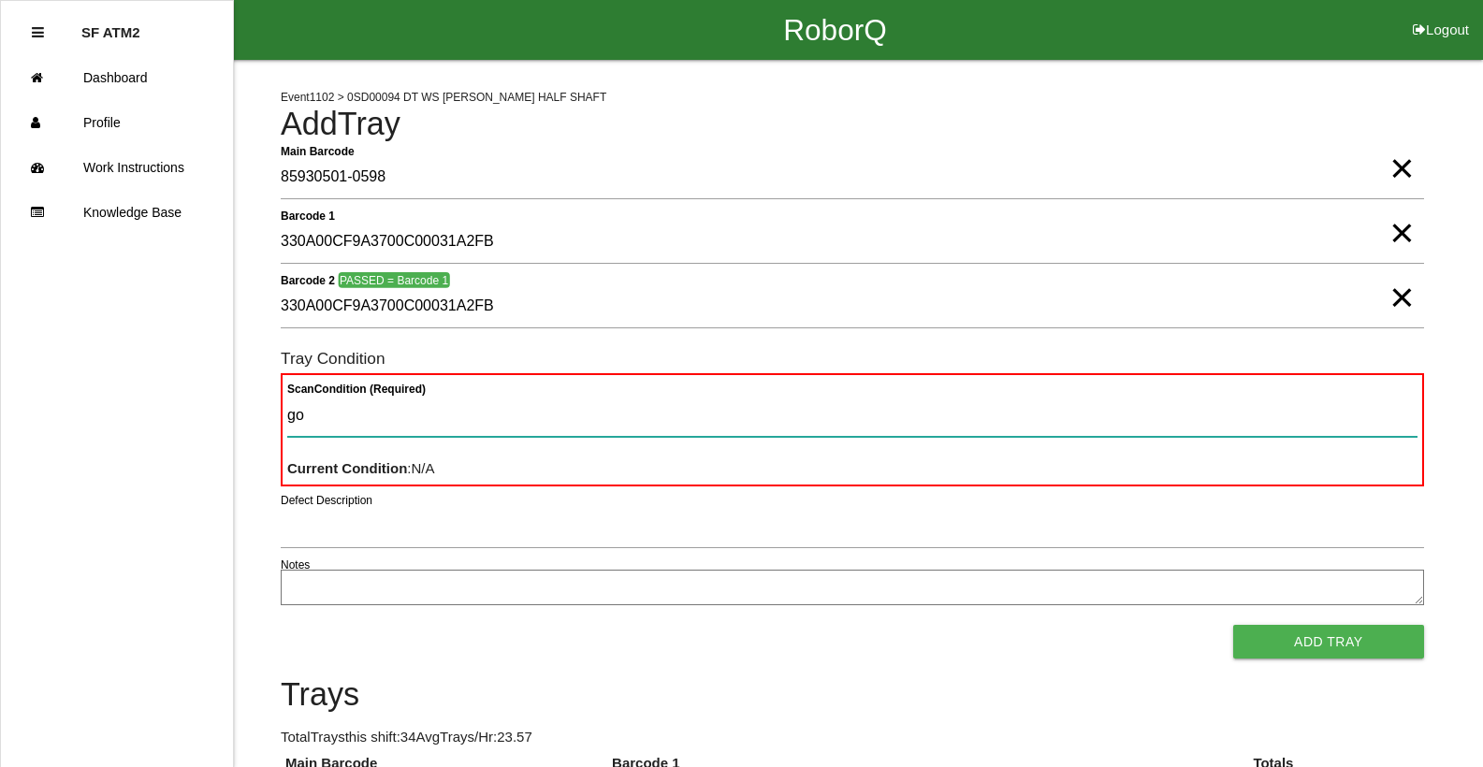
type Condition "goo"
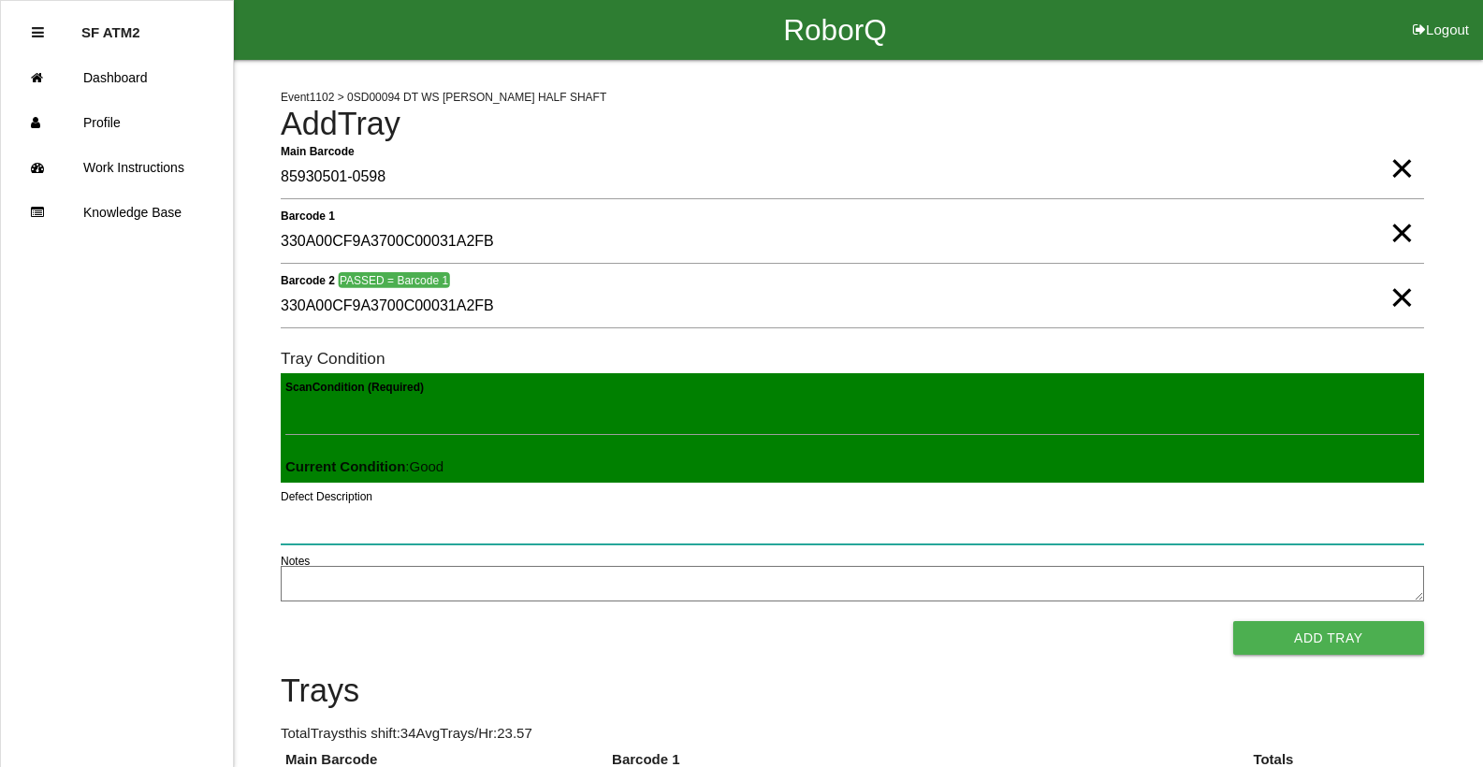
click at [1233, 621] on button "Add Tray" at bounding box center [1328, 638] width 191 height 34
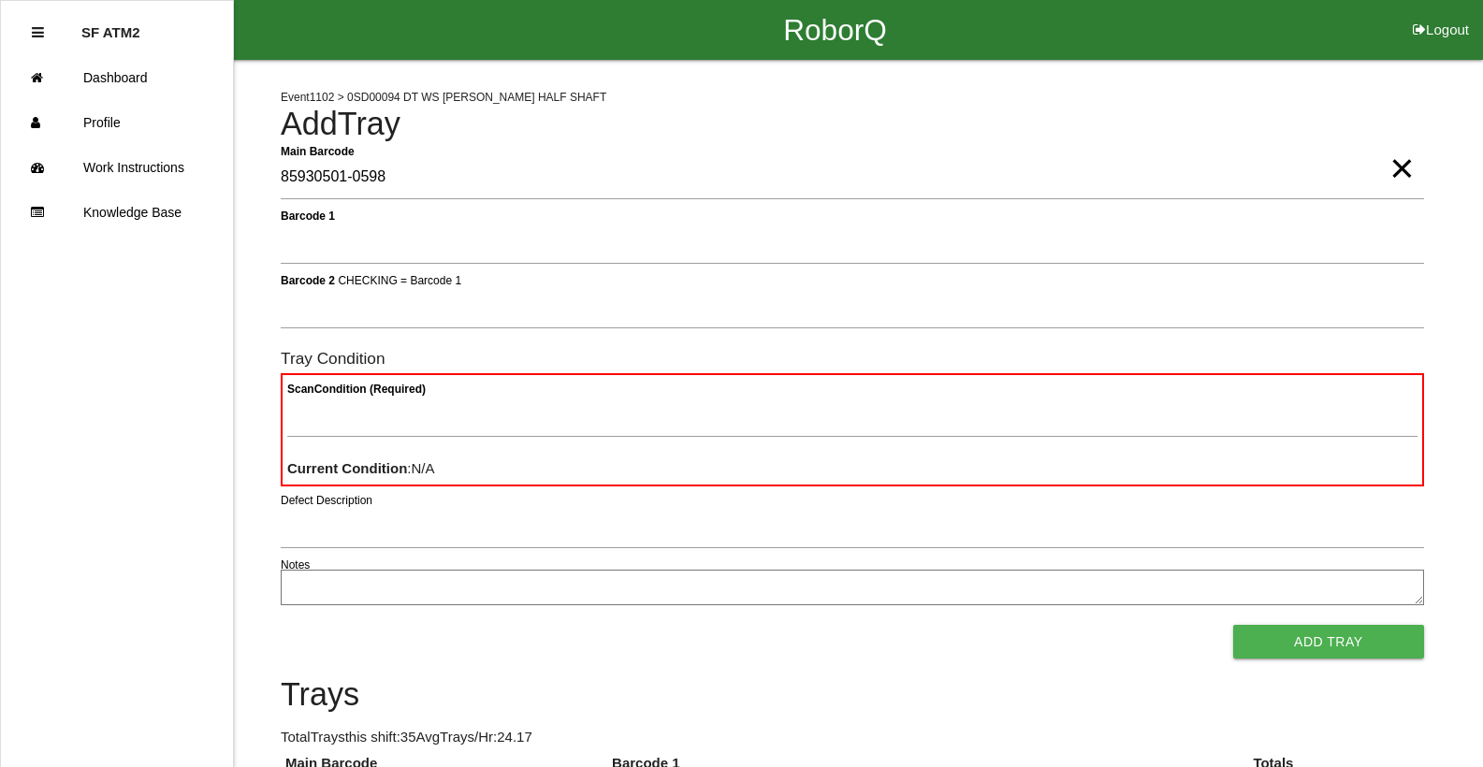
type Barcode "85930501-0598"
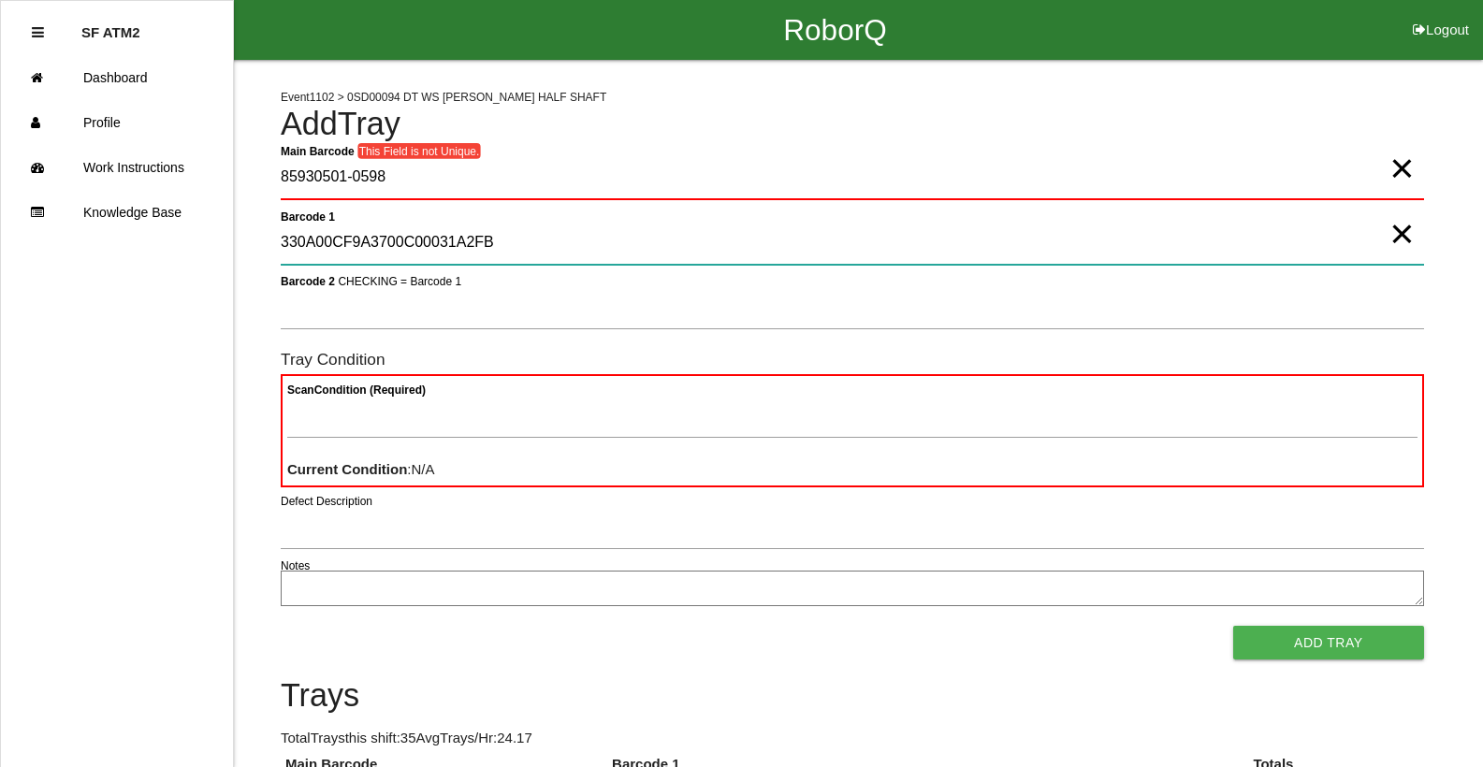
type 1 "330A00CF9A3700C00031A2FB"
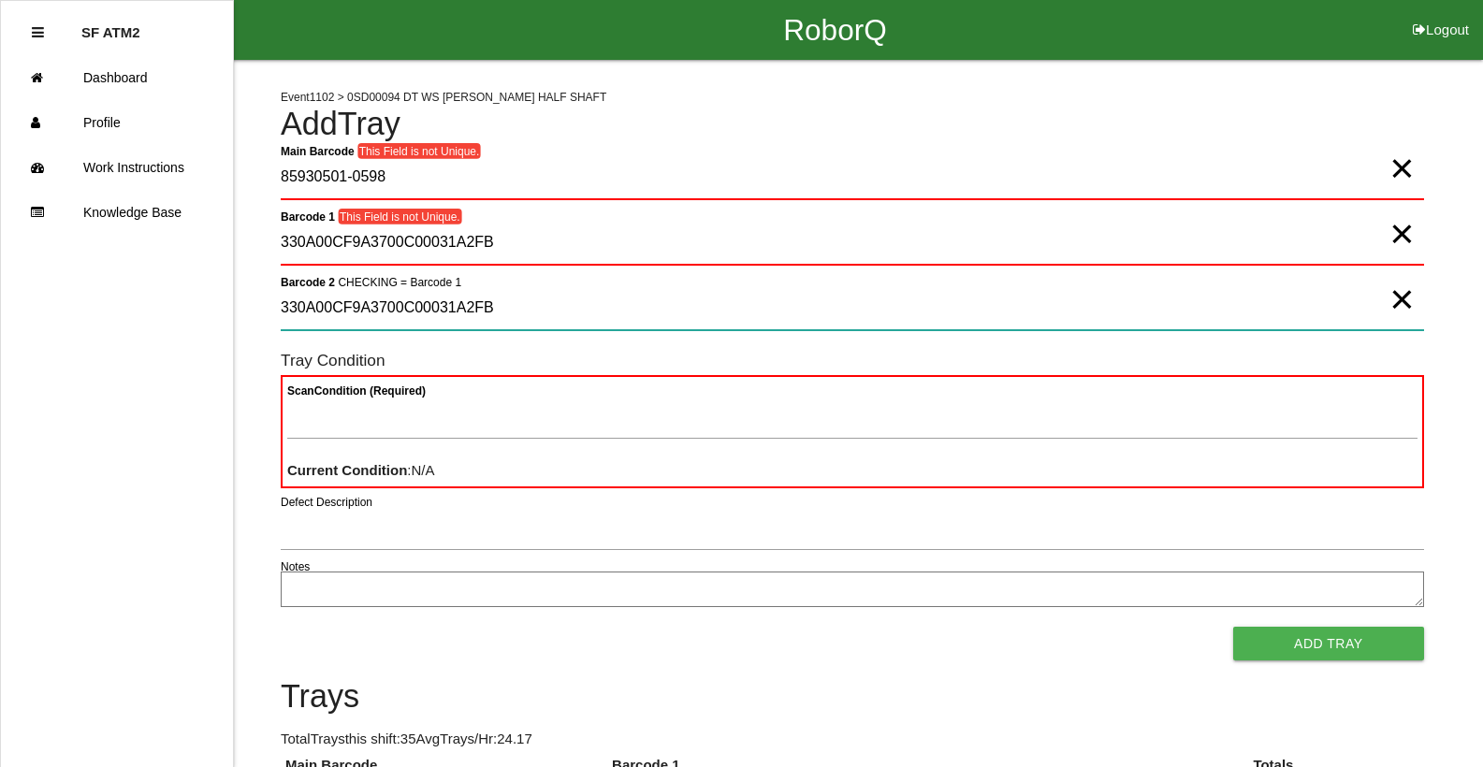
type 2 "330A00CF9A3700C00031A2FB"
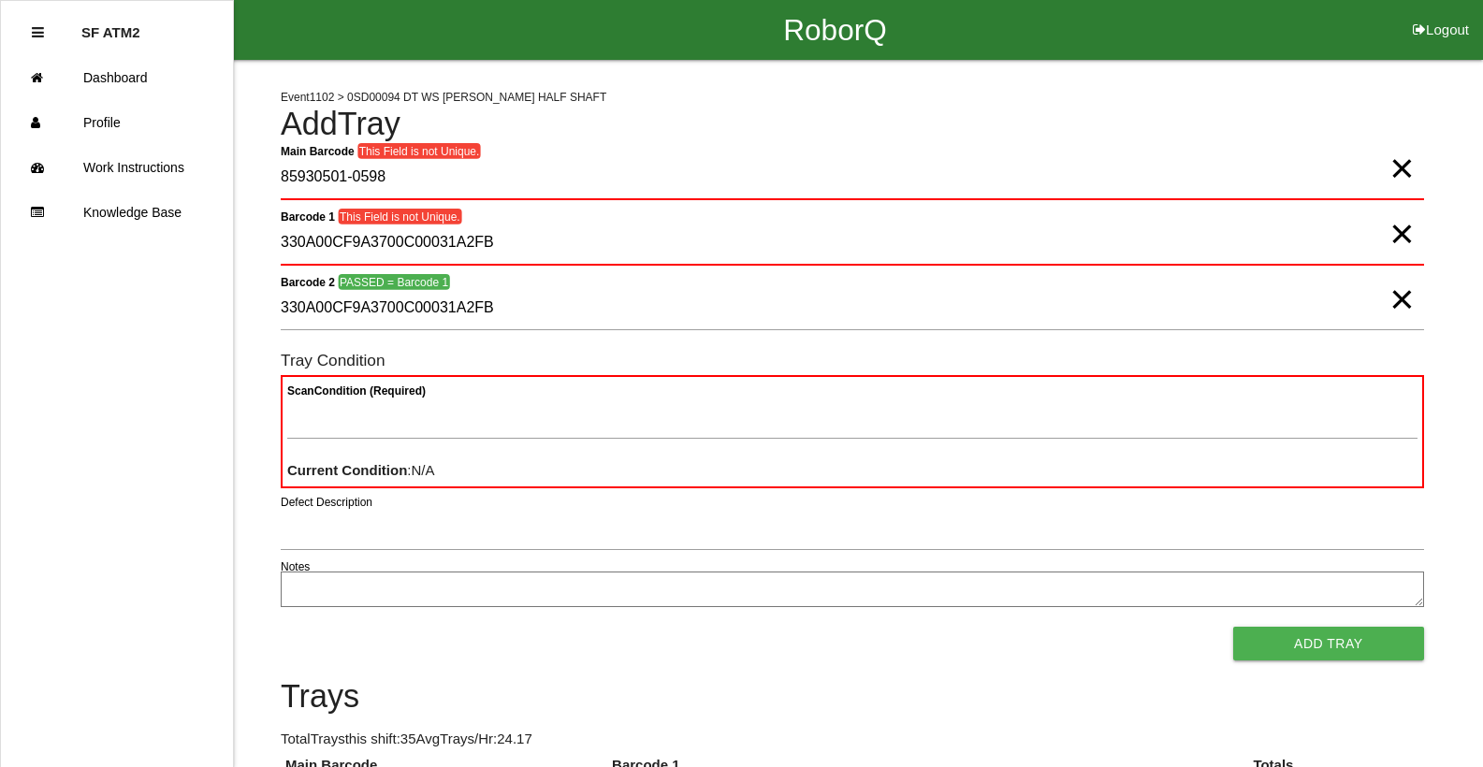
click at [1395, 155] on span "×" at bounding box center [1401, 149] width 24 height 37
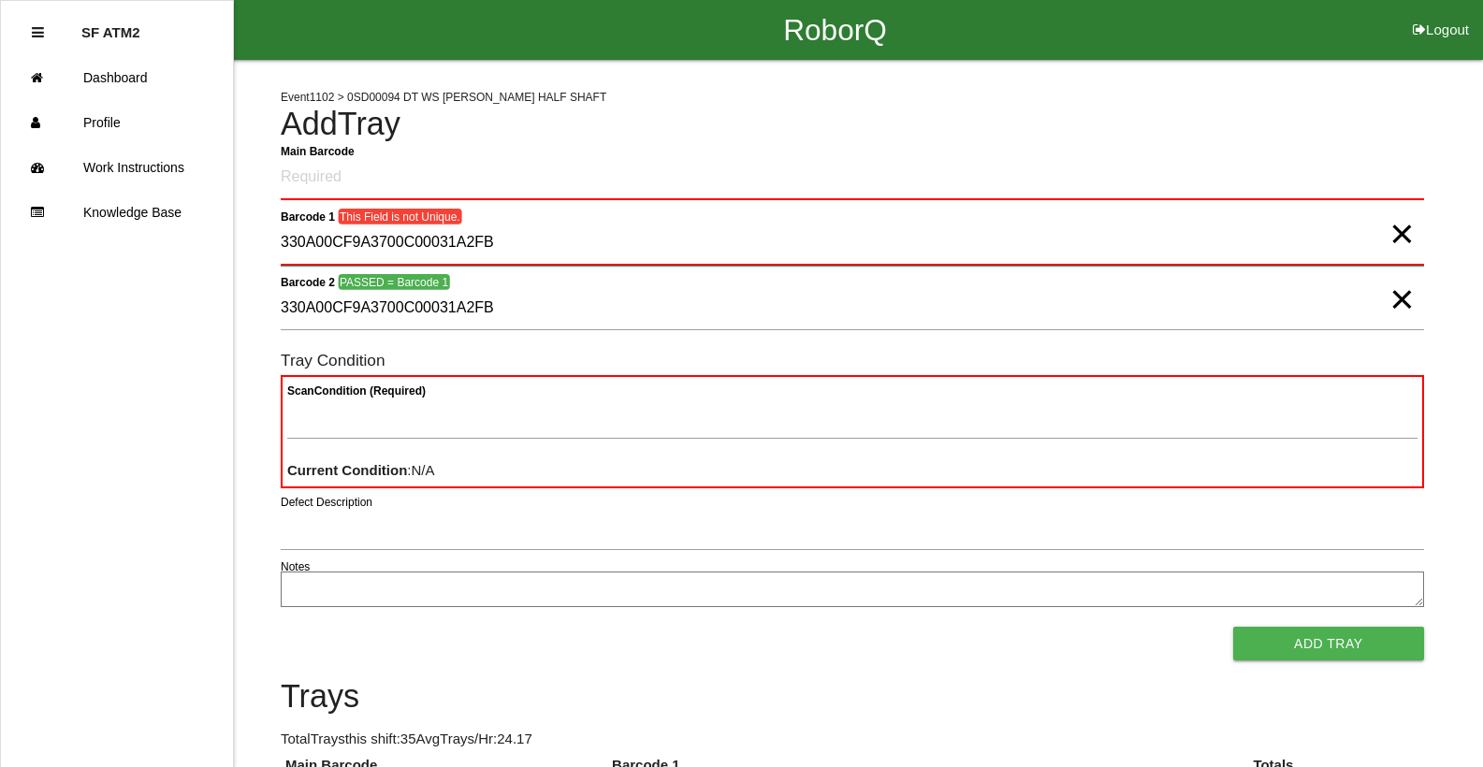
click at [1384, 229] on 1 "330A00CF9A3700C00031A2FB" at bounding box center [852, 244] width 1143 height 44
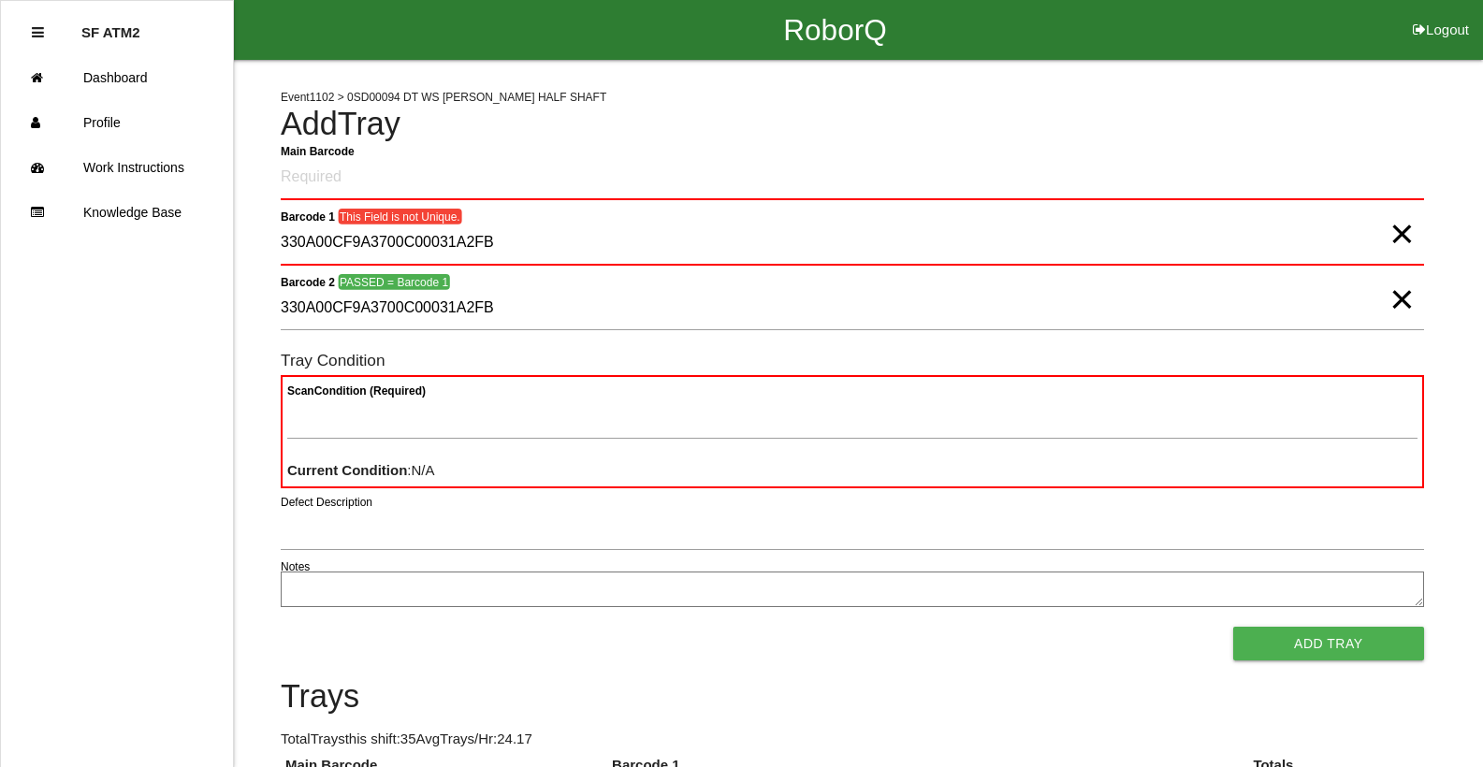
click at [1396, 234] on span "×" at bounding box center [1401, 214] width 24 height 37
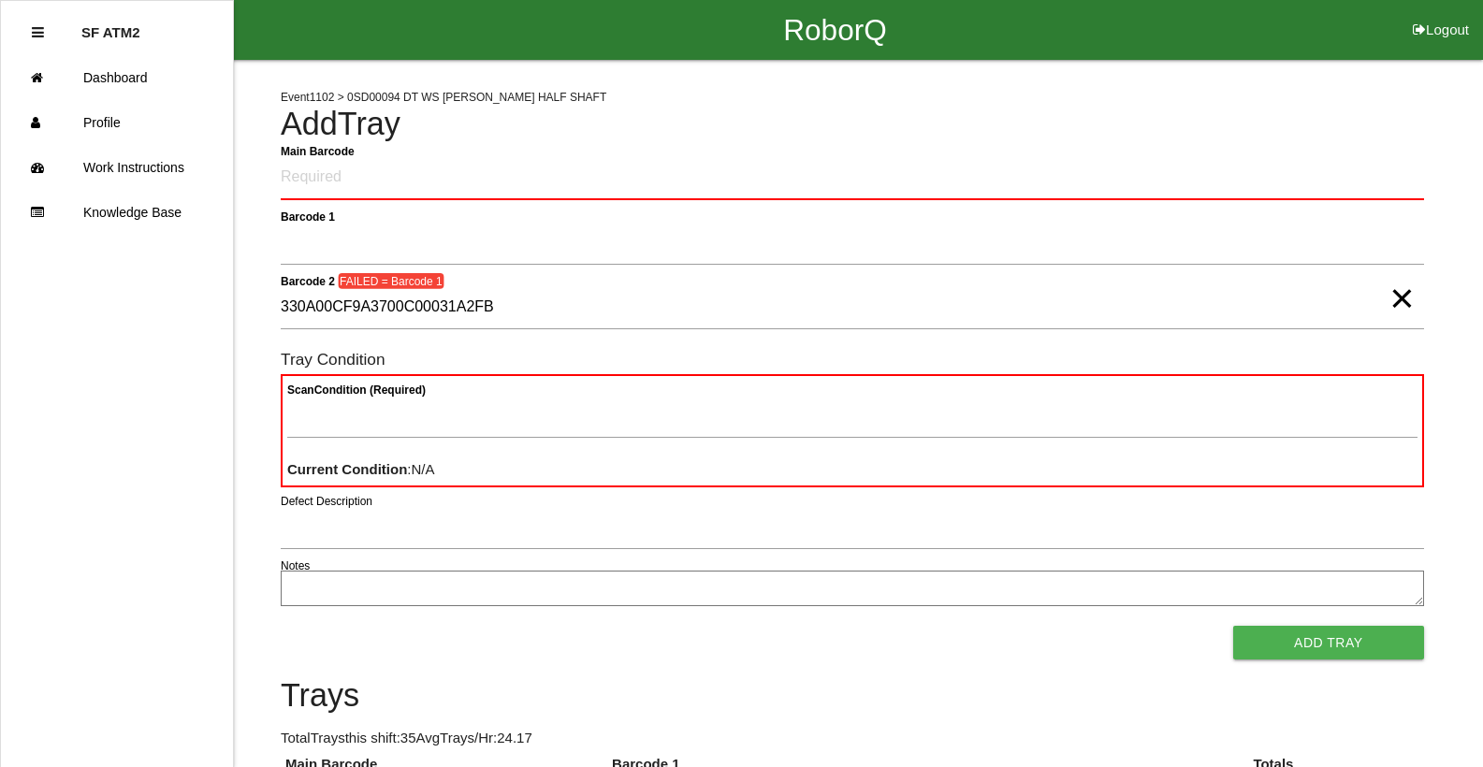
click at [1397, 298] on span "×" at bounding box center [1401, 279] width 24 height 37
click at [283, 174] on Barcode "Main Barcode" at bounding box center [852, 178] width 1143 height 44
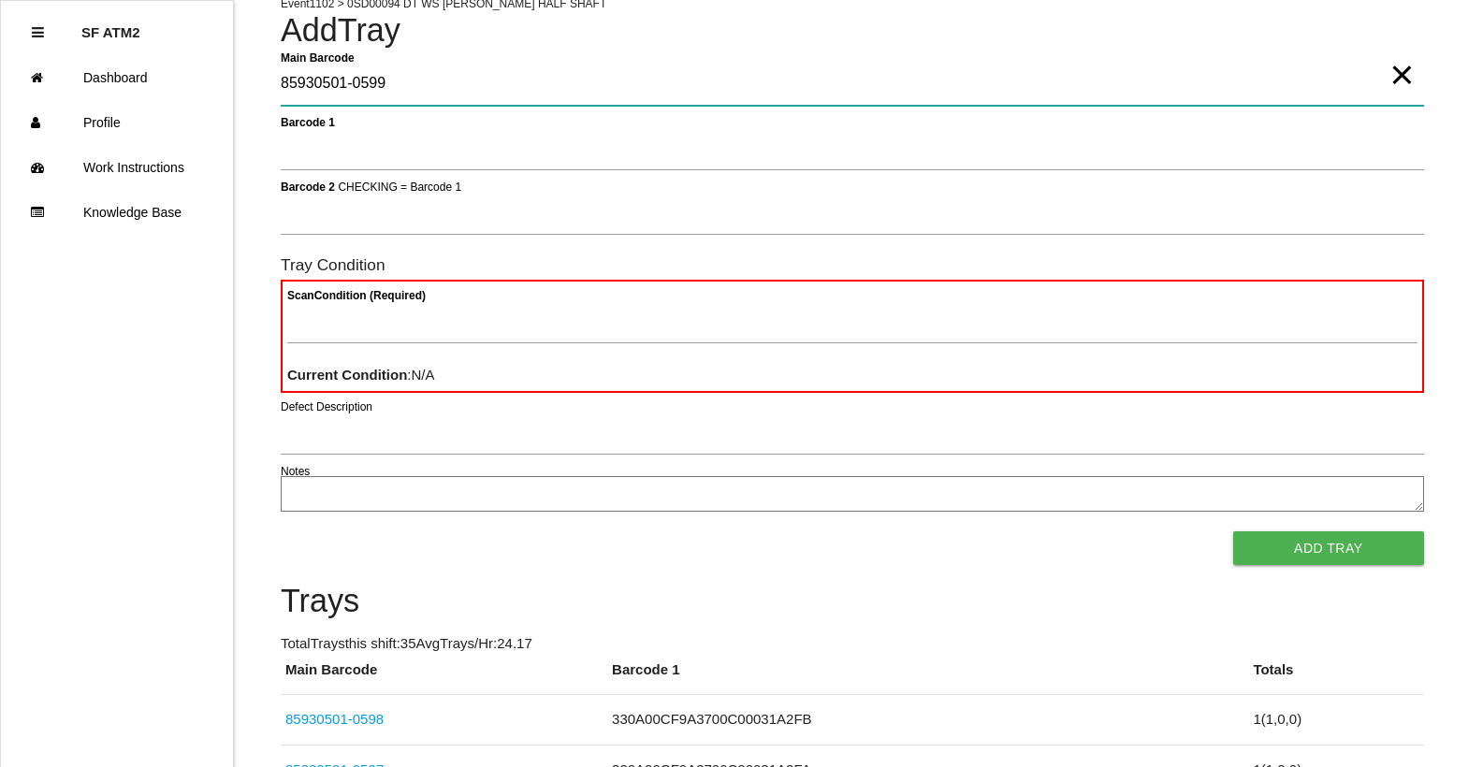
type Barcode "85930501-0599"
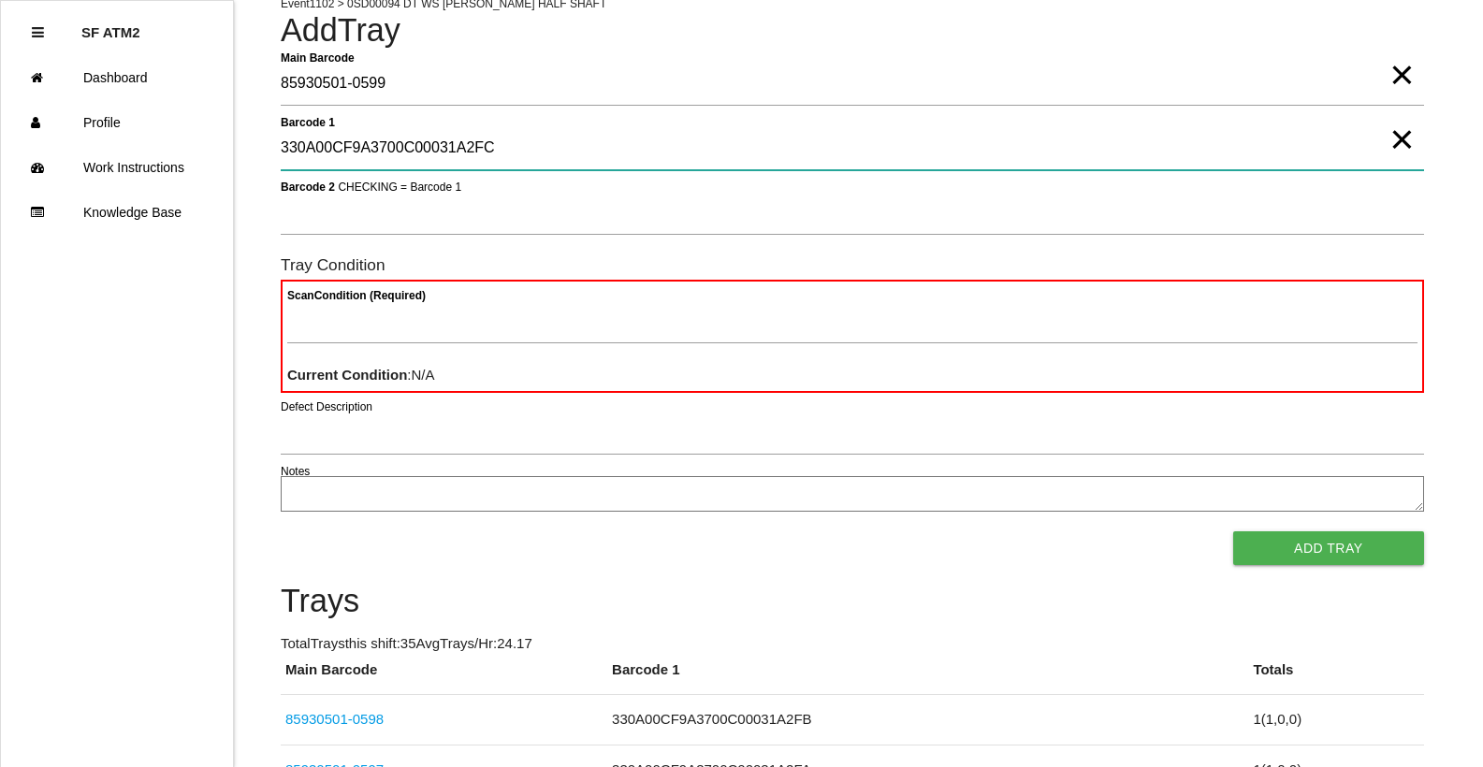
type 1 "330A00CF9A3700C00031A2FC"
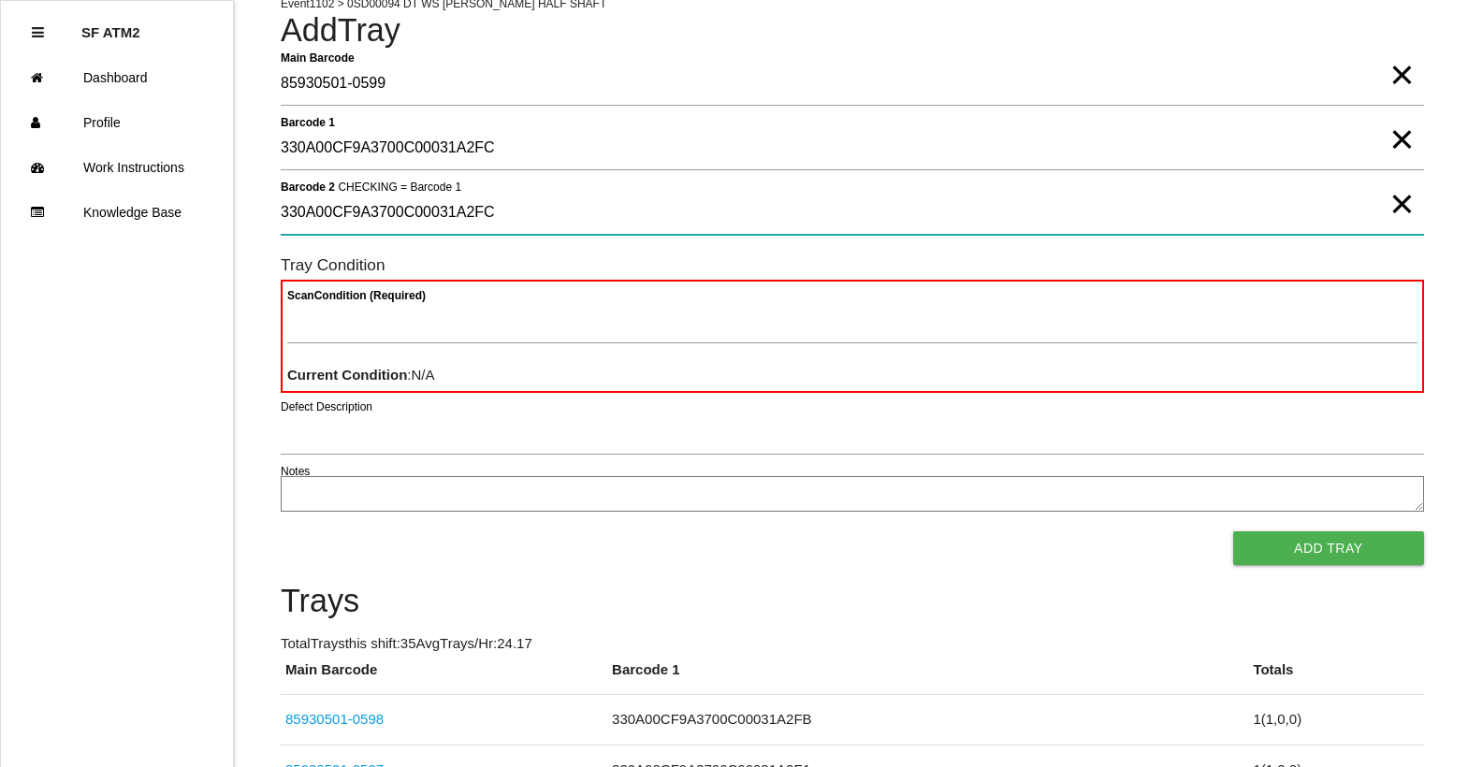
type 2 "330A00CF9A3700C00031A2FC"
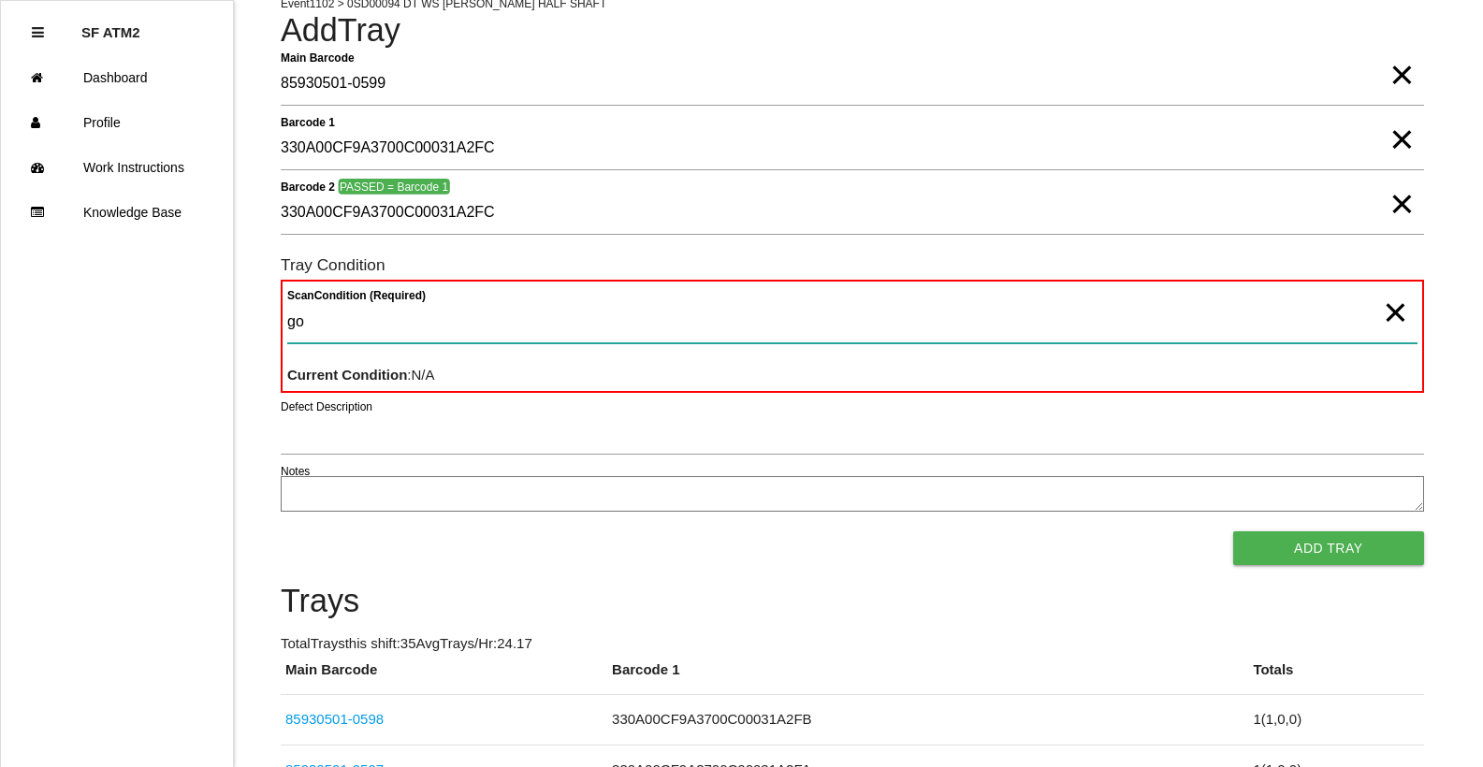
type Condition "goo"
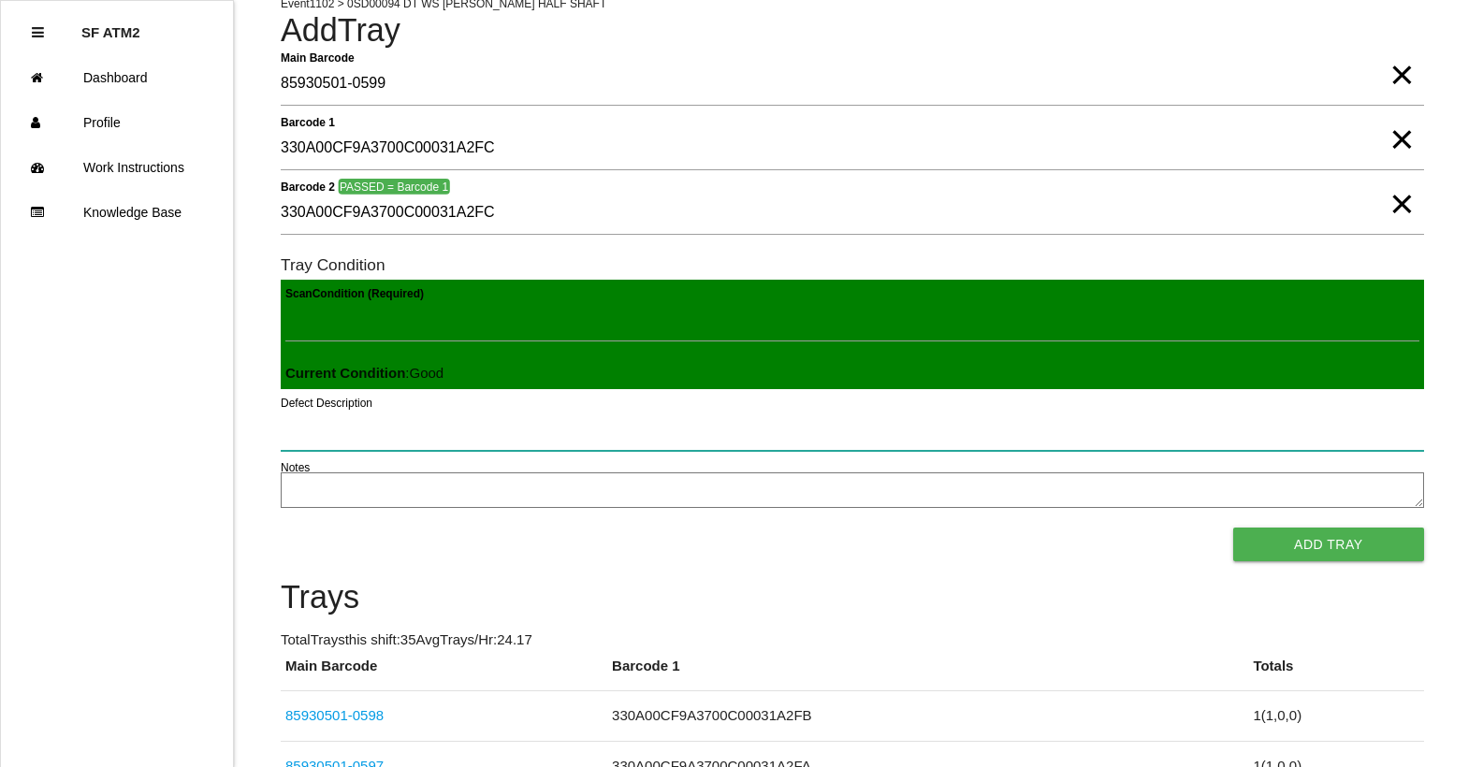
click at [1233, 528] on button "Add Tray" at bounding box center [1328, 545] width 191 height 34
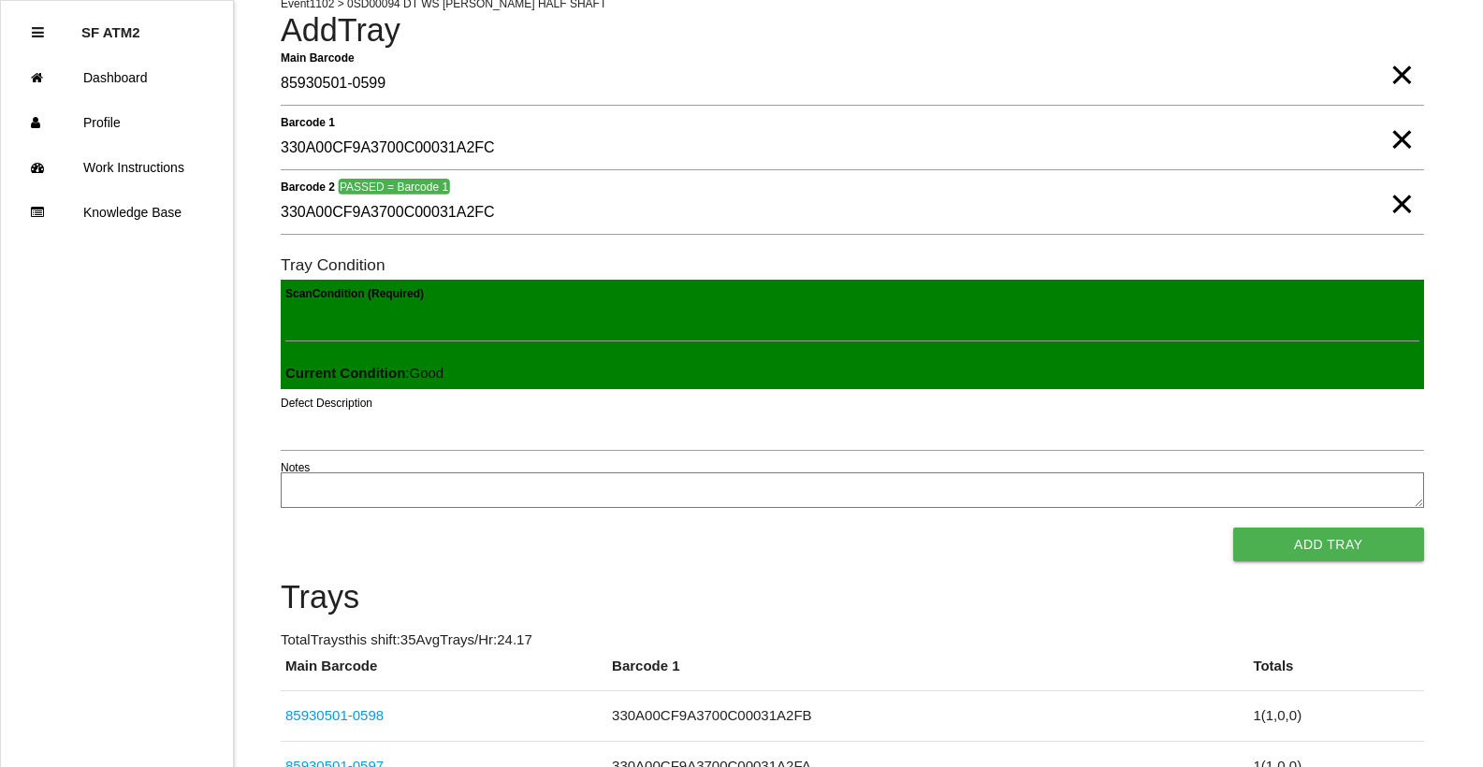
scroll to position [0, 0]
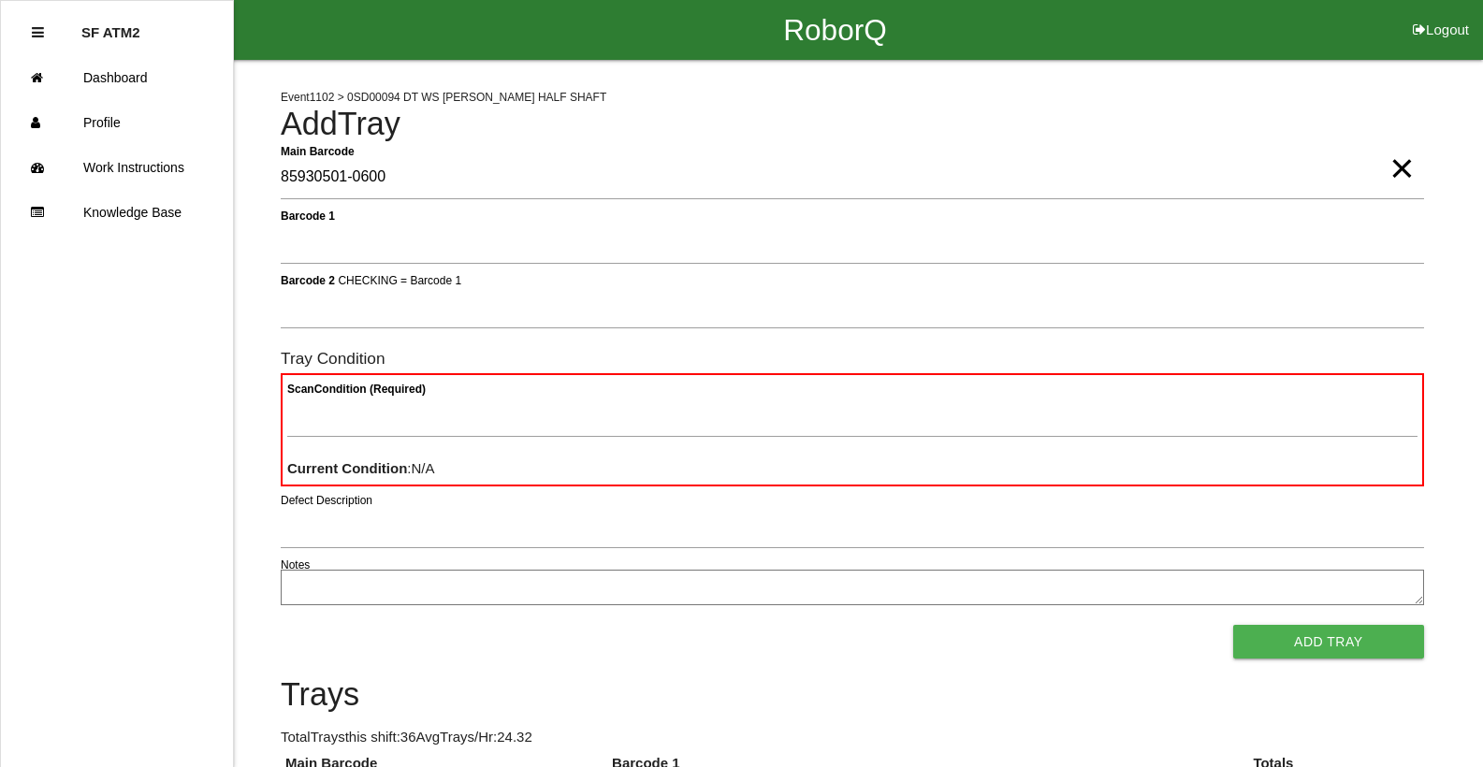
type Barcode "85930501-0600"
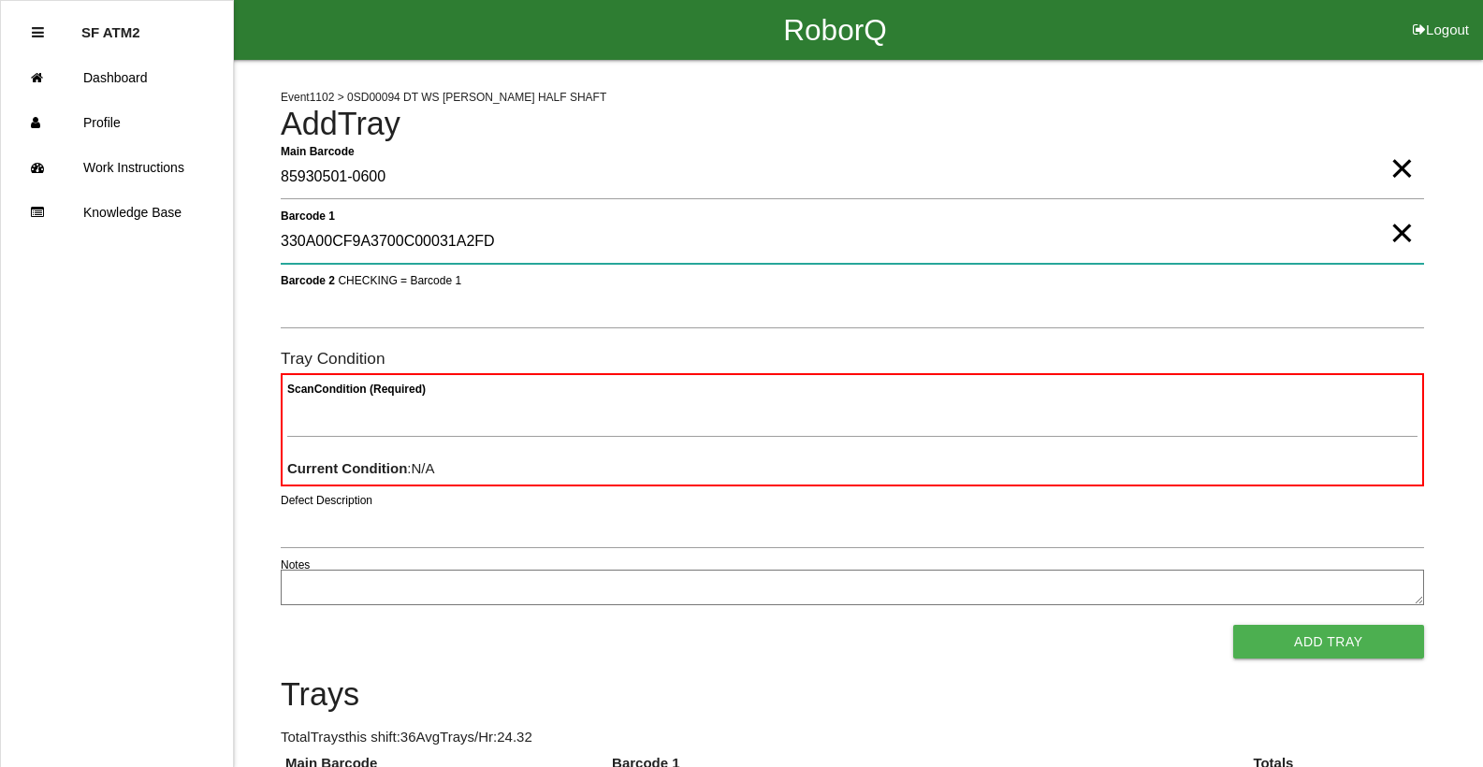
type 1 "330A00CF9A3700C00031A2FD"
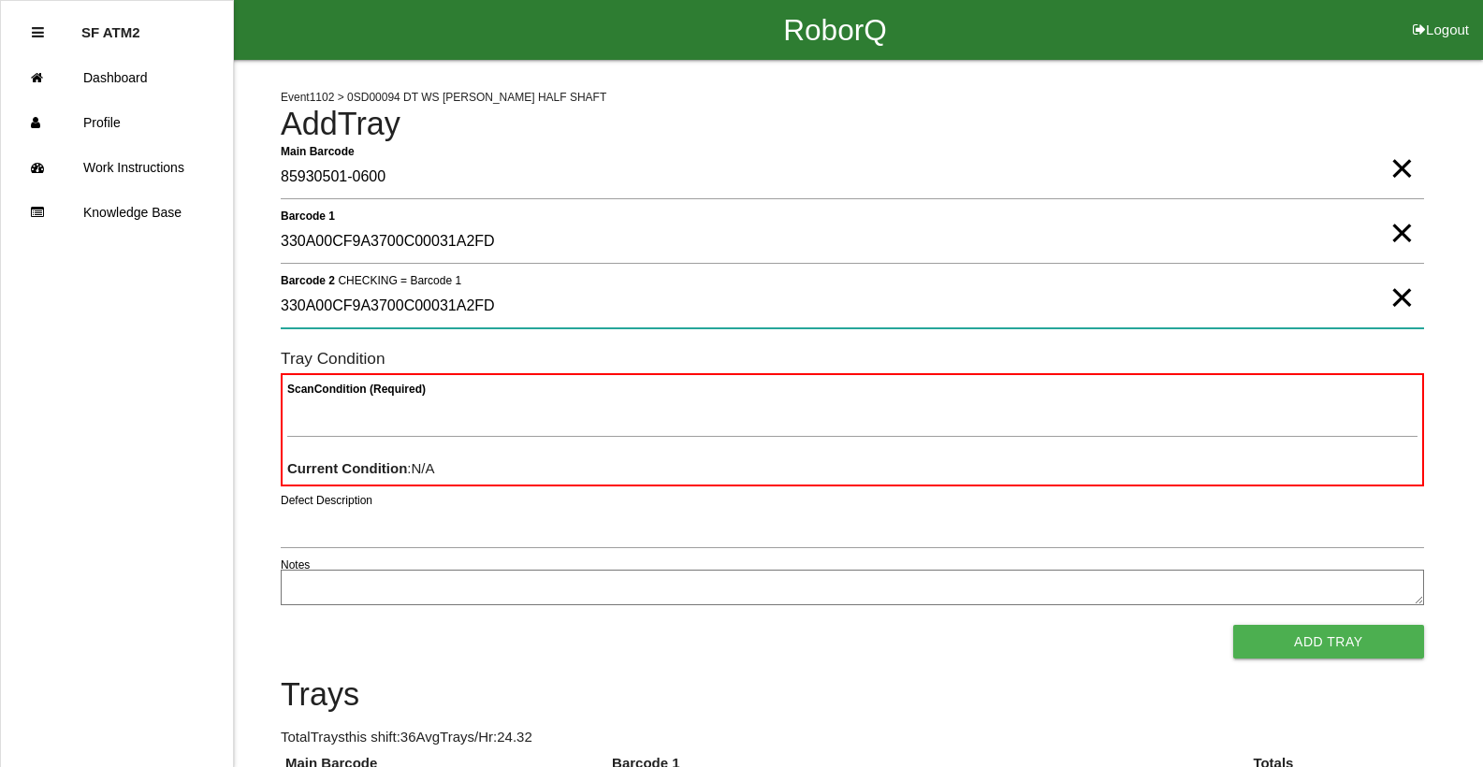
type 2 "330A00CF9A3700C00031A2FD"
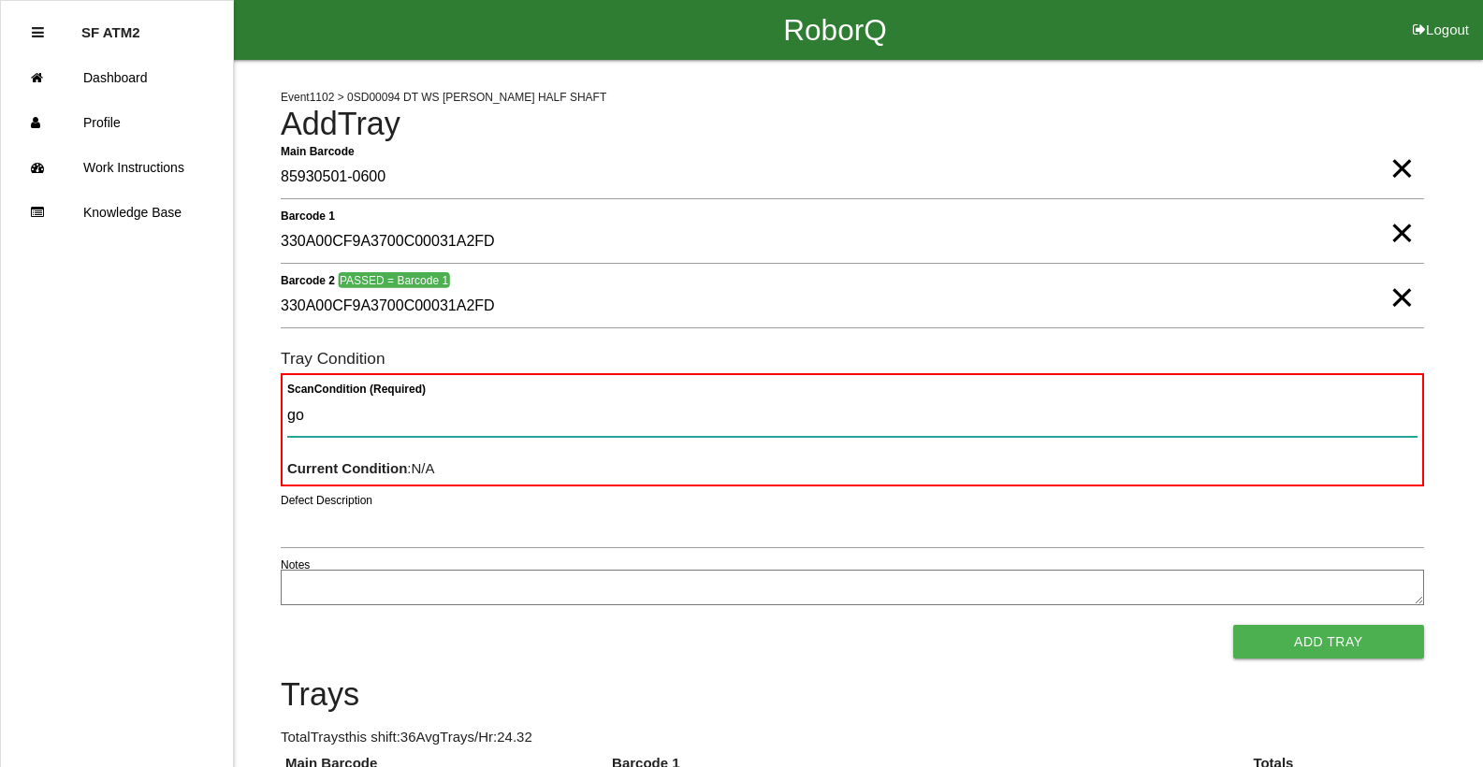
type Condition "goo"
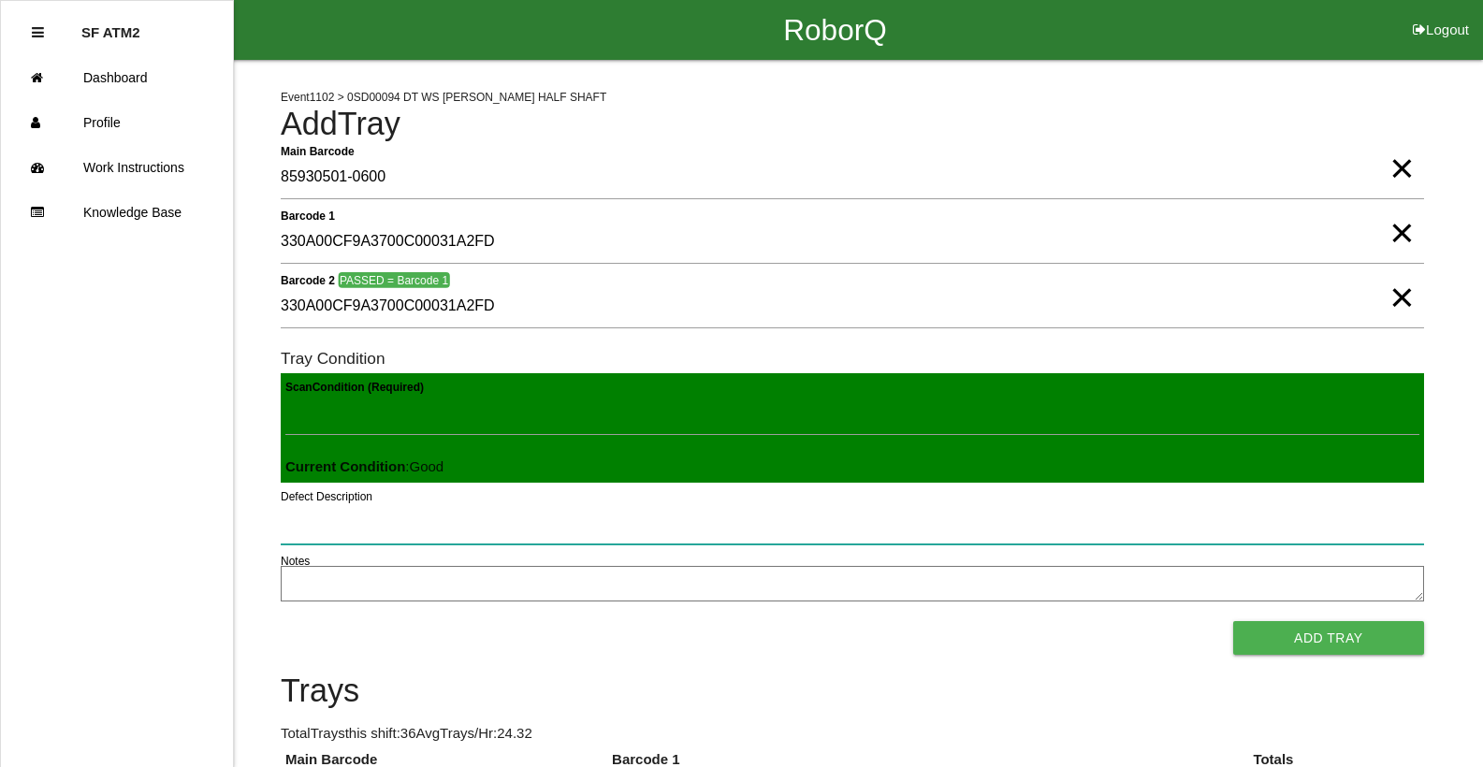
click at [1233, 621] on button "Add Tray" at bounding box center [1328, 638] width 191 height 34
